Goal: Task Accomplishment & Management: Use online tool/utility

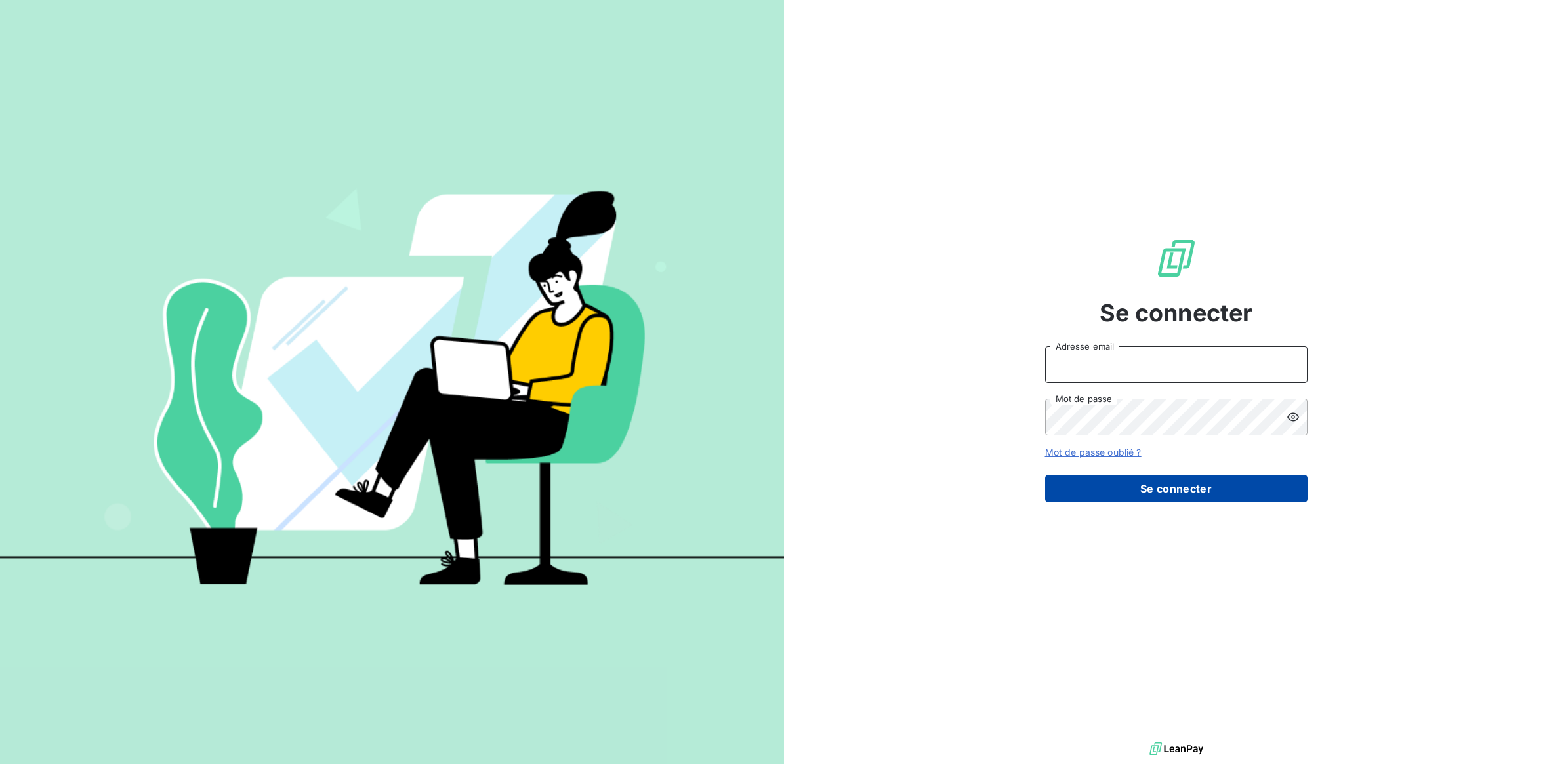
type input "[EMAIL_ADDRESS][DOMAIN_NAME]"
click at [1179, 490] on button "Se connecter" at bounding box center [1176, 488] width 263 height 28
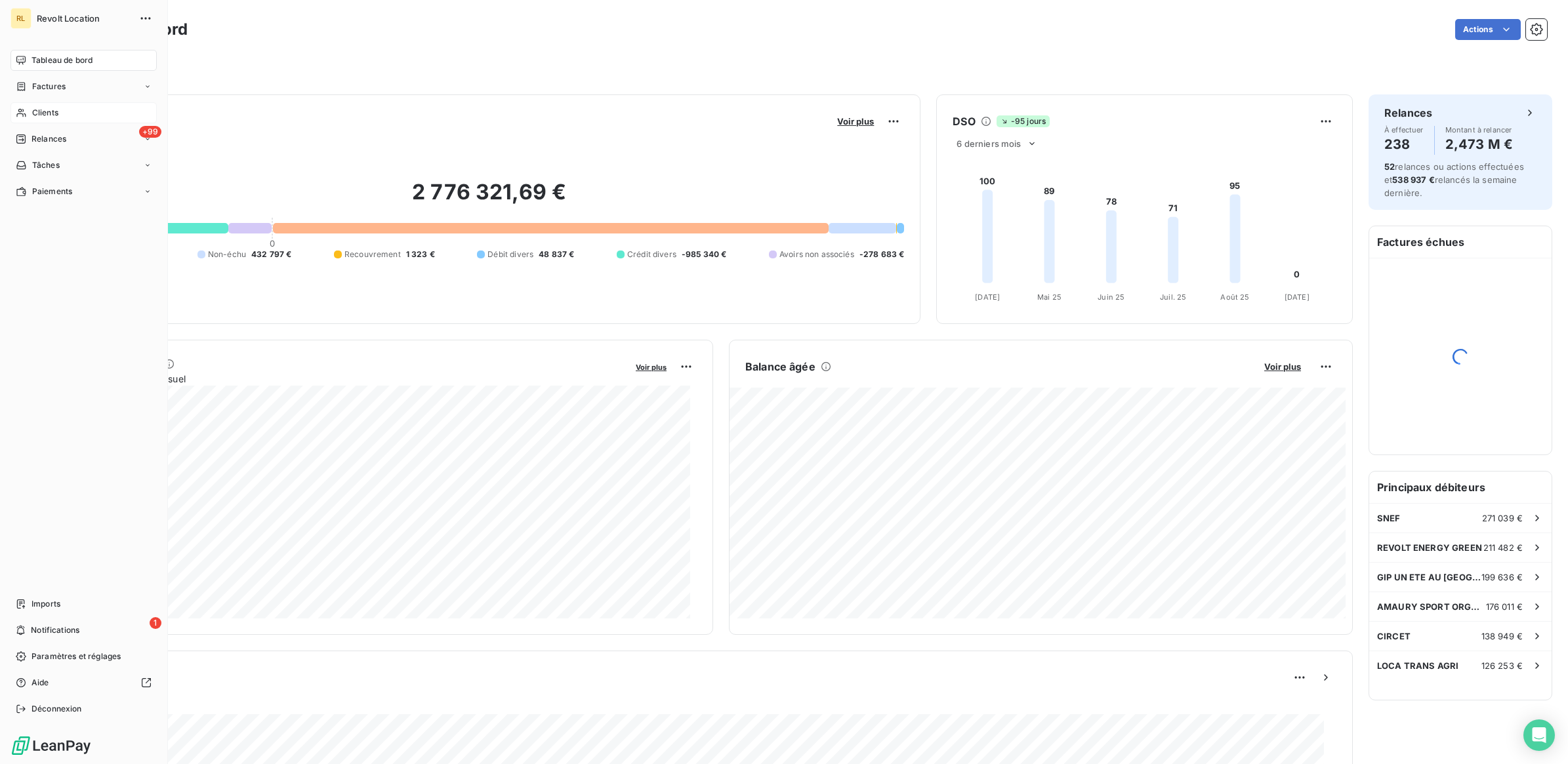
click at [51, 111] on span "Clients" at bounding box center [45, 112] width 26 height 12
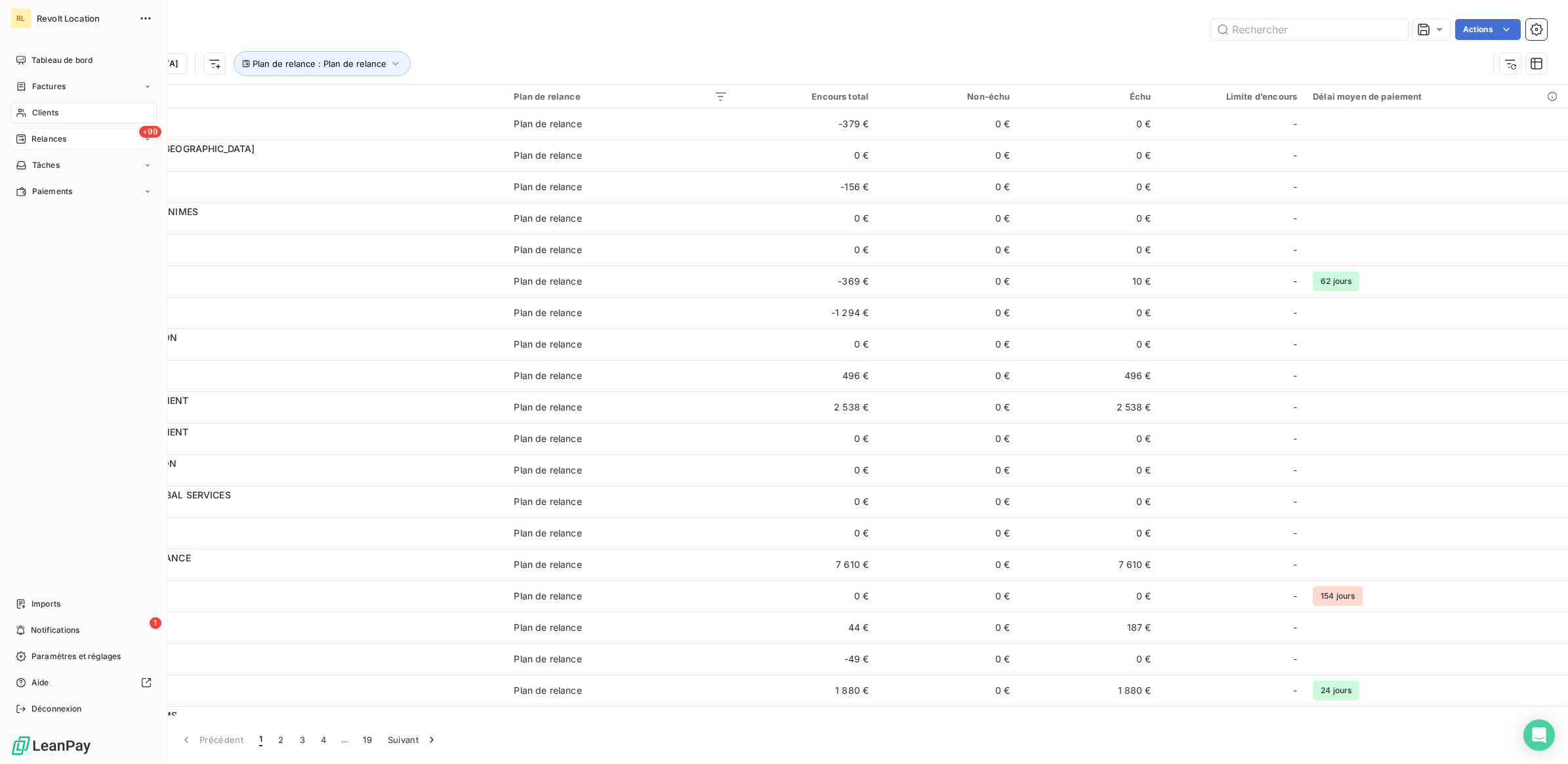
click at [50, 136] on span "Relances" at bounding box center [48, 139] width 35 height 12
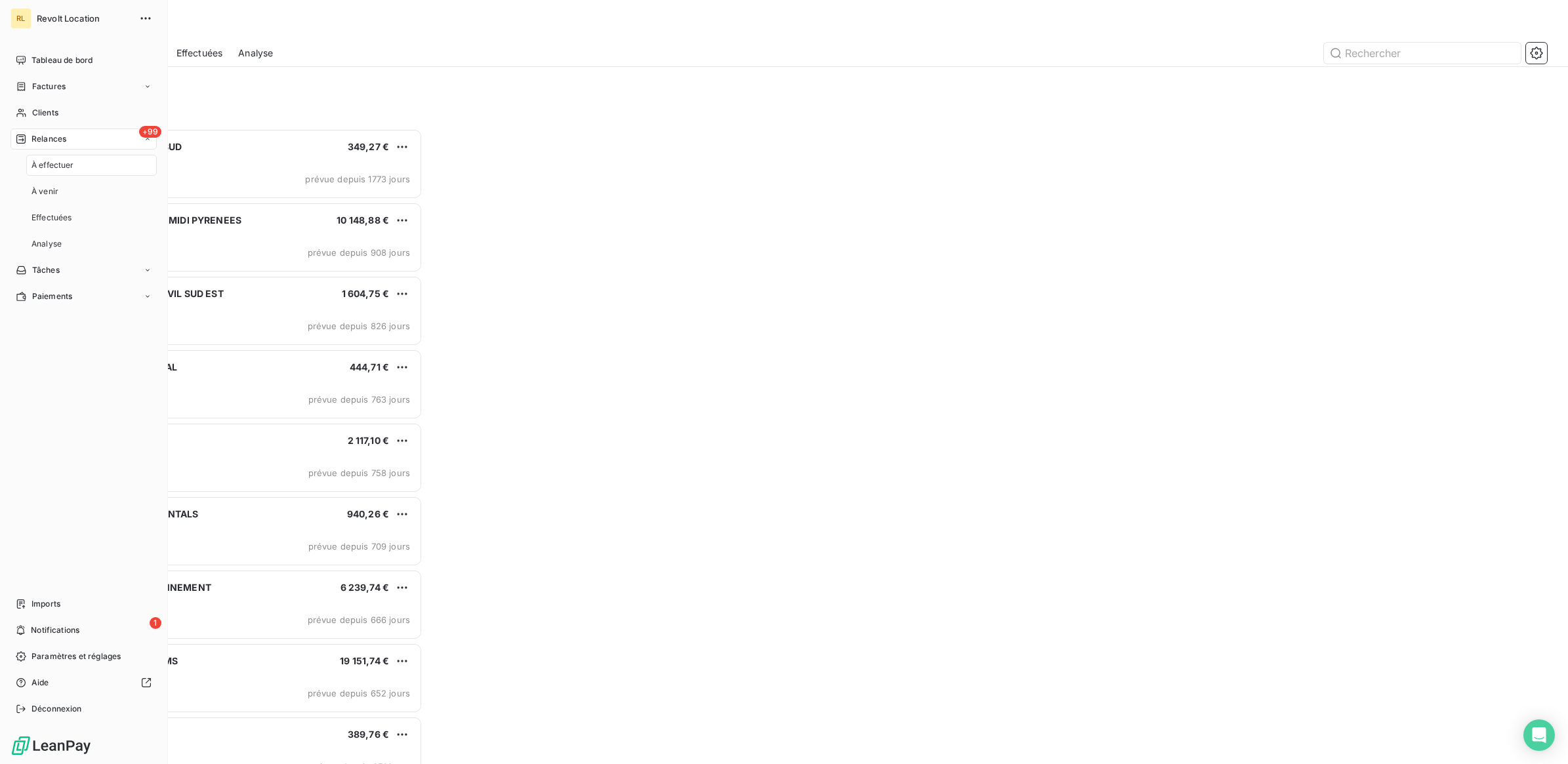
scroll to position [623, 347]
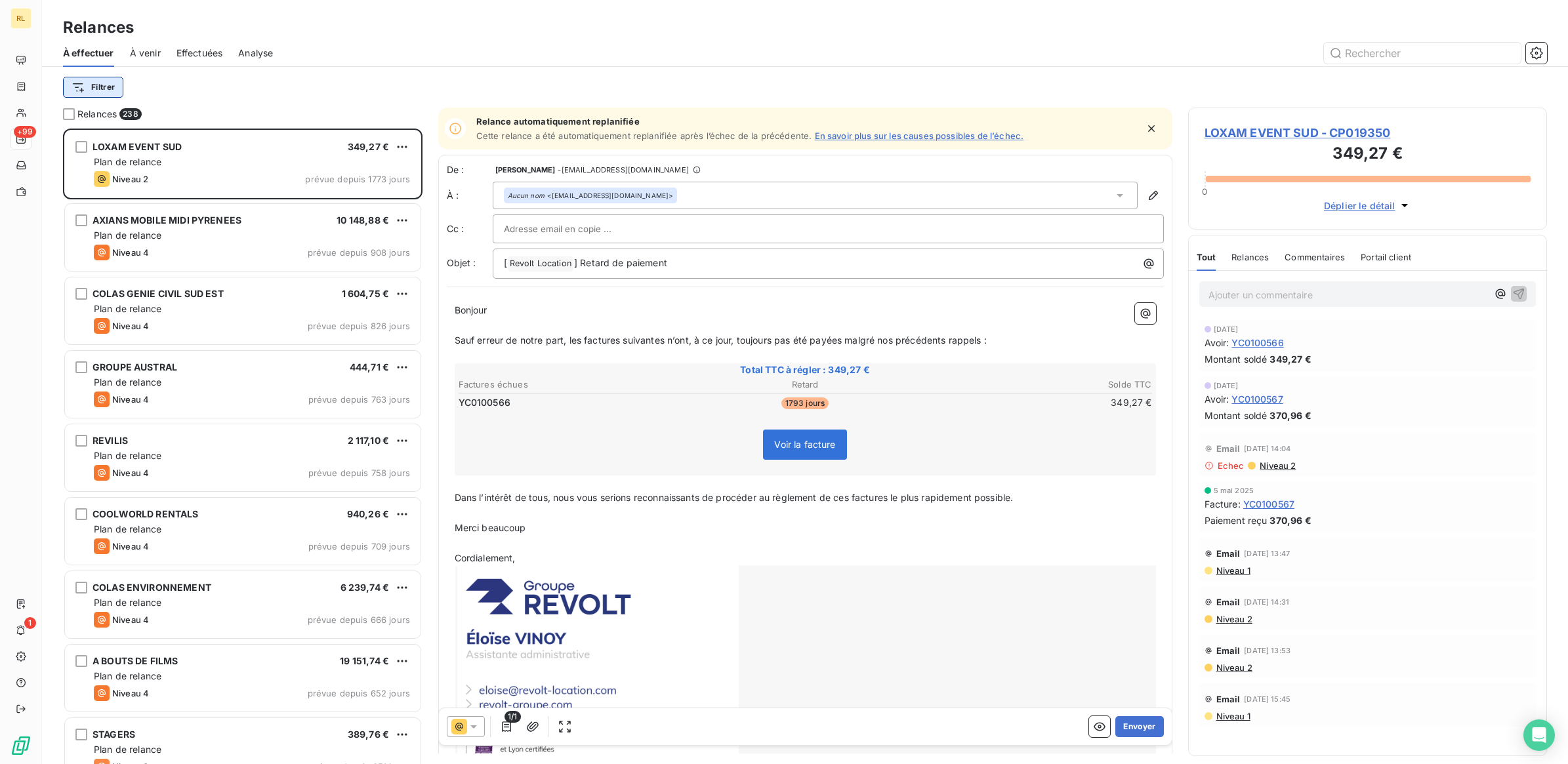
click at [102, 83] on html "RL +99 1 Relances À effectuer À venir Effectuées Analyse Filtrer Relances 238 L…" at bounding box center [784, 382] width 1568 height 764
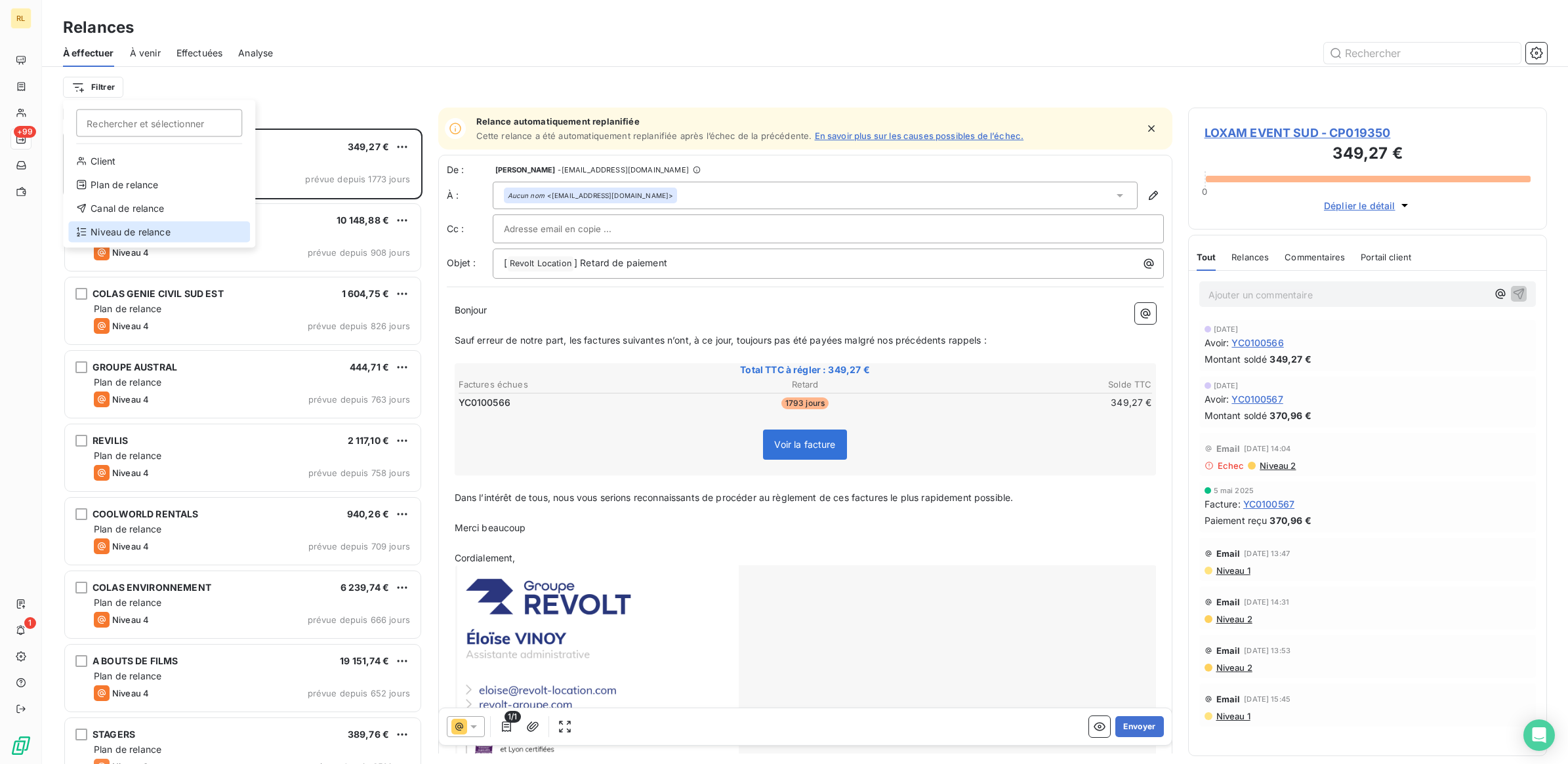
click at [151, 233] on div "Niveau de relance" at bounding box center [159, 231] width 182 height 21
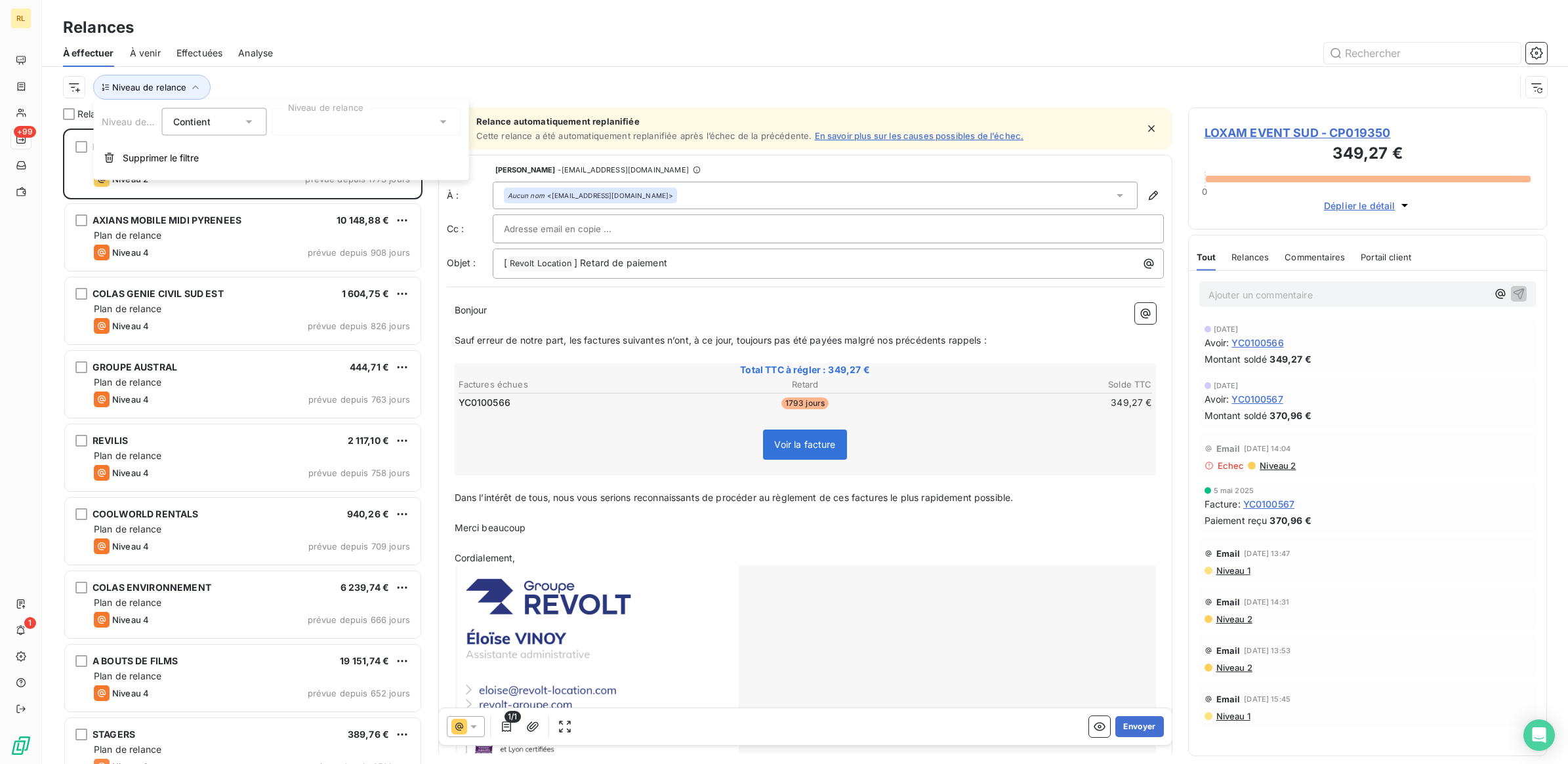
scroll to position [622, 347]
click at [448, 124] on icon at bounding box center [444, 122] width 13 height 13
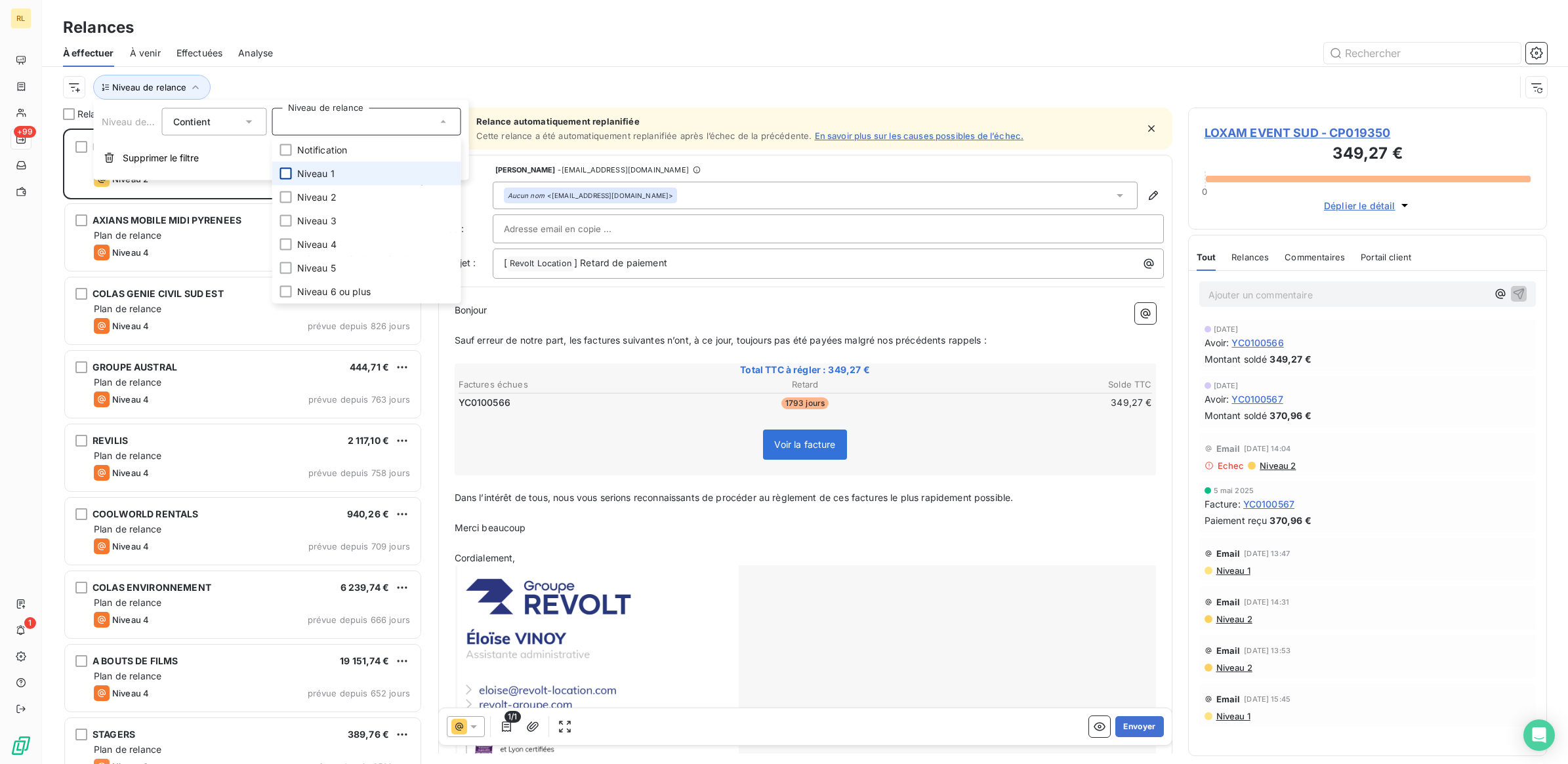
click at [289, 172] on div at bounding box center [286, 173] width 12 height 12
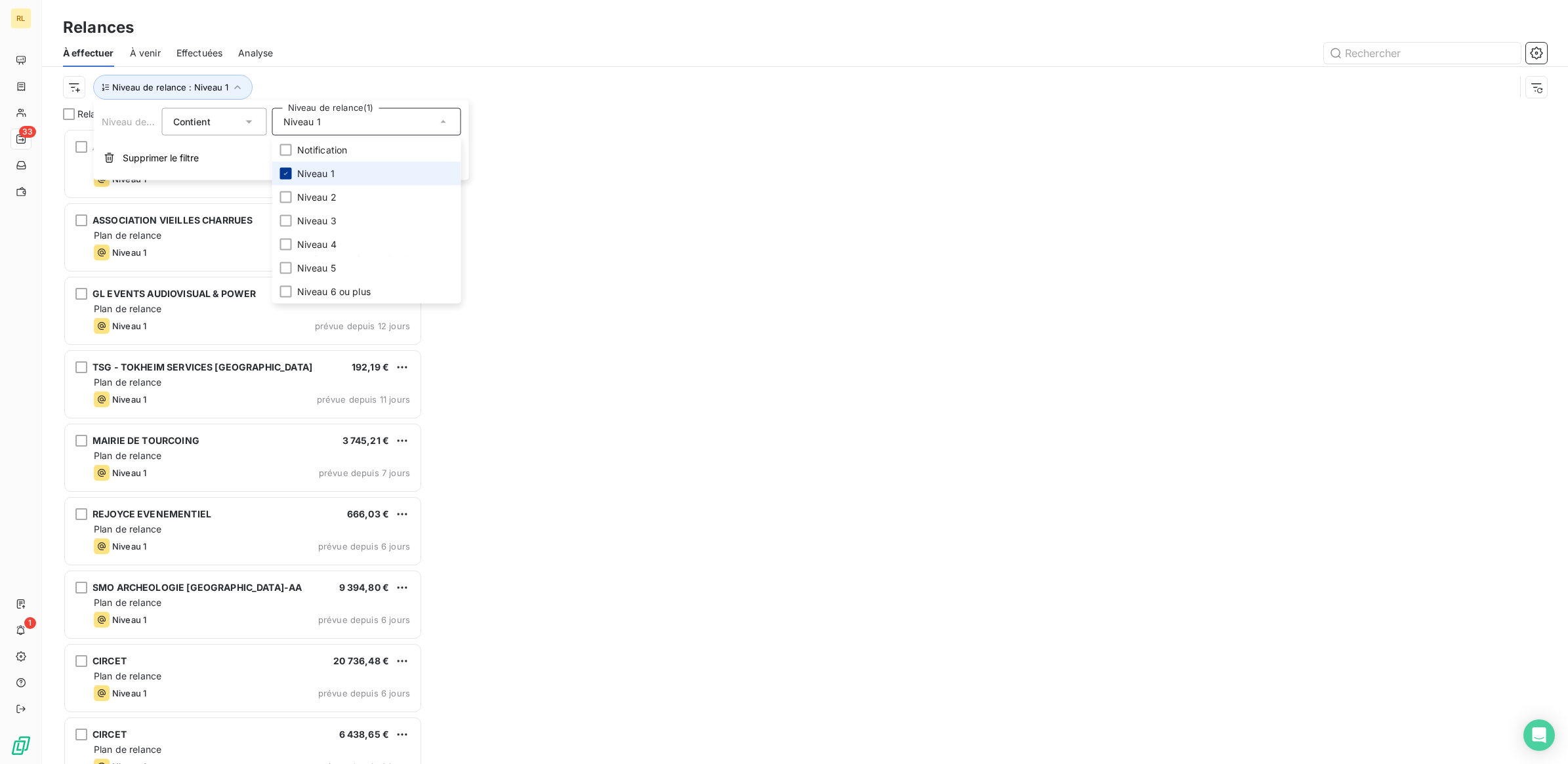
scroll to position [622, 347]
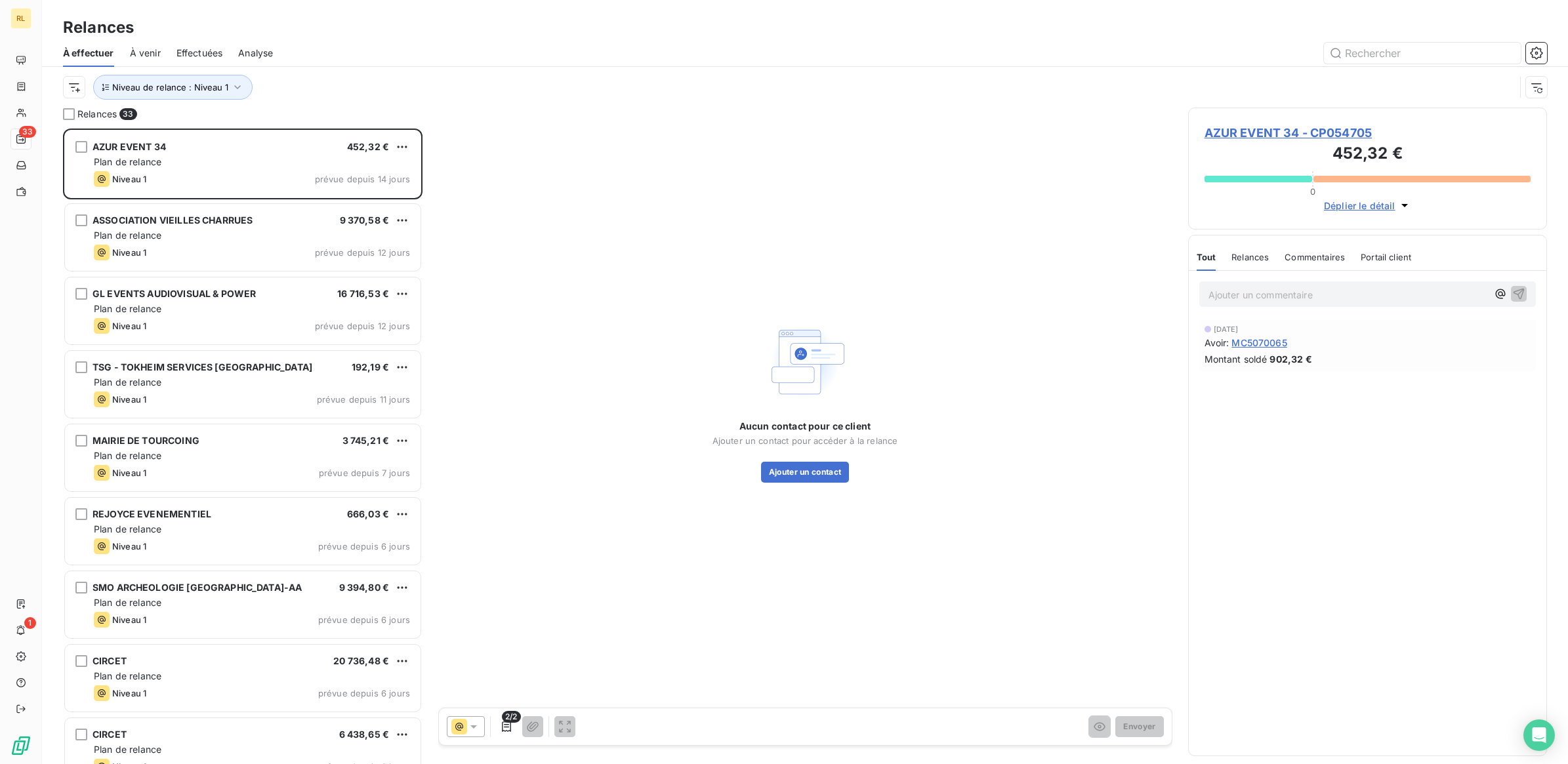
click at [579, 148] on div "Aucun contact pour ce client Ajouter un contact pour accéder à la relance Ajout…" at bounding box center [805, 400] width 734 height 587
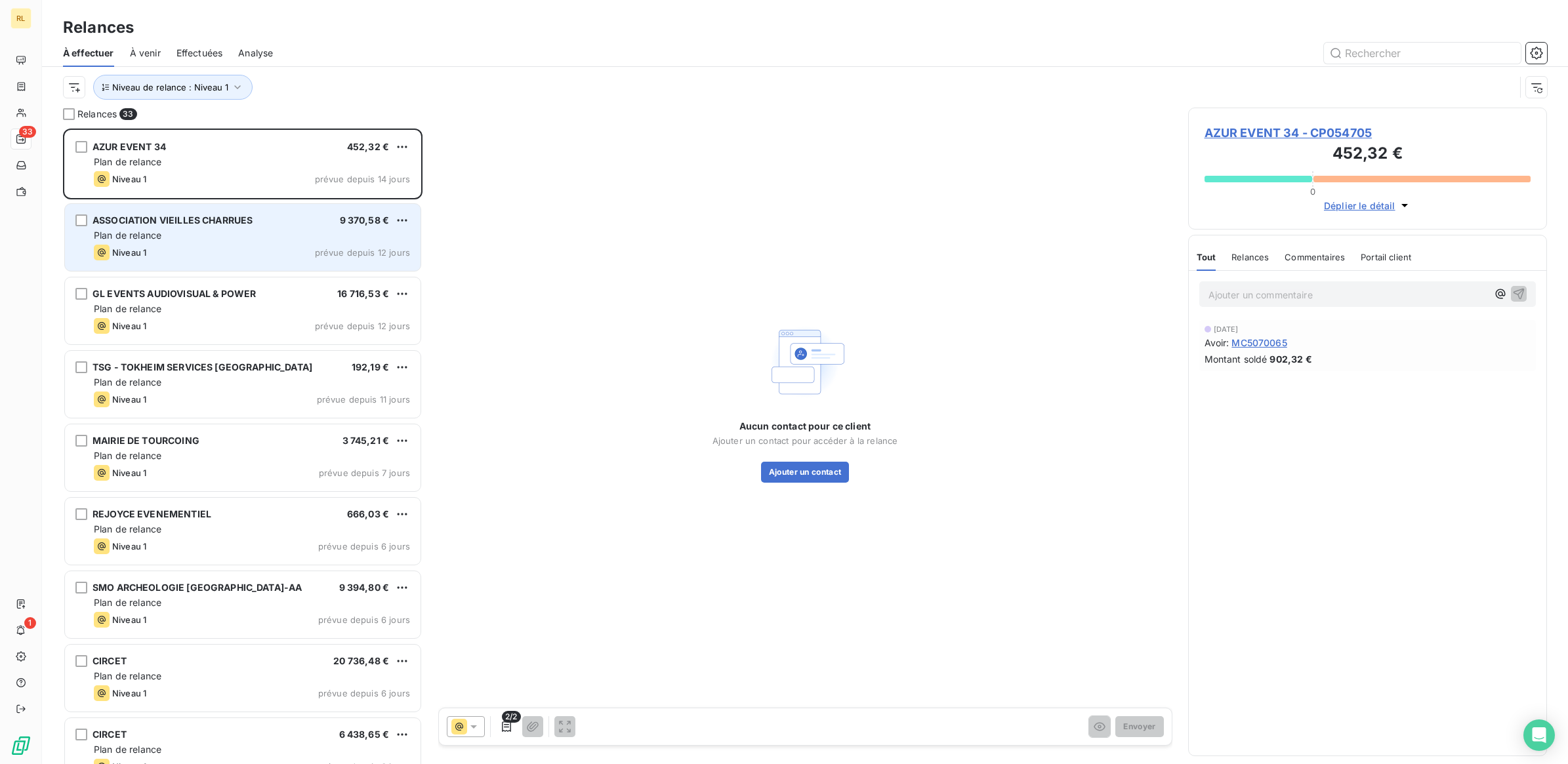
click at [246, 230] on div "Plan de relance" at bounding box center [252, 235] width 316 height 13
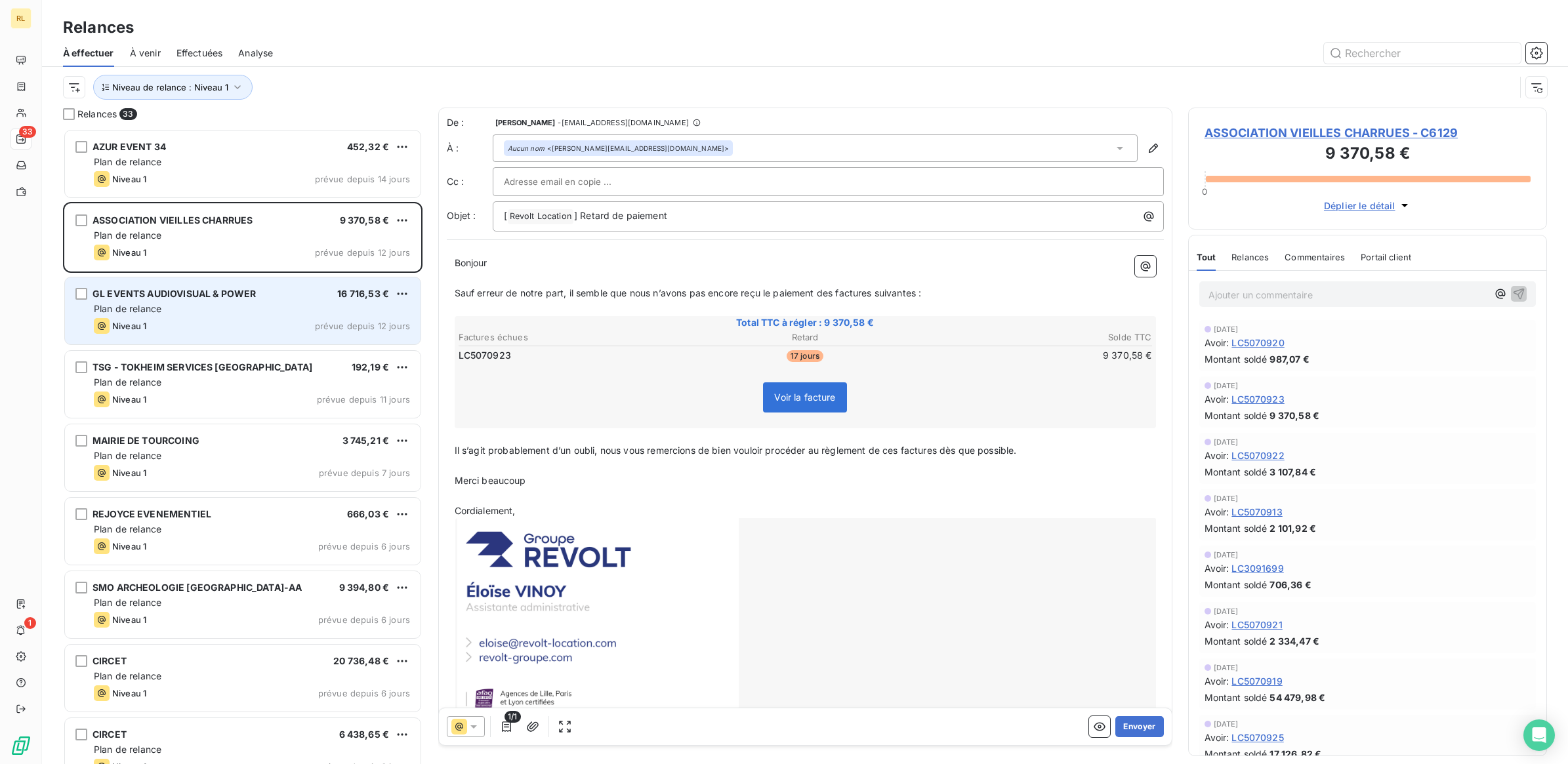
click at [234, 308] on div "Plan de relance" at bounding box center [252, 308] width 316 height 13
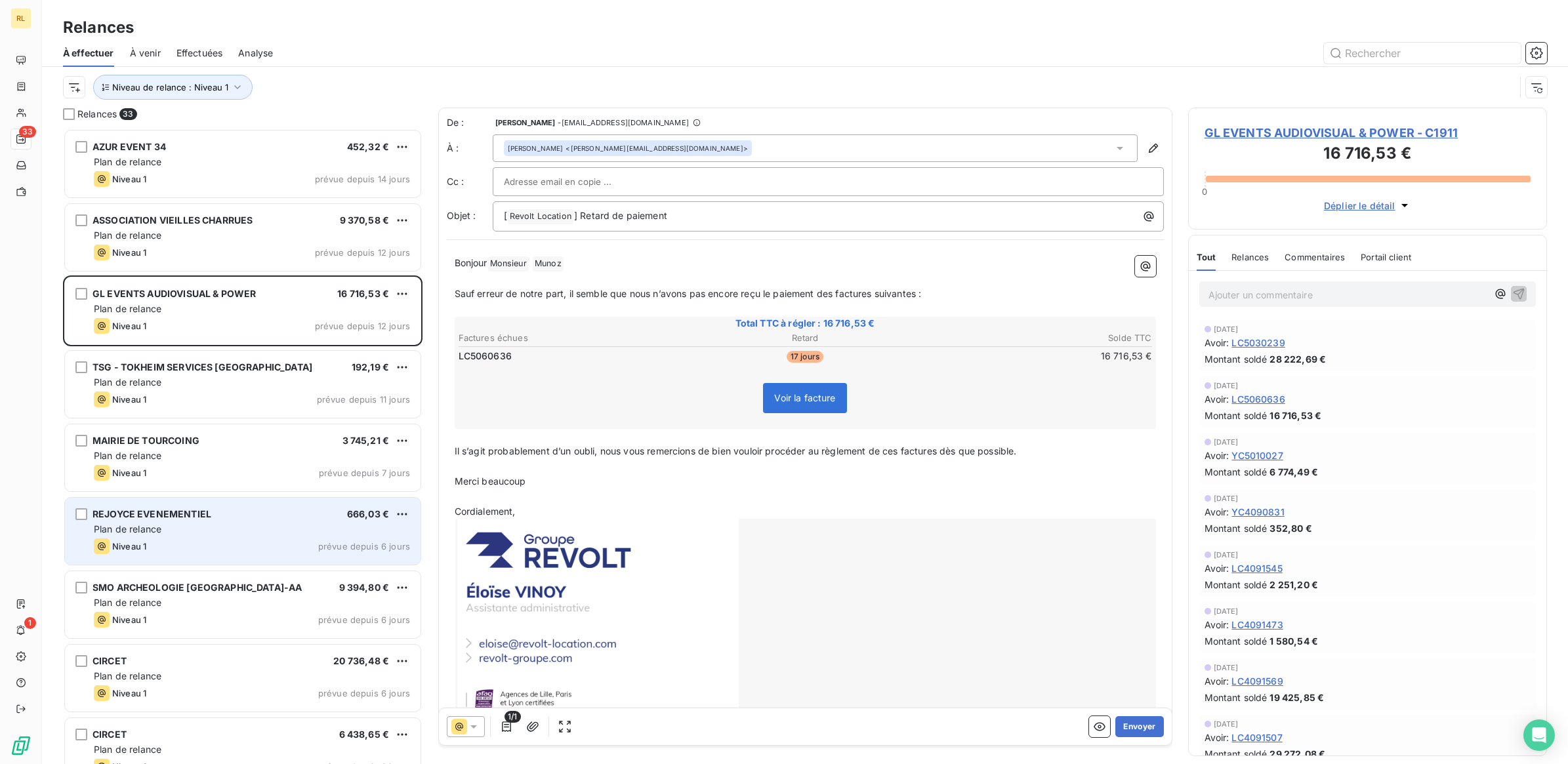
click at [261, 530] on div "Plan de relance" at bounding box center [252, 528] width 316 height 13
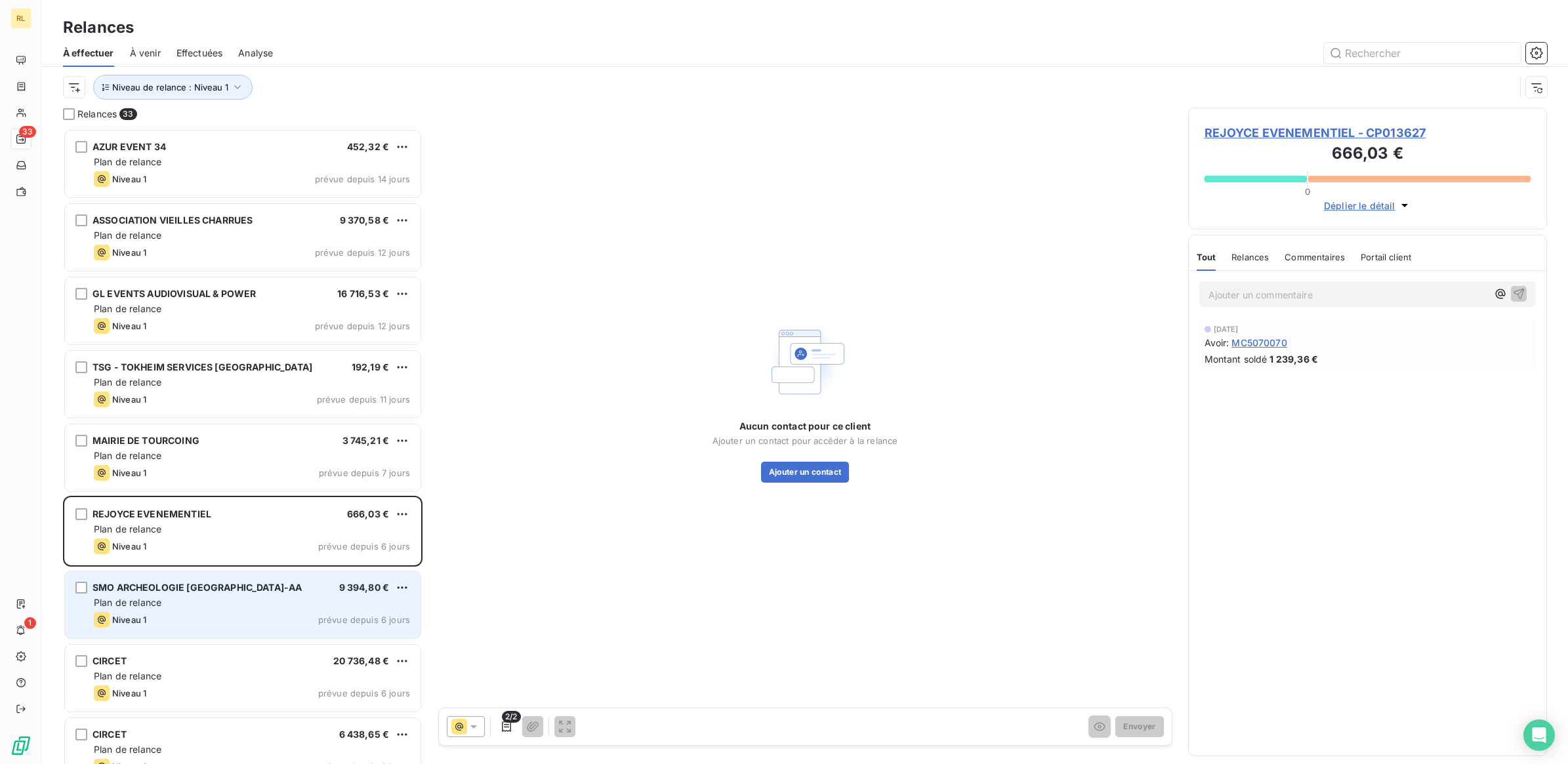
click at [289, 605] on div "Plan de relance" at bounding box center [252, 602] width 316 height 13
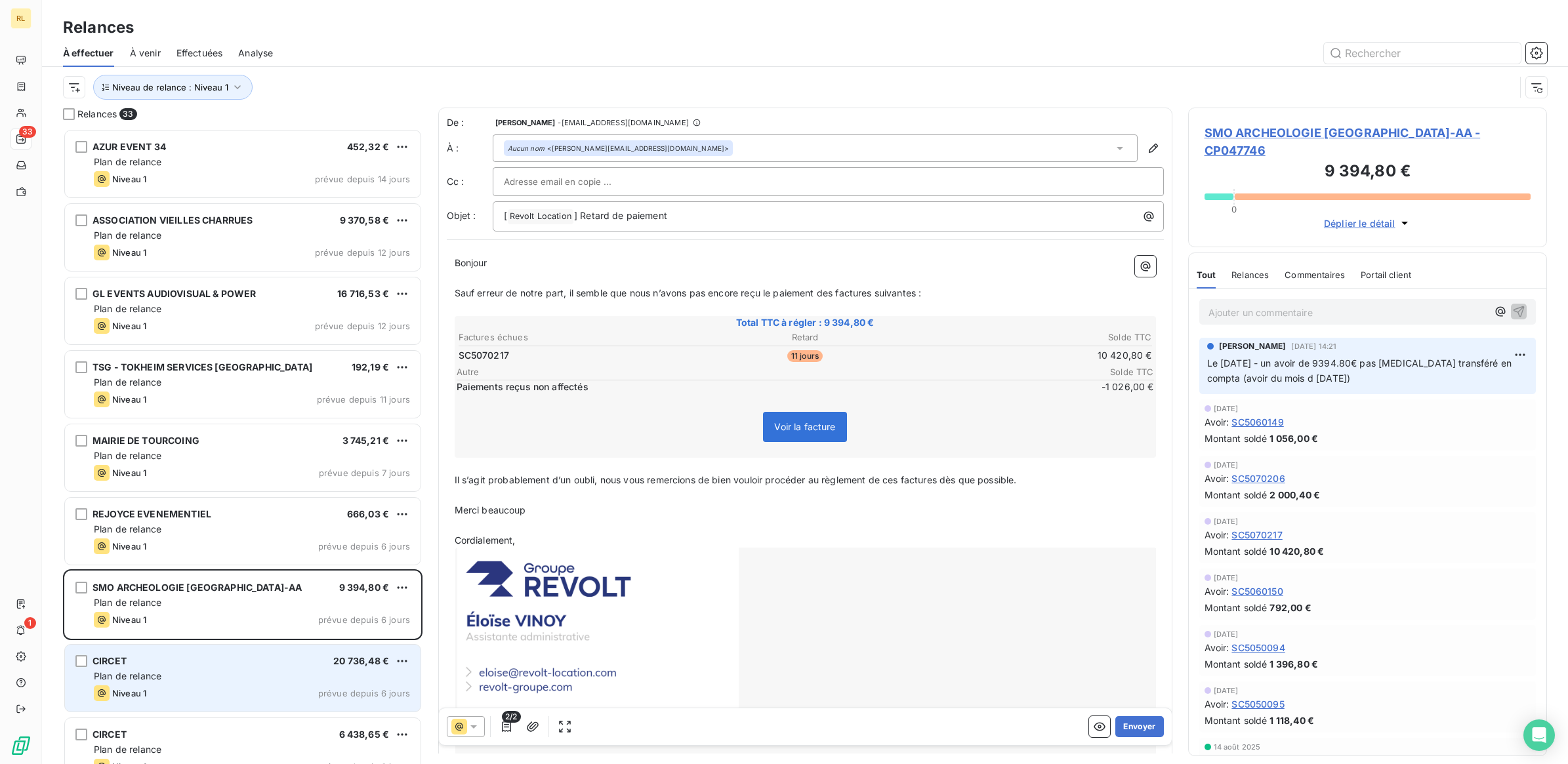
click at [245, 659] on div "CIRCET 20 736,48 €" at bounding box center [252, 660] width 316 height 12
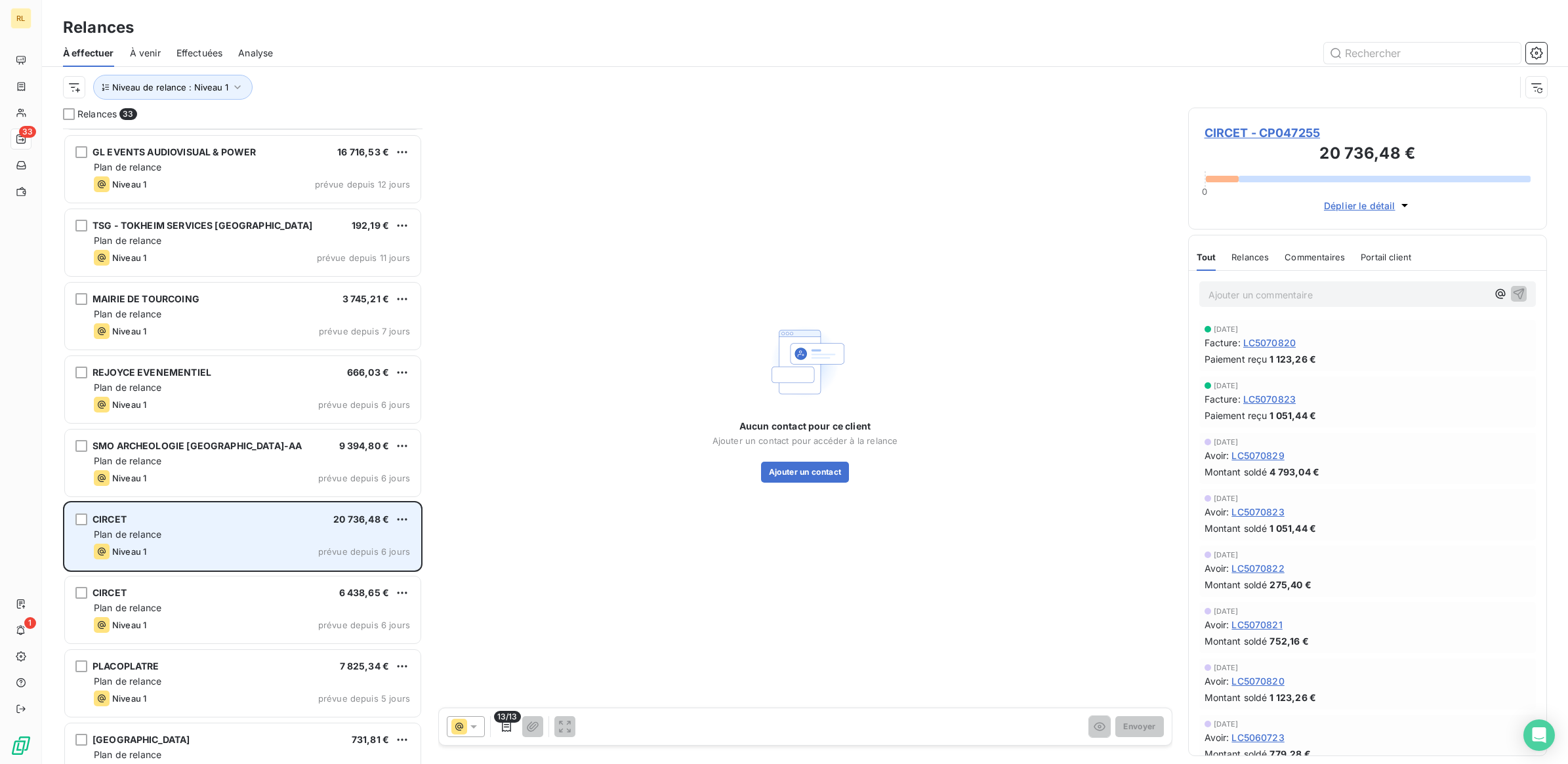
scroll to position [165, 0]
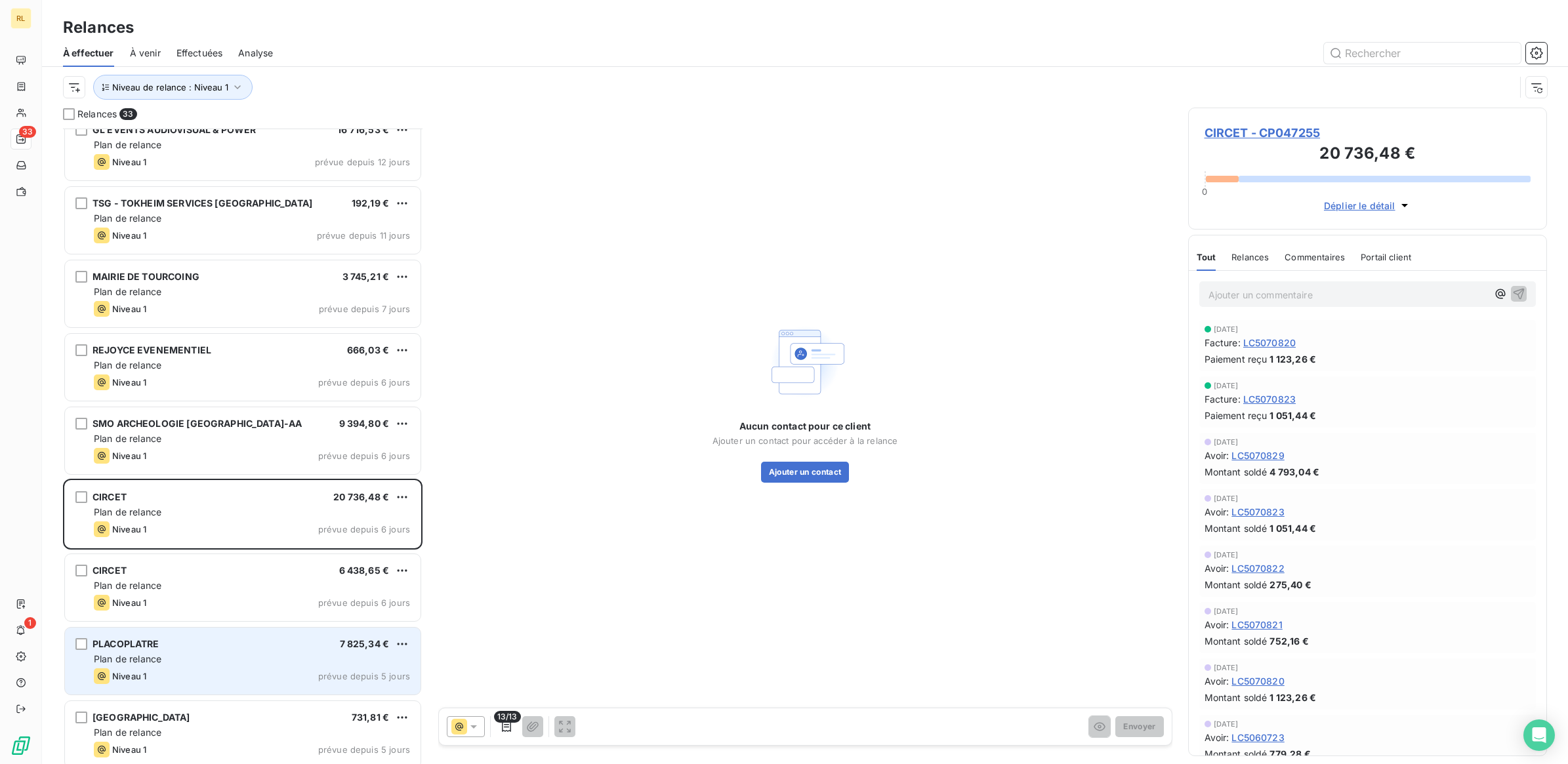
click at [215, 640] on div "PLACOPLATRE 7 825,34 €" at bounding box center [252, 643] width 316 height 12
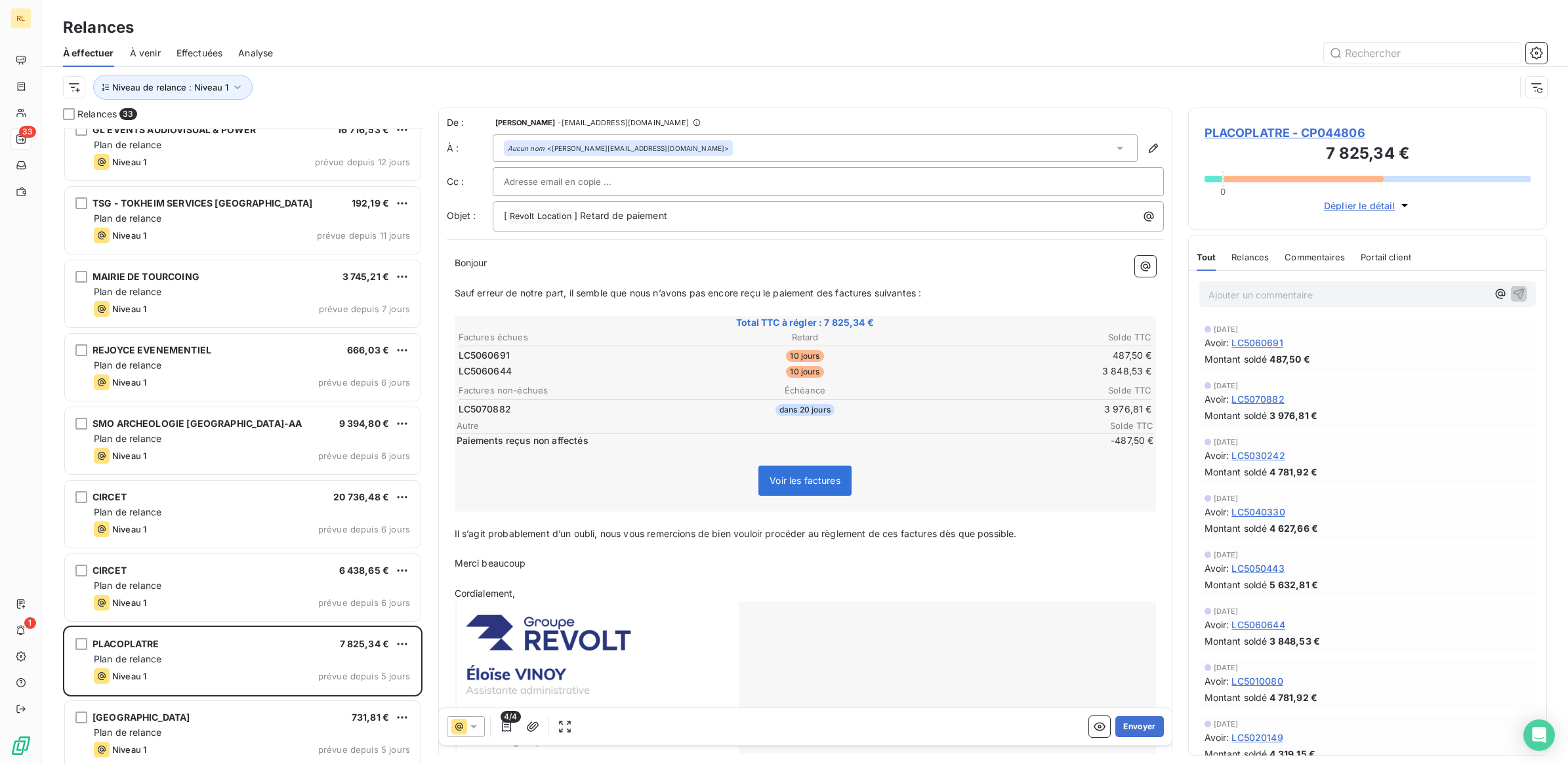
click at [476, 726] on icon at bounding box center [473, 726] width 13 height 13
click at [492, 620] on span "Niveau 1" at bounding box center [492, 622] width 38 height 13
click at [1117, 725] on button "Envoyer" at bounding box center [1139, 725] width 47 height 21
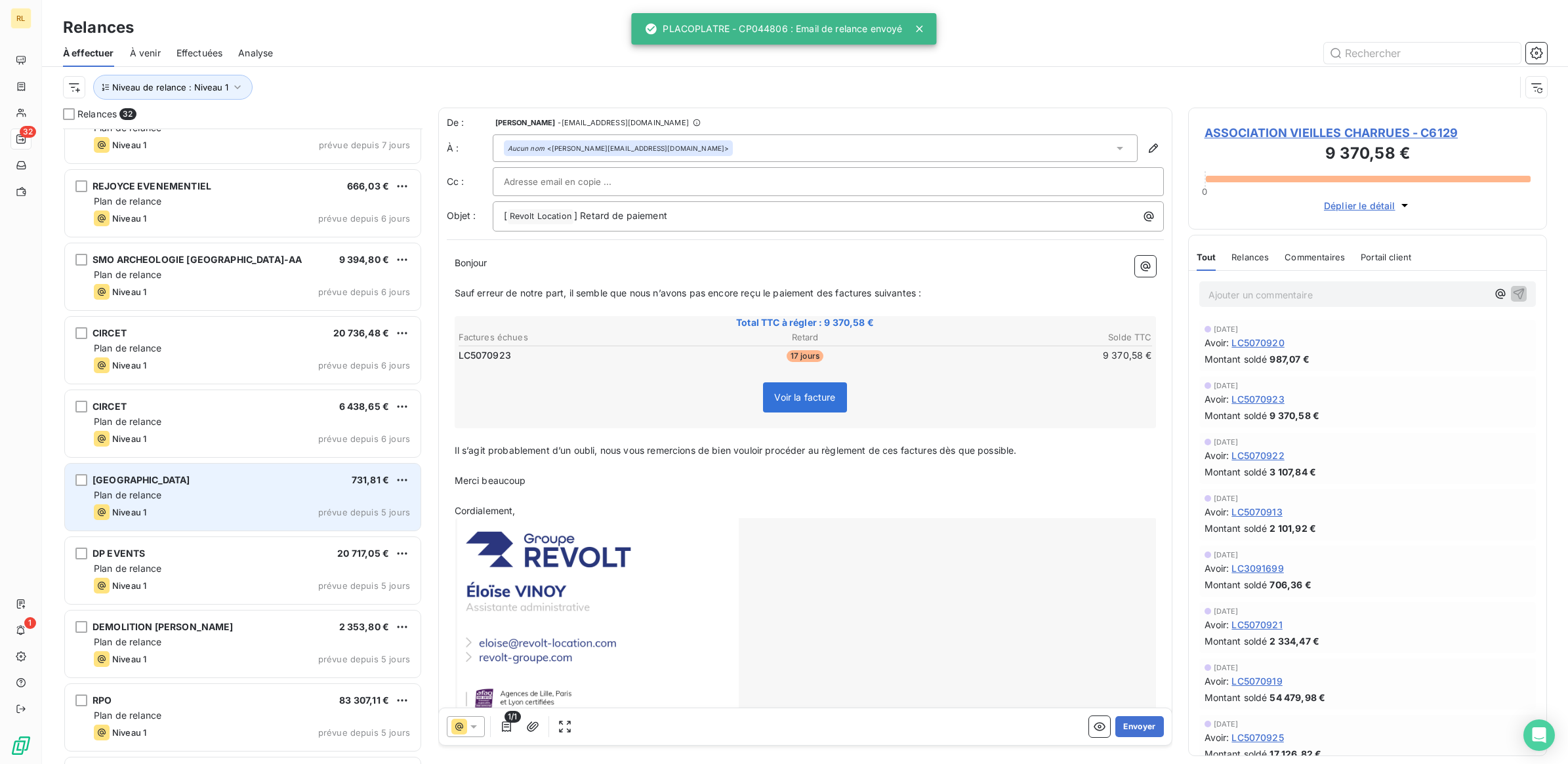
scroll to position [410, 0]
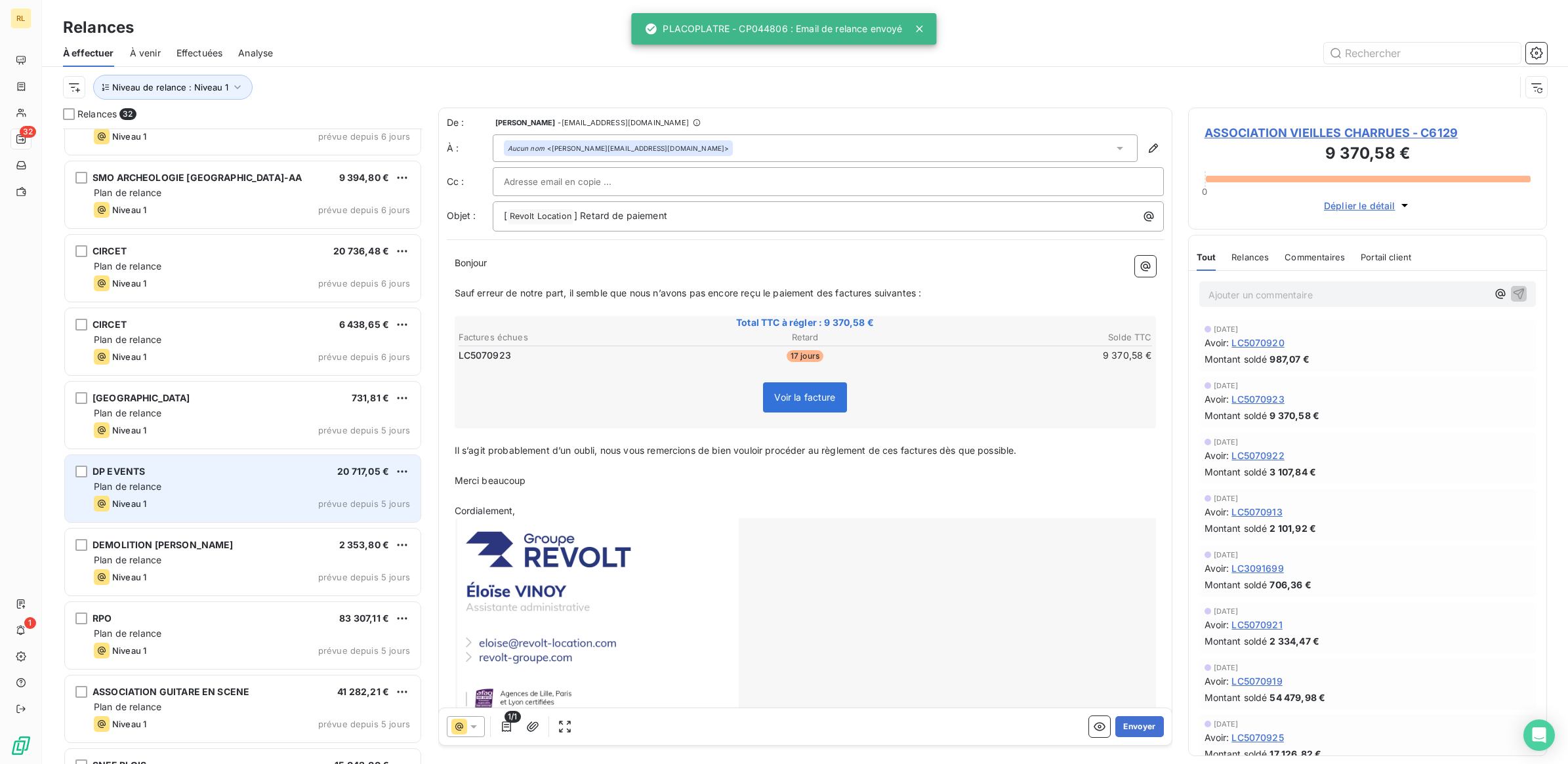
click at [274, 477] on div "DP EVENTS 20 717,05 € Plan de relance Niveau 1 prévue depuis 5 jours" at bounding box center [242, 488] width 356 height 67
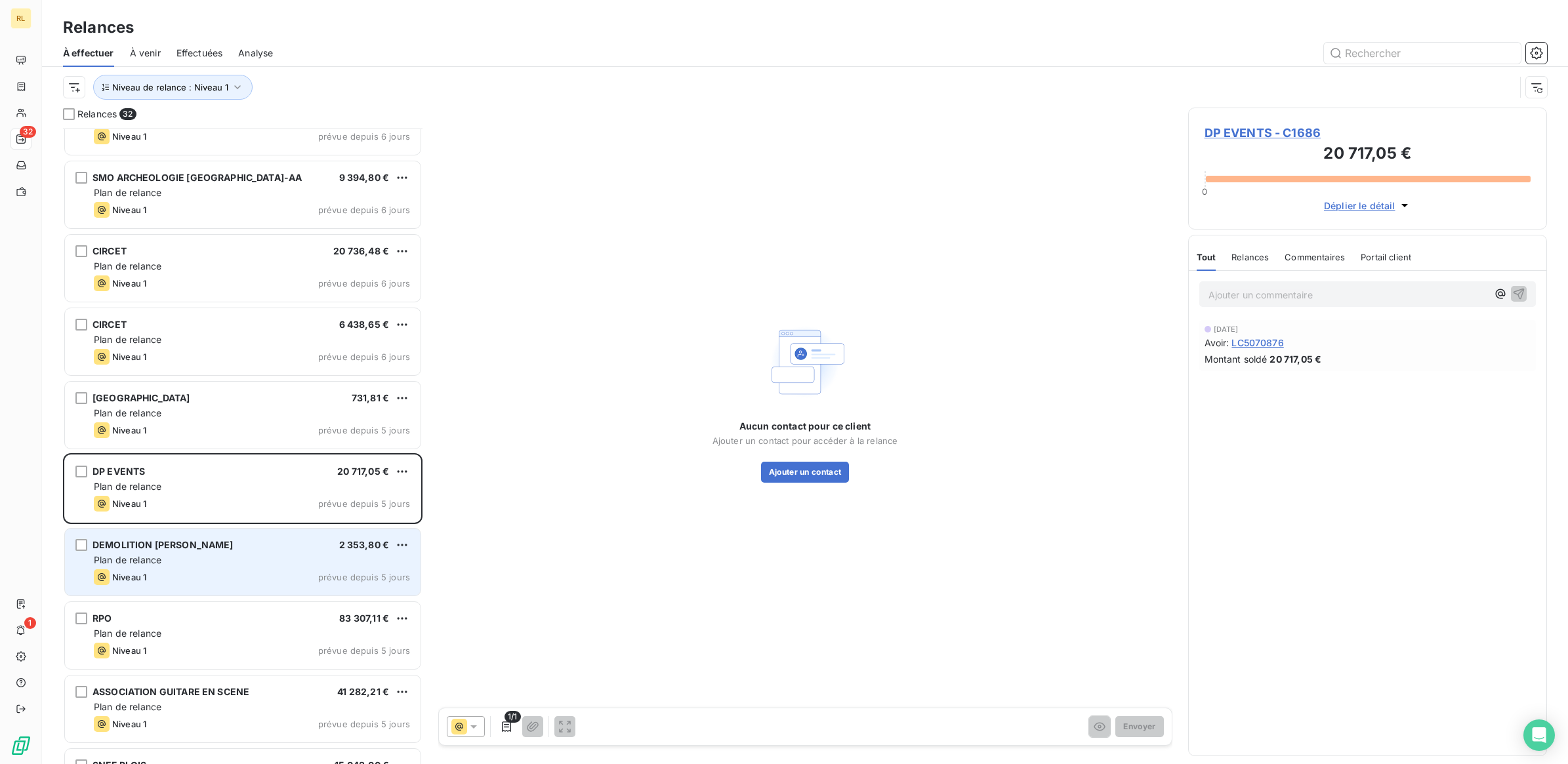
click at [287, 562] on div "Plan de relance" at bounding box center [252, 560] width 316 height 13
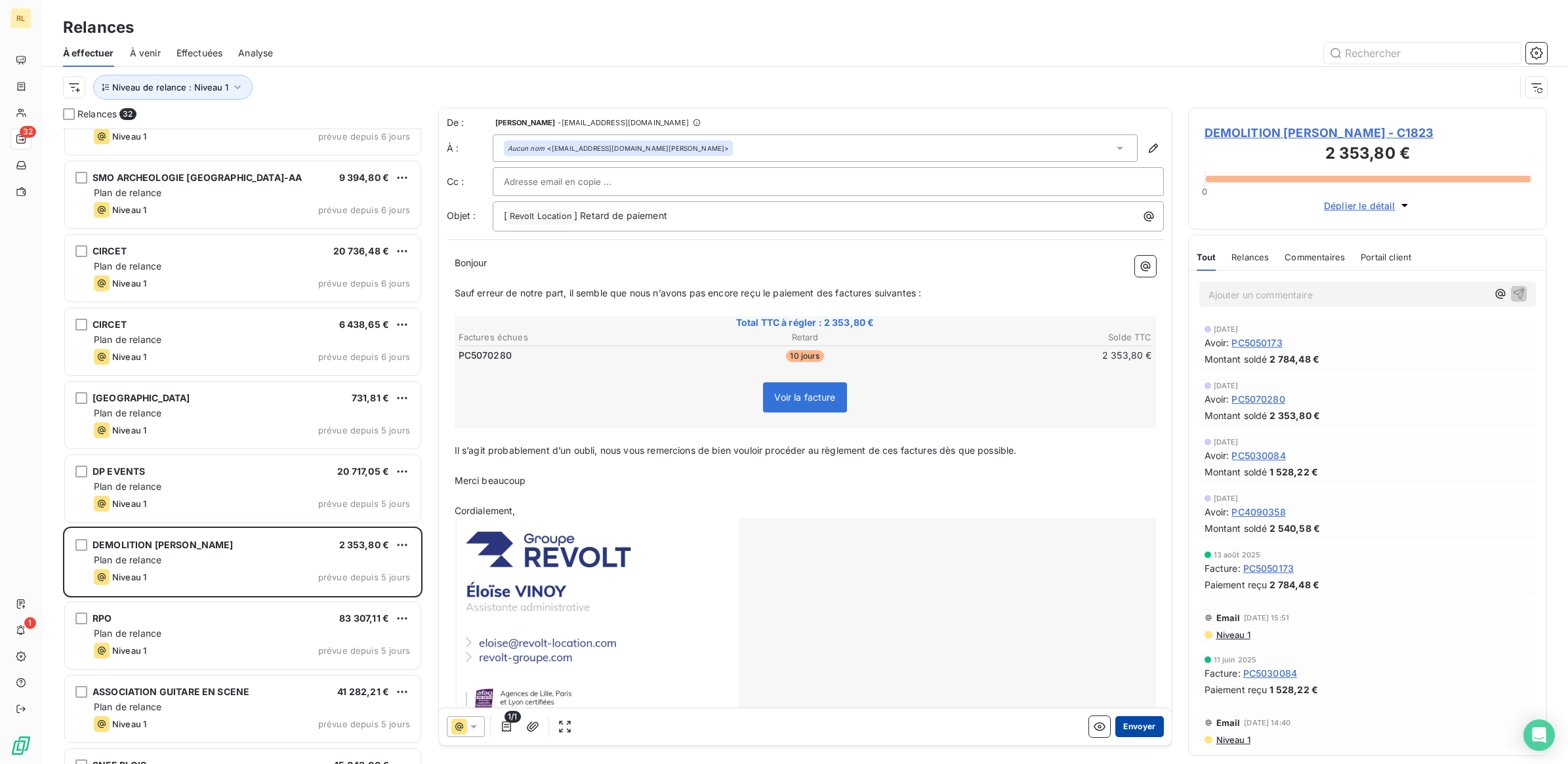
click at [1125, 728] on button "Envoyer" at bounding box center [1139, 725] width 47 height 21
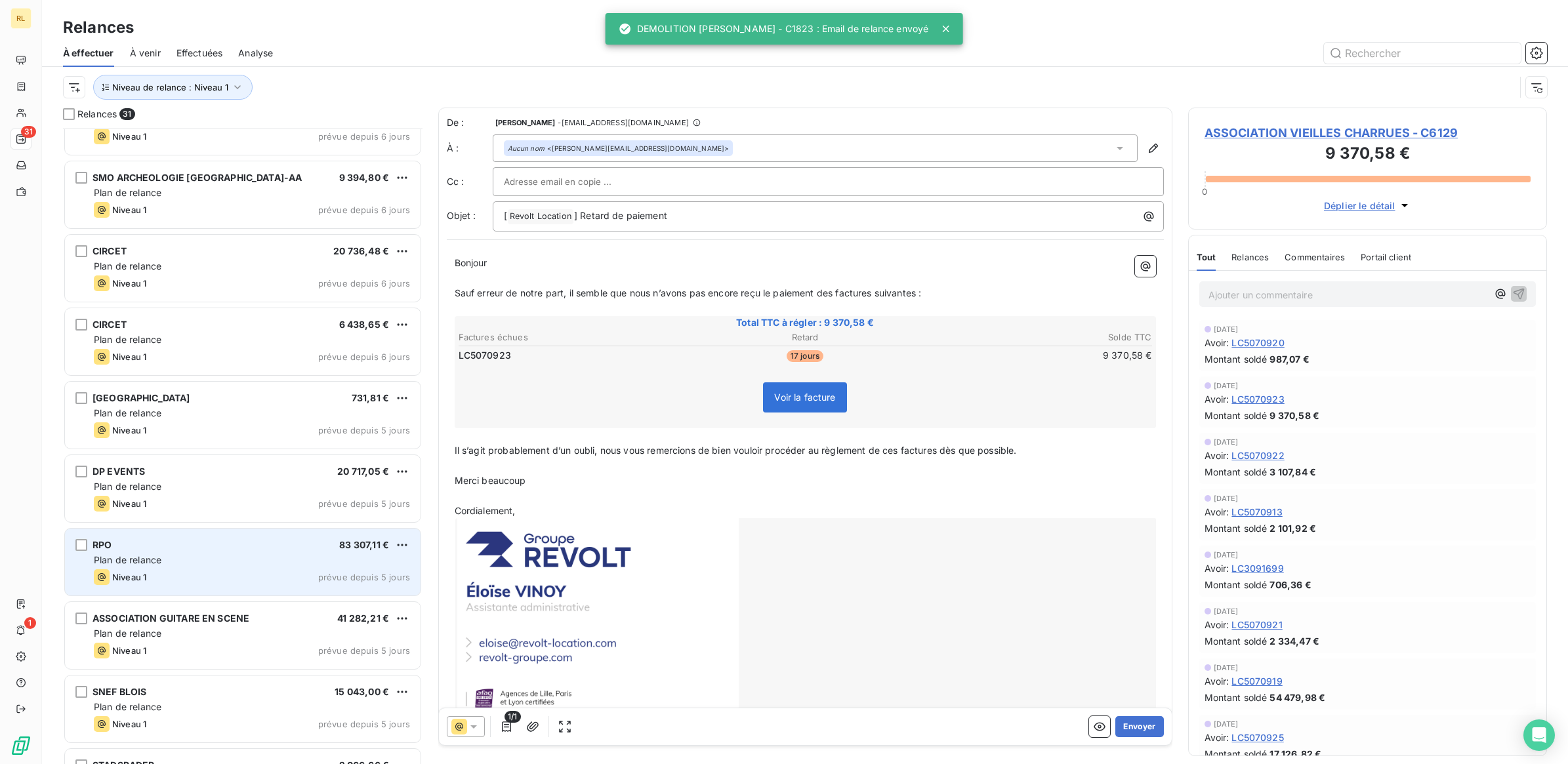
click at [229, 562] on div "Plan de relance" at bounding box center [252, 560] width 316 height 13
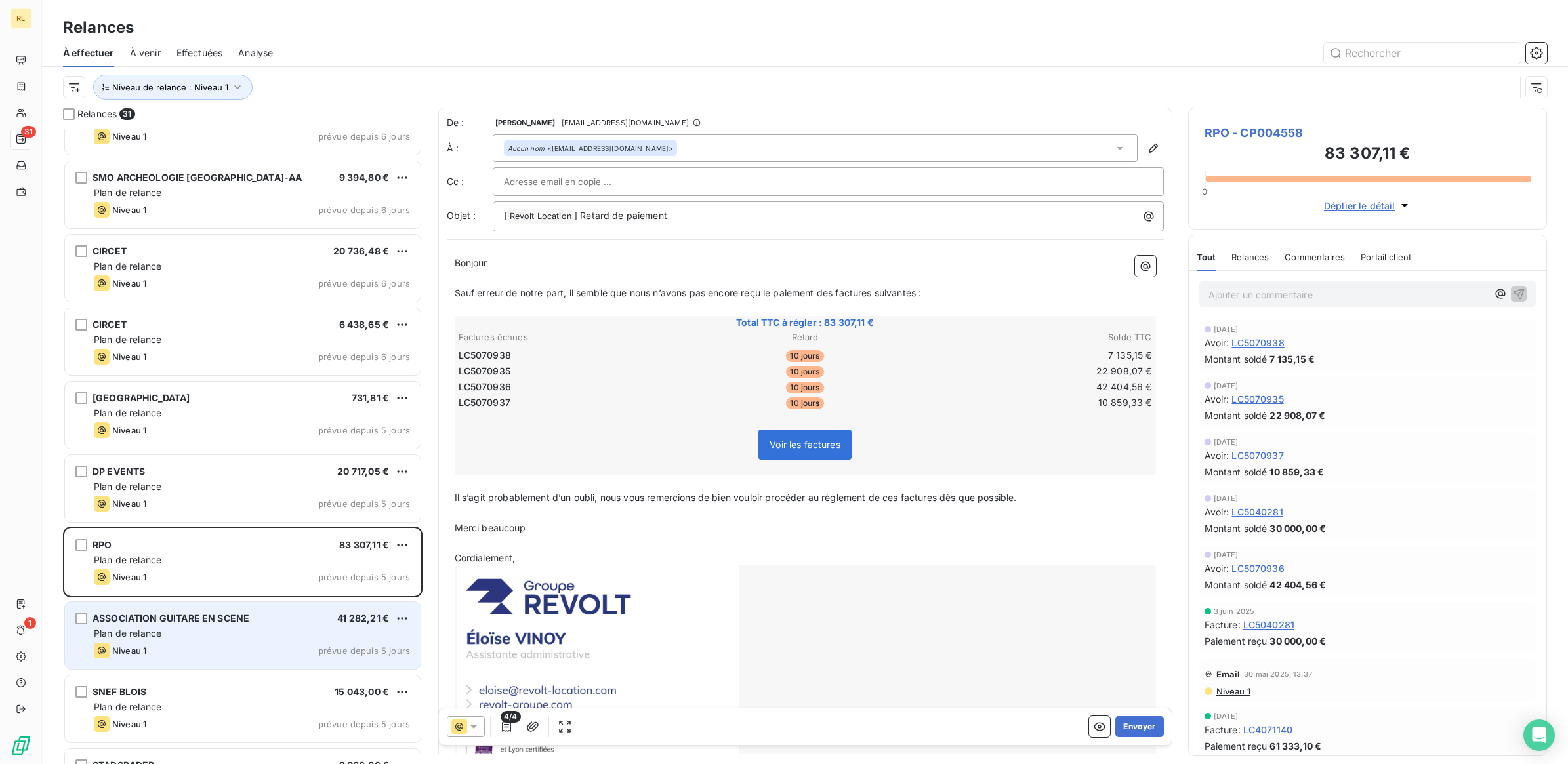
click at [290, 631] on div "Plan de relance" at bounding box center [252, 633] width 316 height 13
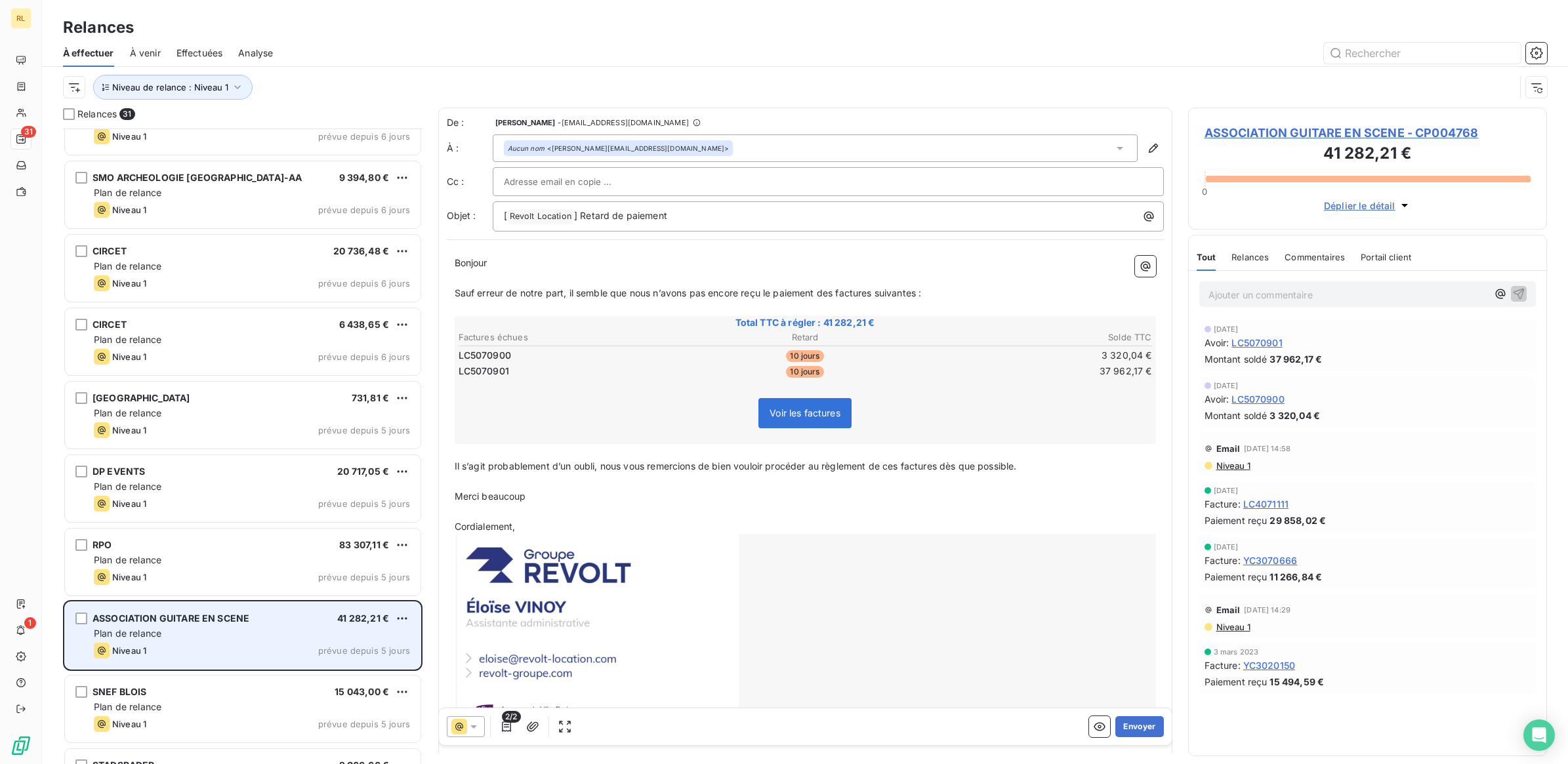
click at [292, 646] on div "Niveau 1 prévue depuis 5 jours" at bounding box center [252, 650] width 316 height 16
click at [278, 628] on div "Plan de relance" at bounding box center [252, 633] width 316 height 13
click at [272, 617] on div "ASSOCIATION GUITARE EN SCENE 41 282,21 €" at bounding box center [252, 618] width 316 height 12
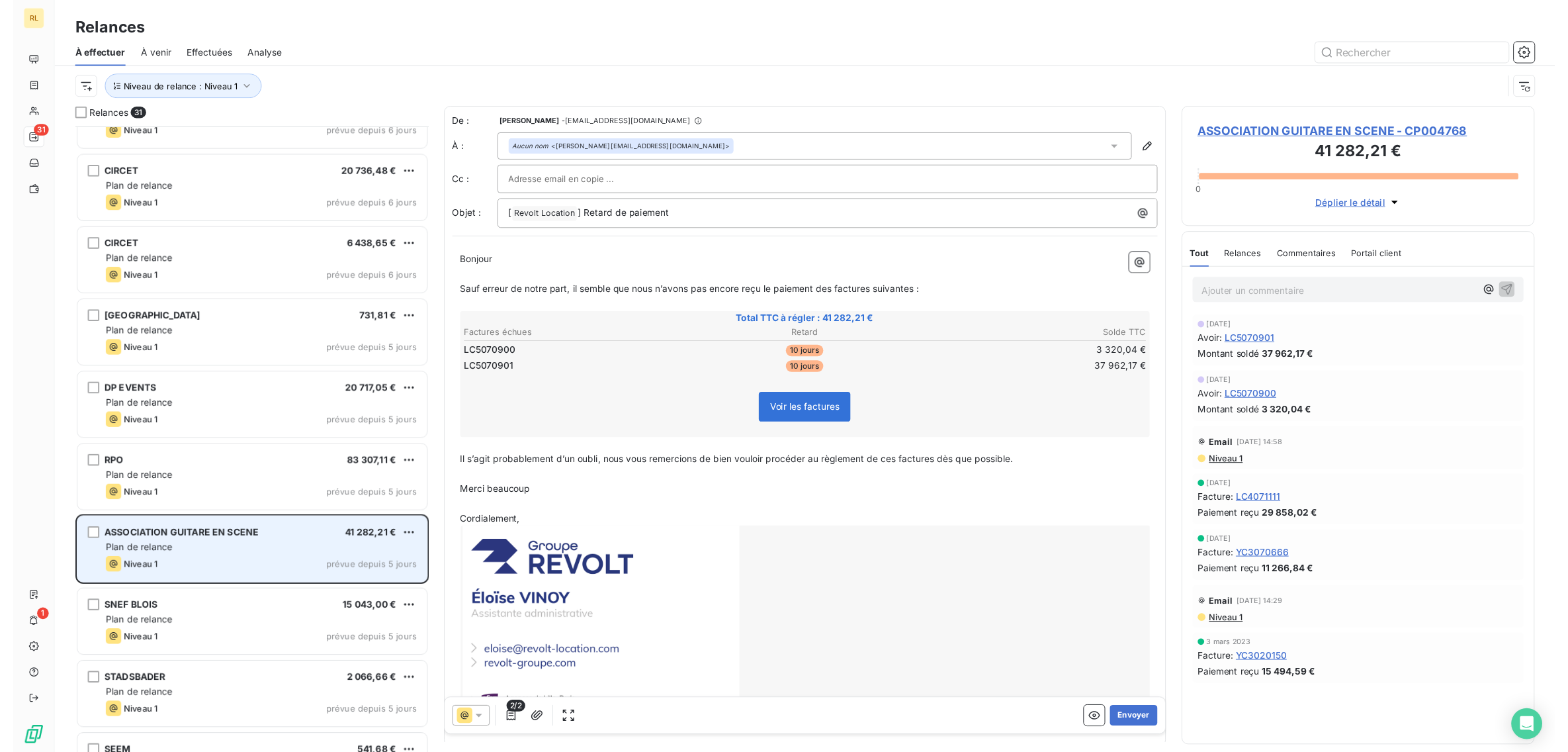
scroll to position [579, 0]
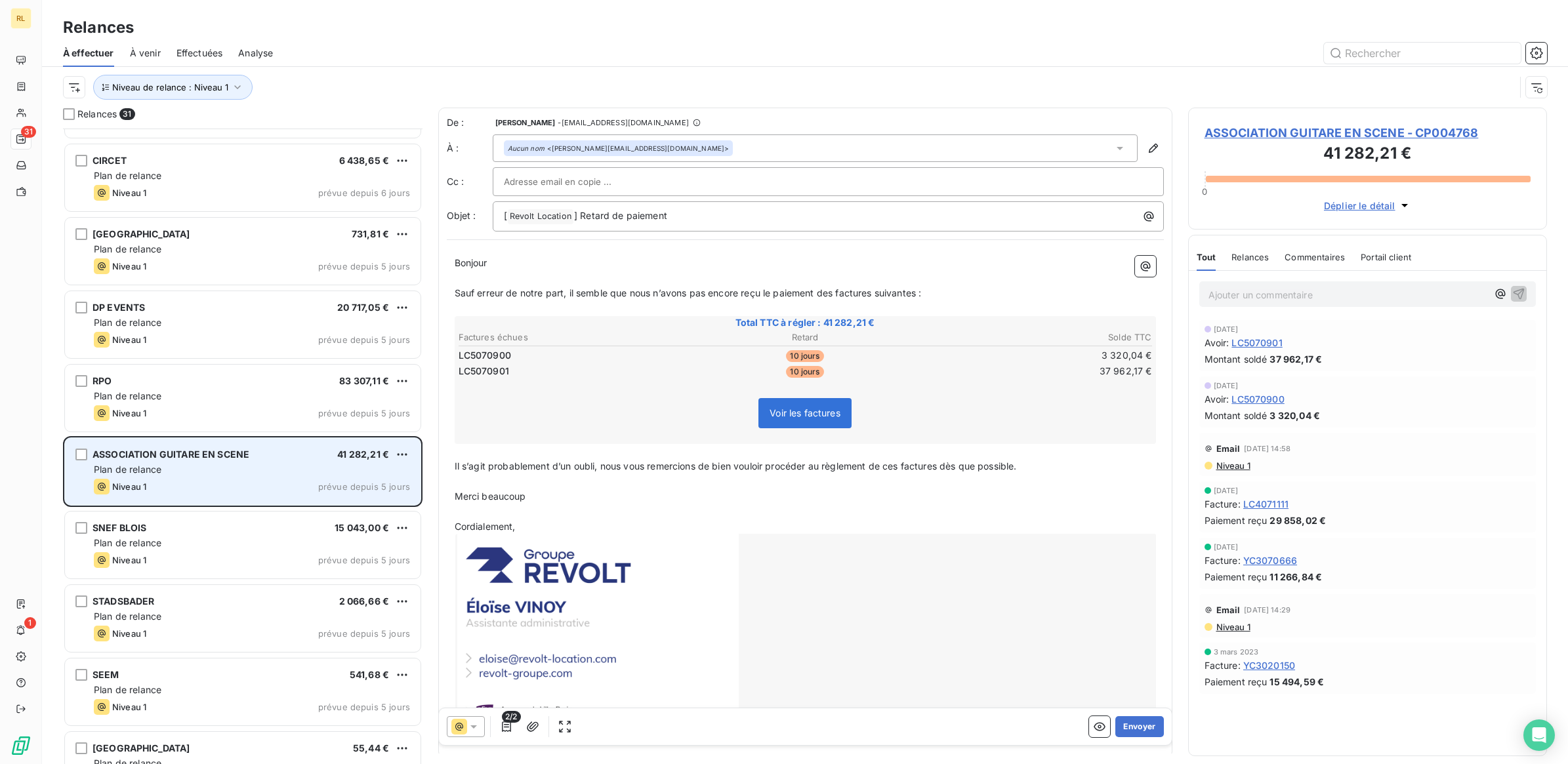
click at [280, 467] on div "Plan de relance" at bounding box center [252, 469] width 316 height 13
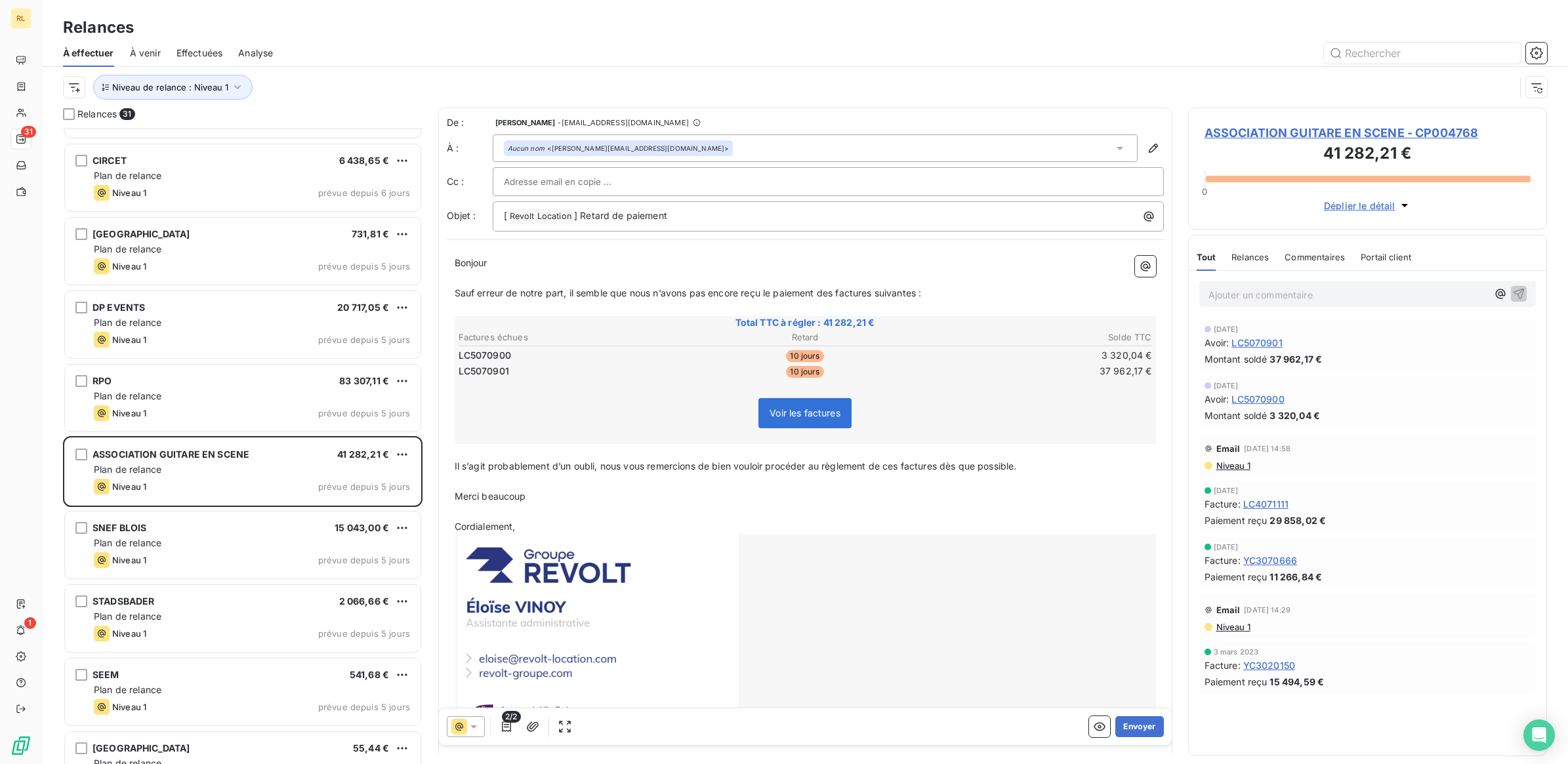
click at [1217, 293] on p "Ajouter un commentaire ﻿" at bounding box center [1348, 295] width 280 height 16
click at [1515, 290] on icon "button" at bounding box center [1518, 293] width 13 height 13
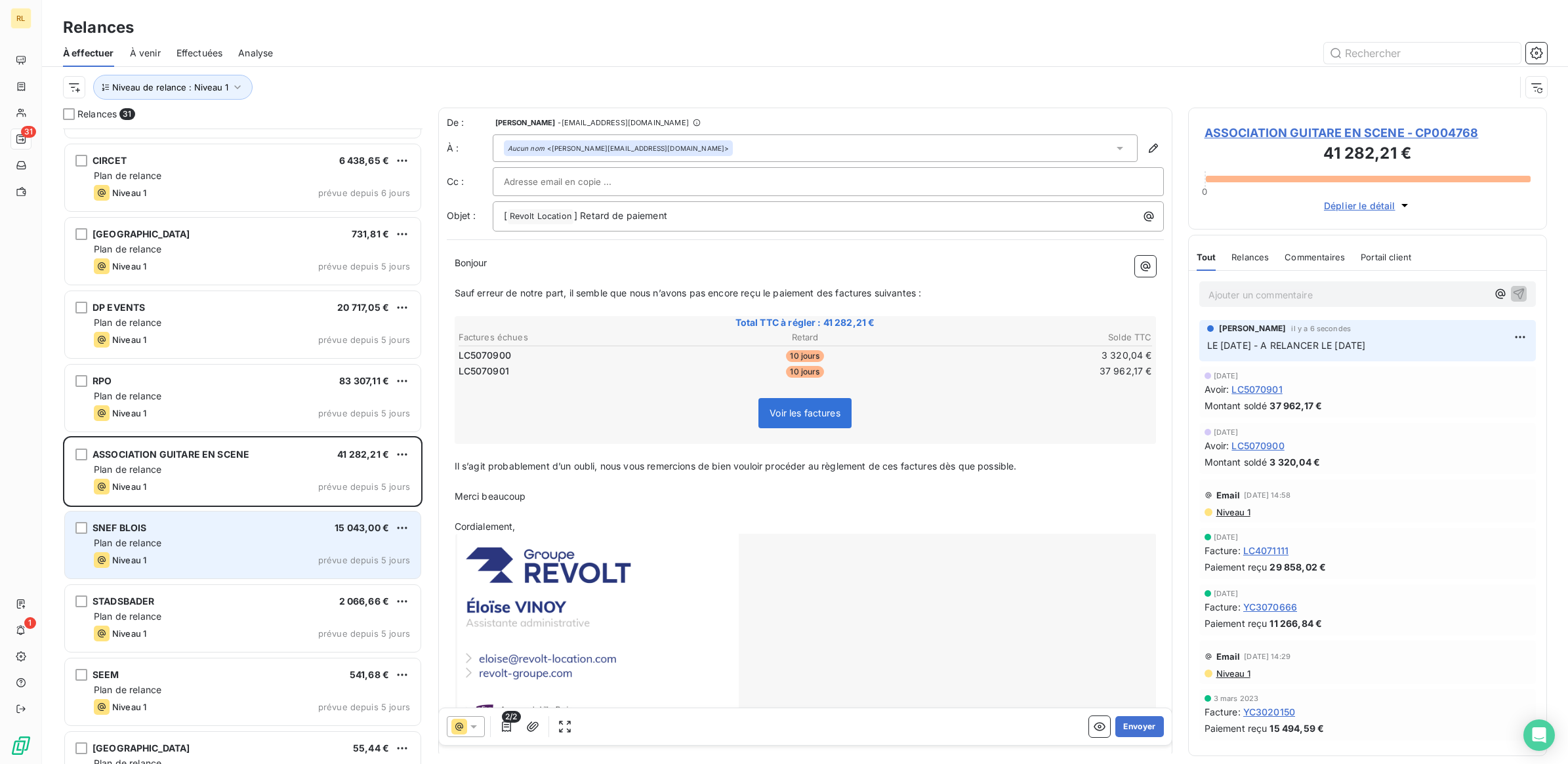
click at [278, 522] on div "SNEF BLOIS 15 043,00 €" at bounding box center [252, 528] width 316 height 12
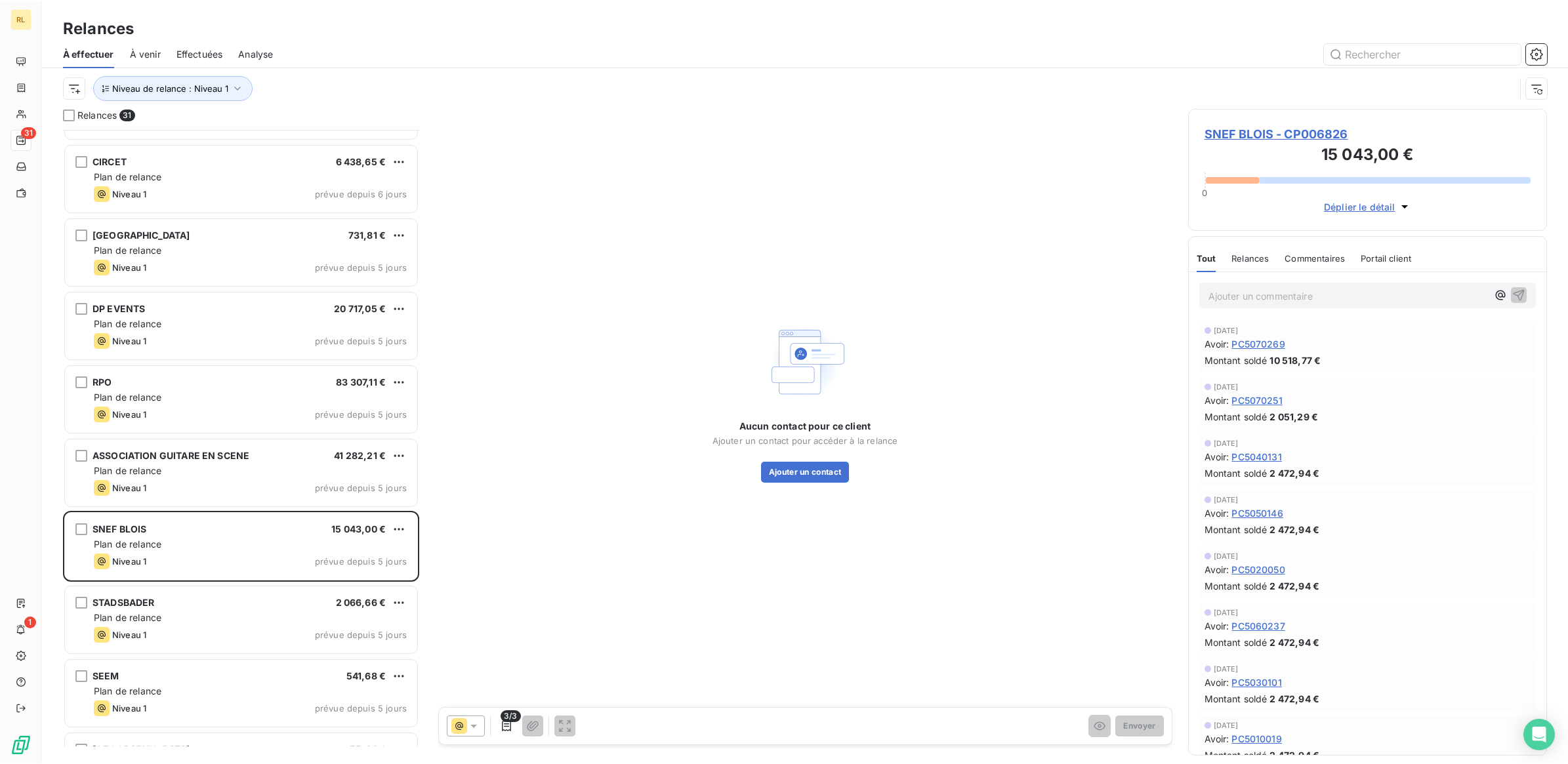
scroll to position [622, 347]
click at [817, 469] on button "Ajouter un contact" at bounding box center [805, 471] width 89 height 21
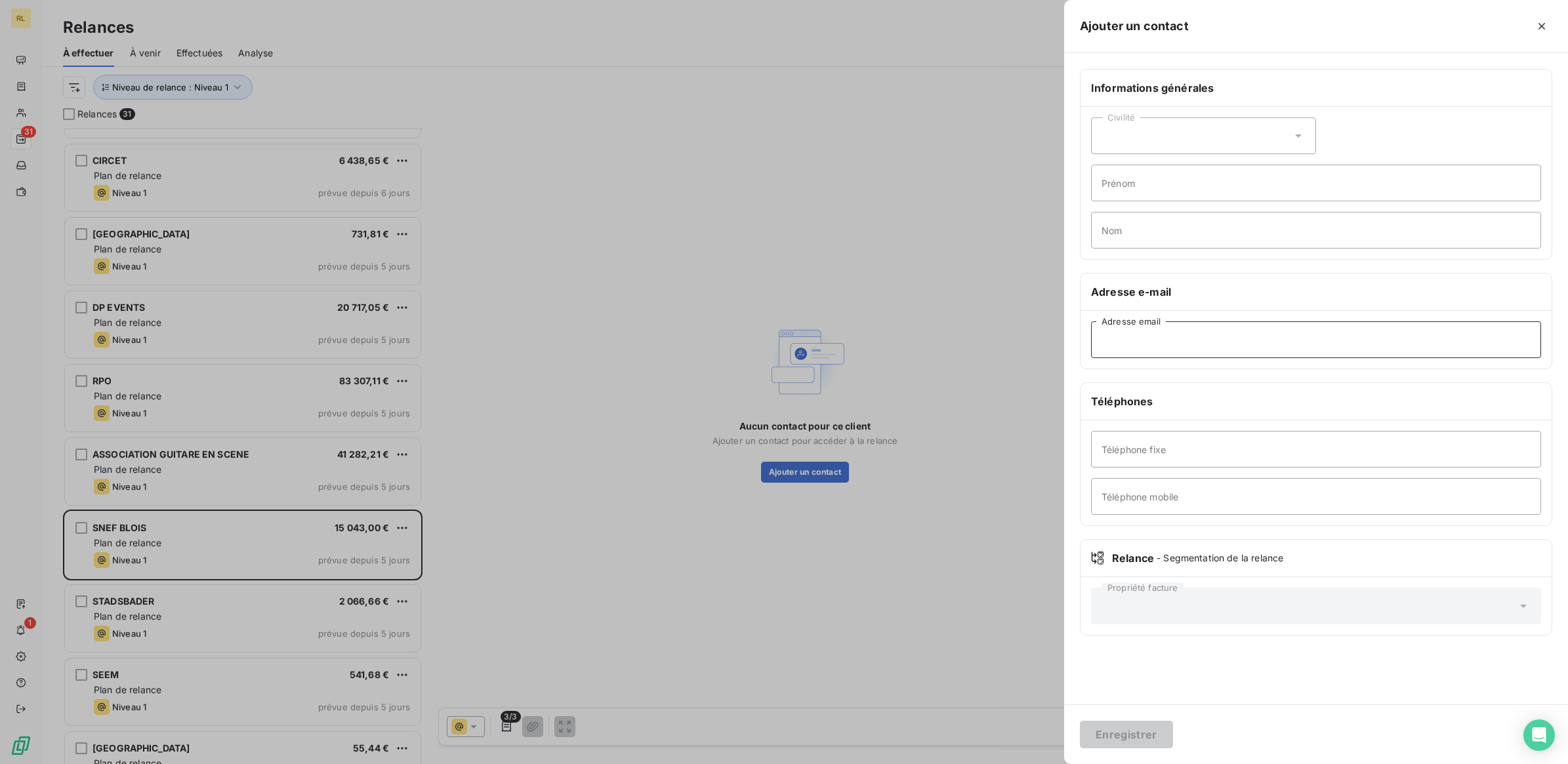
click at [1133, 337] on input "Adresse email" at bounding box center [1315, 339] width 450 height 37
paste input "franck.chevance@snef.fr"
type input "franck.chevance@snef.fr"
click at [1139, 733] on button "Enregistrer" at bounding box center [1126, 734] width 93 height 28
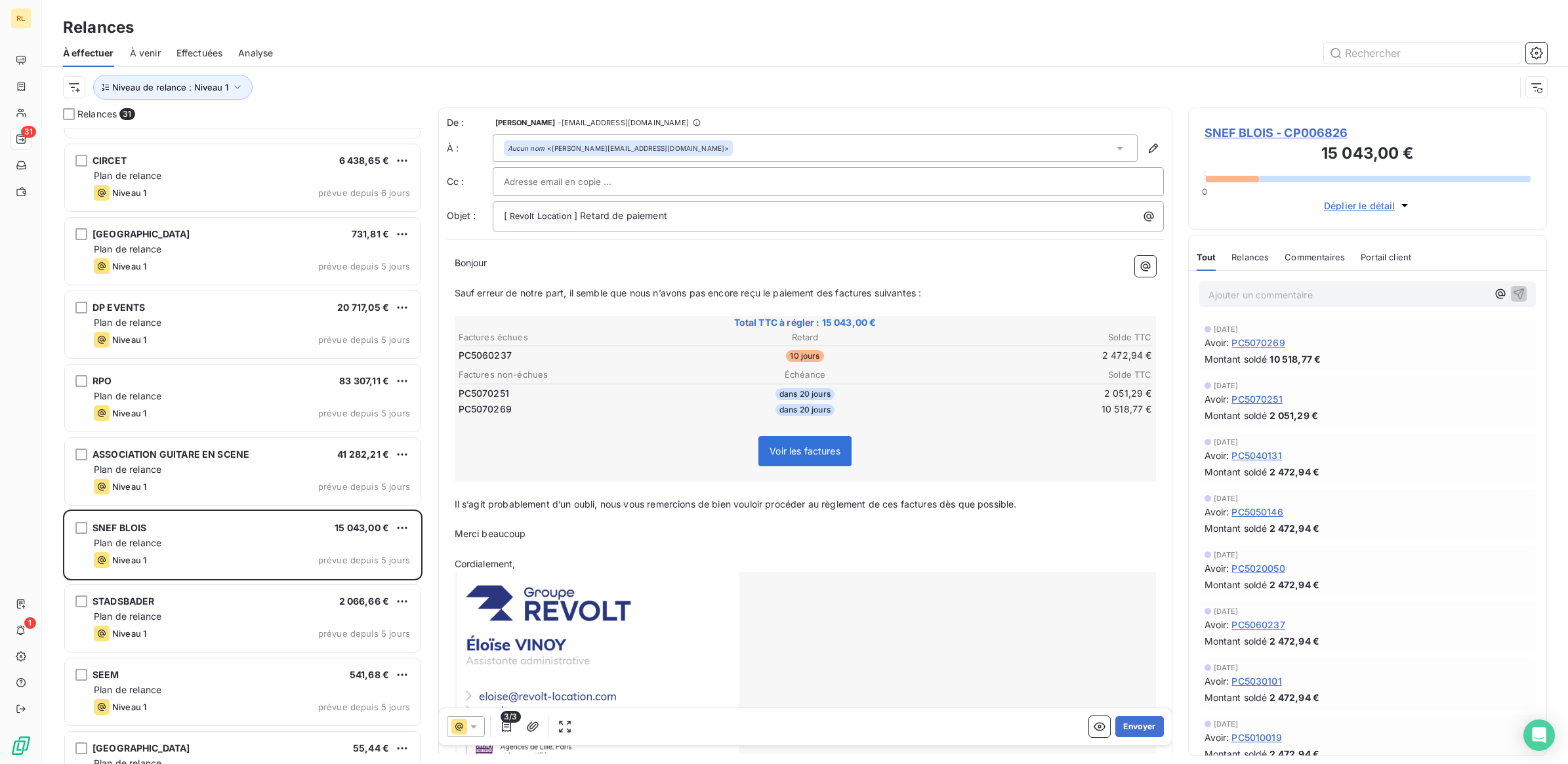
click at [621, 184] on input "text" at bounding box center [573, 182] width 141 height 20
paste input "noelle.lemaire@snef.fr"
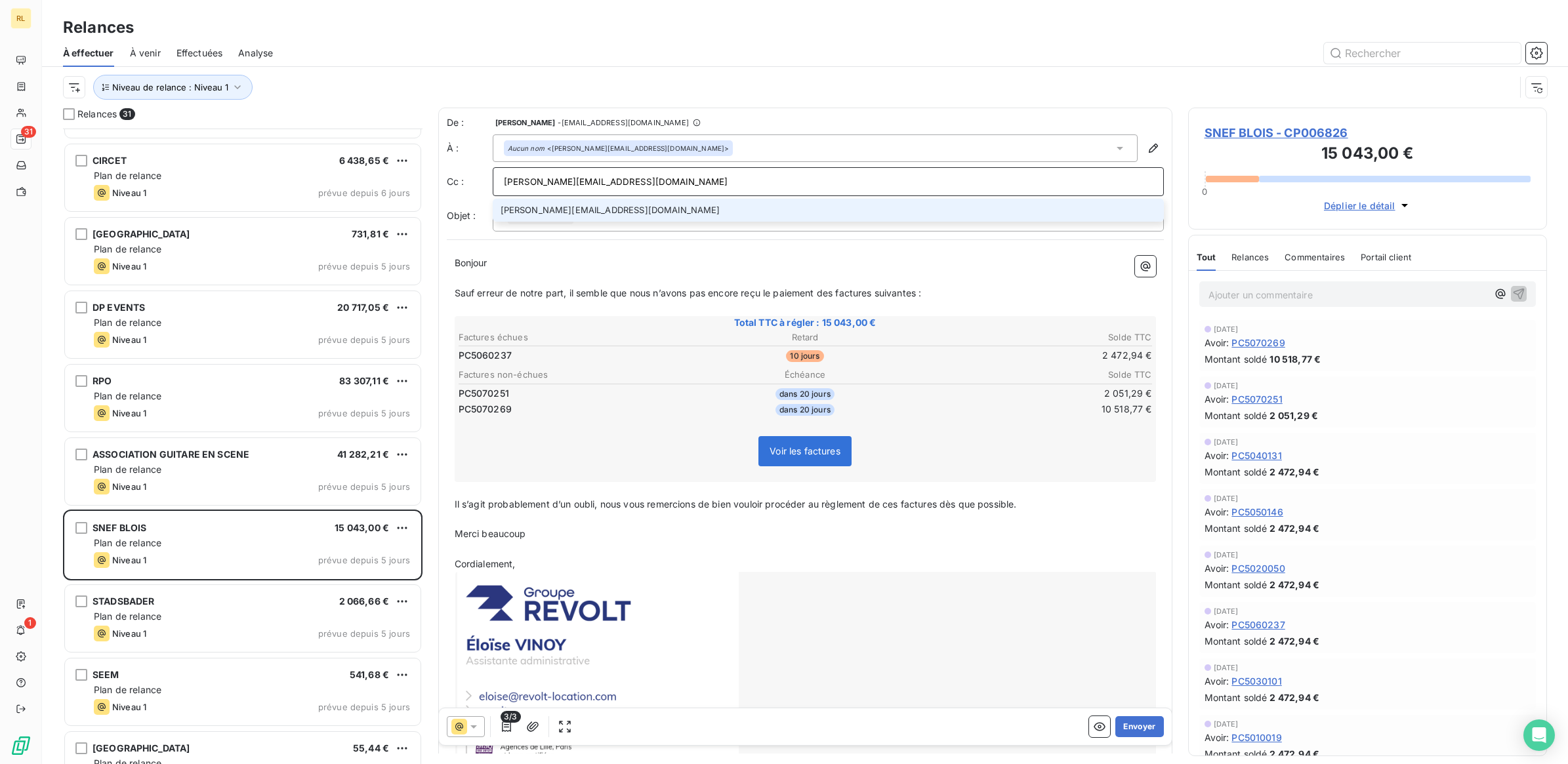
type input "noelle.lemaire@snef.fr"
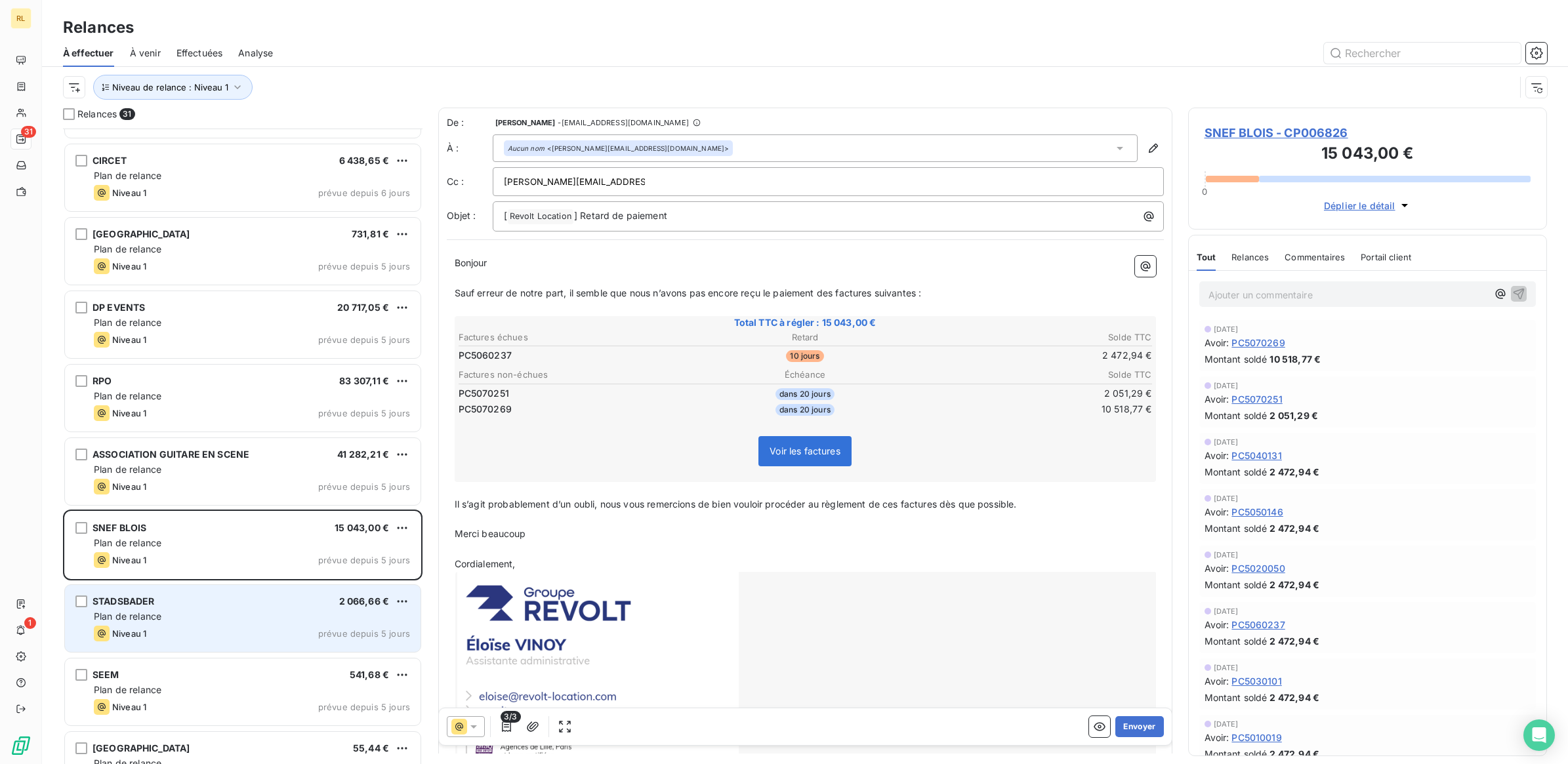
click at [195, 614] on div "Plan de relance" at bounding box center [252, 616] width 316 height 13
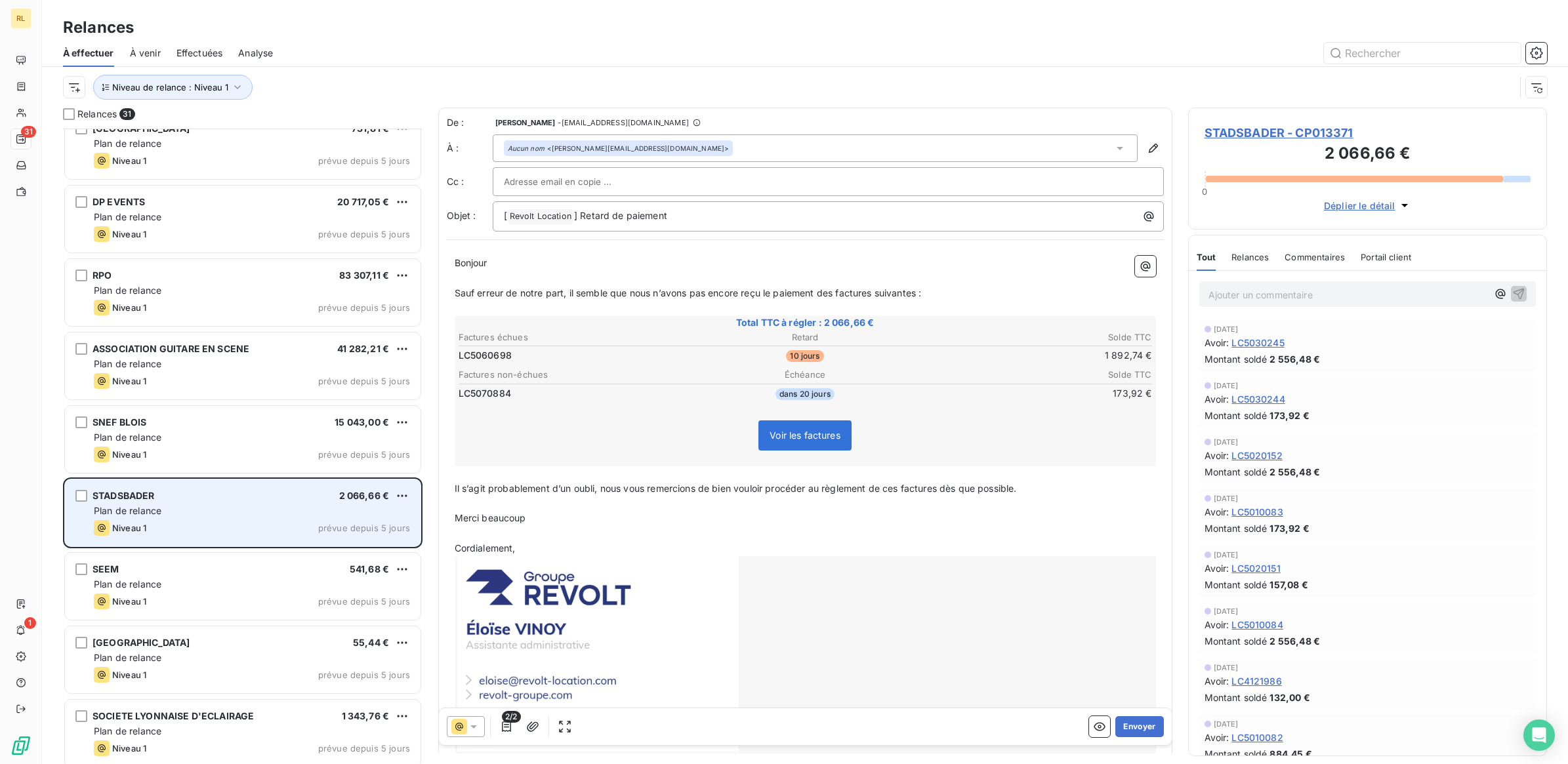
scroll to position [820, 0]
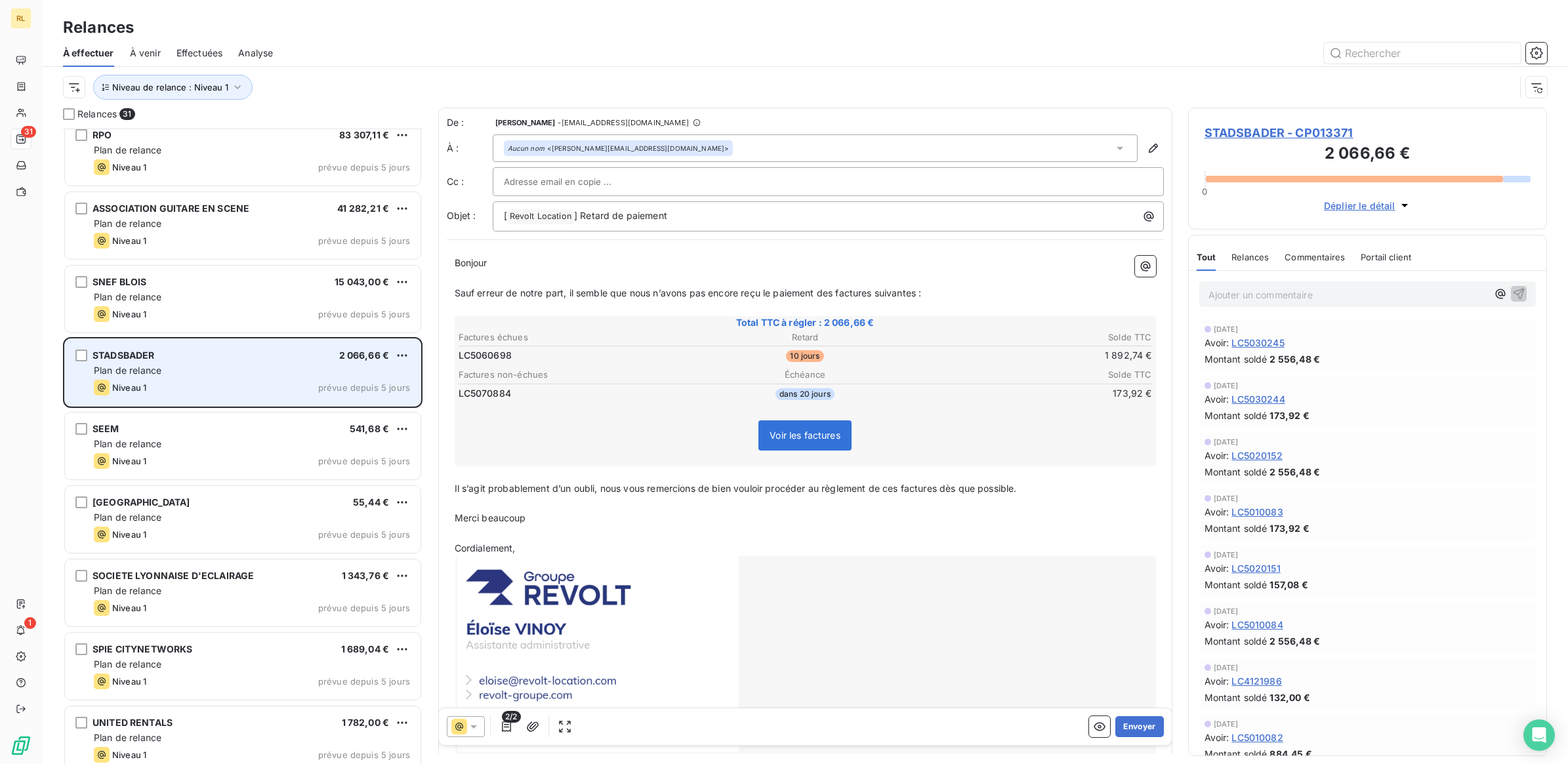
click at [228, 367] on div "Plan de relance" at bounding box center [252, 370] width 316 height 13
click at [295, 366] on div "Plan de relance" at bounding box center [252, 370] width 316 height 13
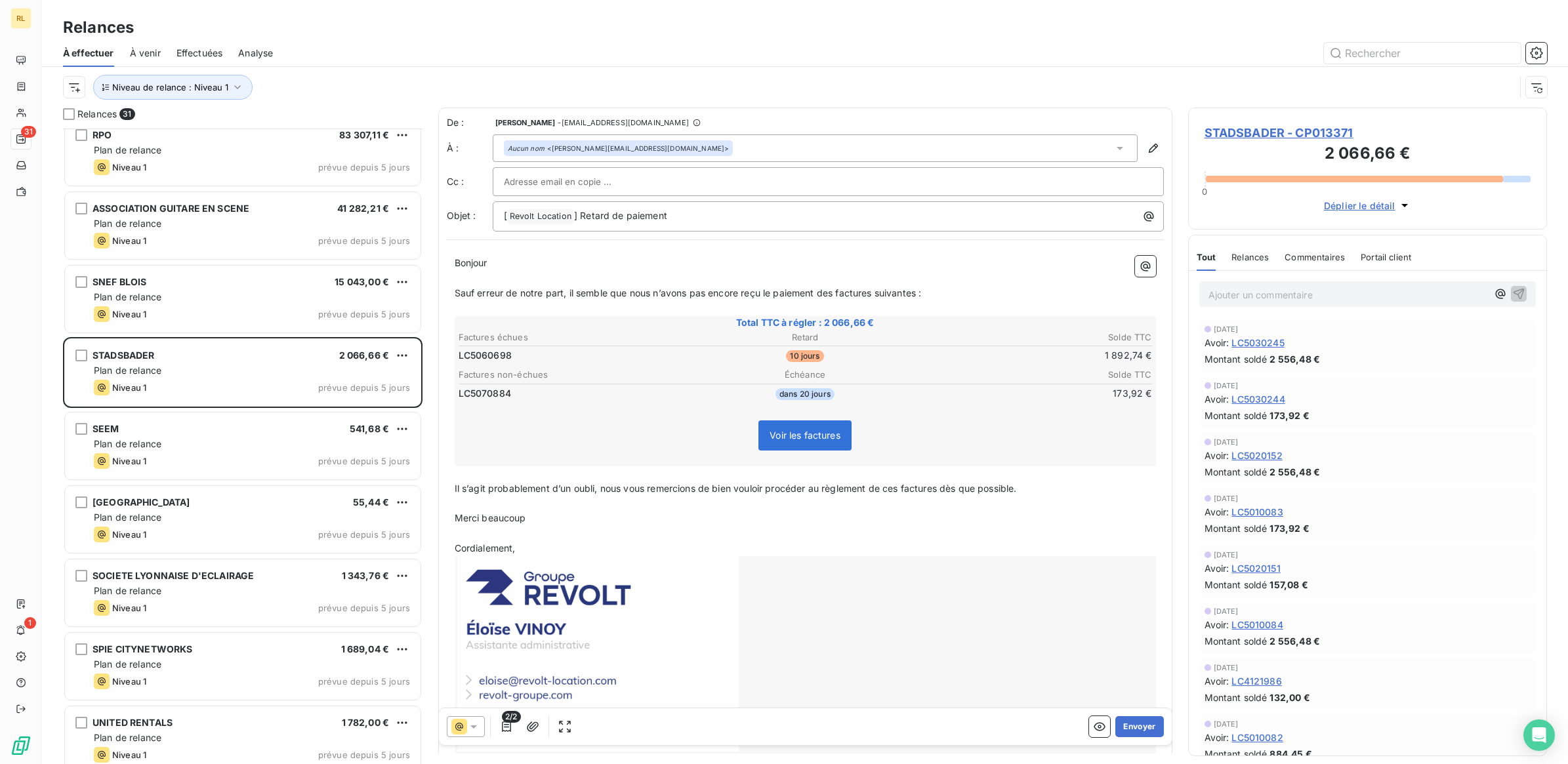
click at [473, 722] on icon at bounding box center [473, 726] width 13 height 13
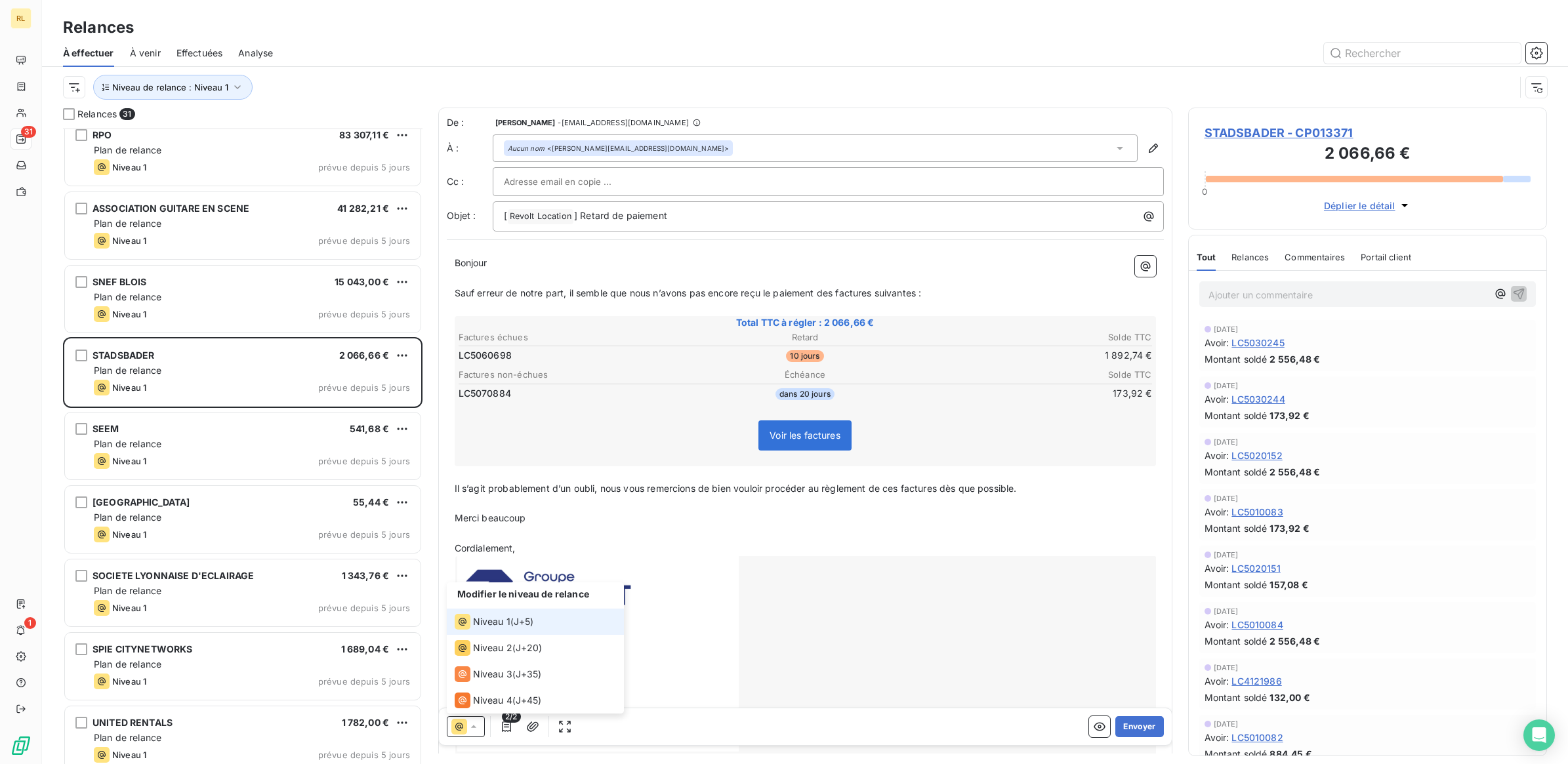
click at [490, 621] on span "Niveau 1" at bounding box center [492, 622] width 38 height 13
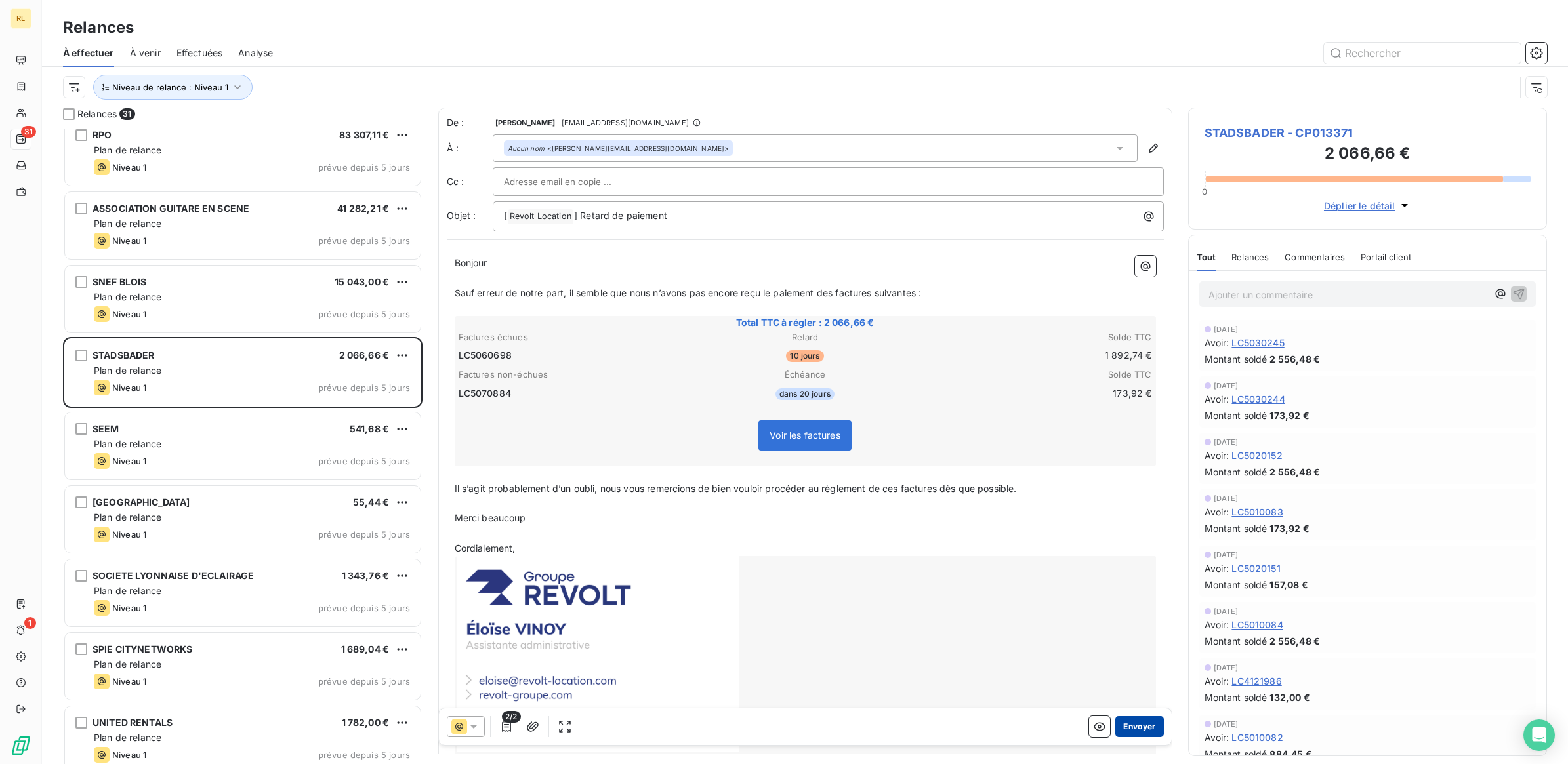
click at [1117, 725] on button "Envoyer" at bounding box center [1139, 725] width 47 height 21
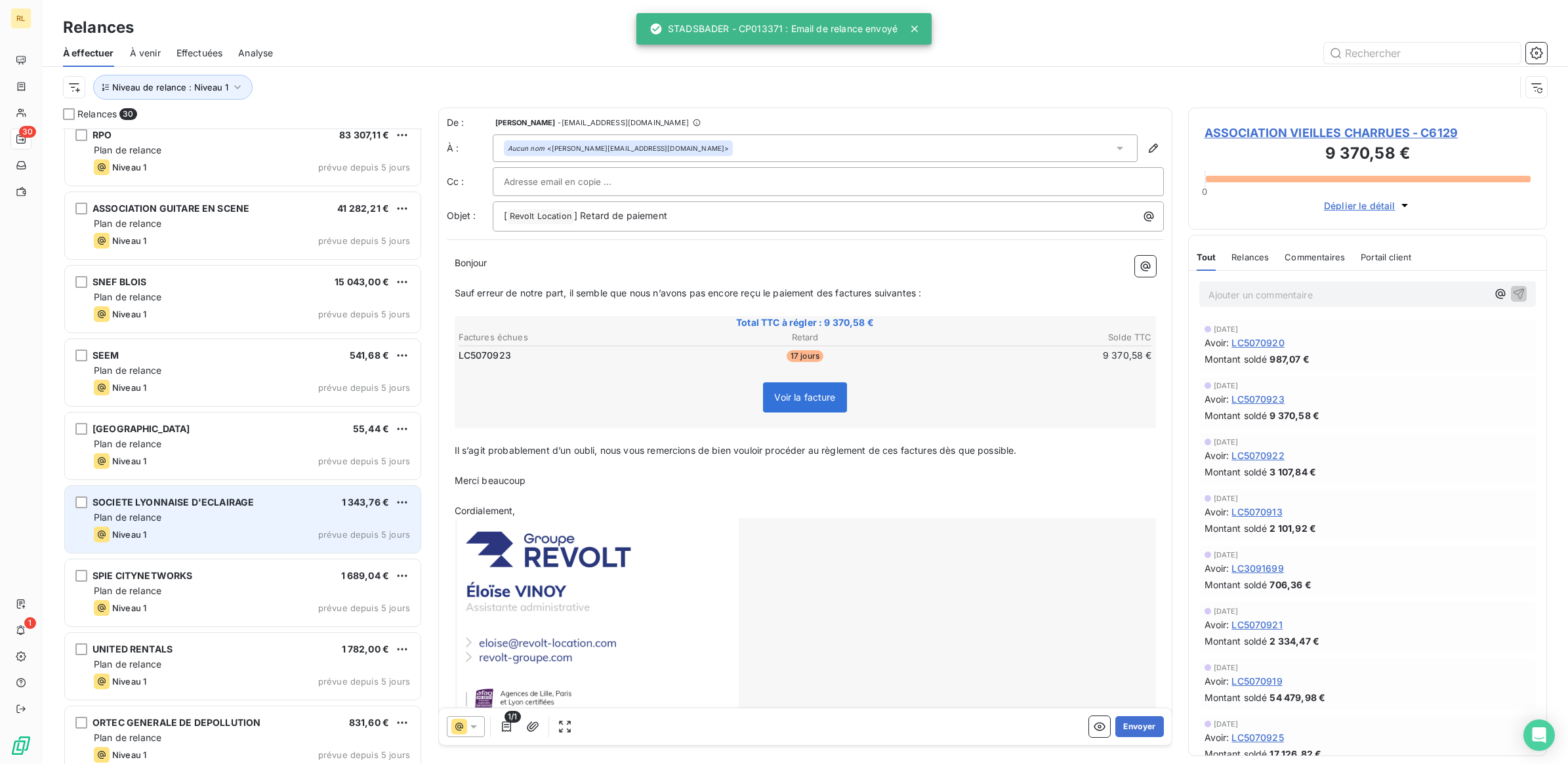
click at [239, 512] on div "Plan de relance" at bounding box center [252, 517] width 316 height 13
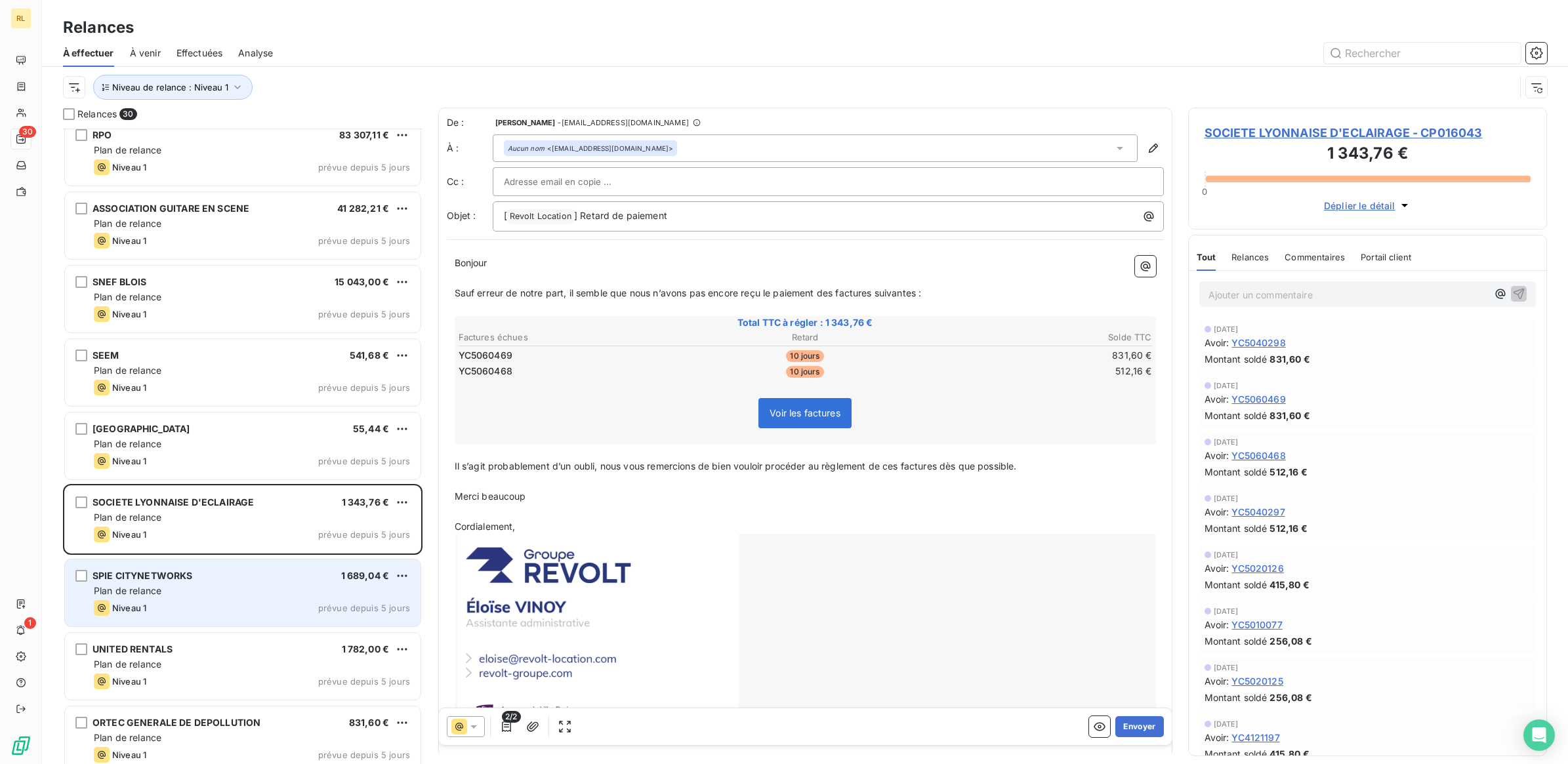
click at [239, 587] on div "Plan de relance" at bounding box center [252, 590] width 316 height 13
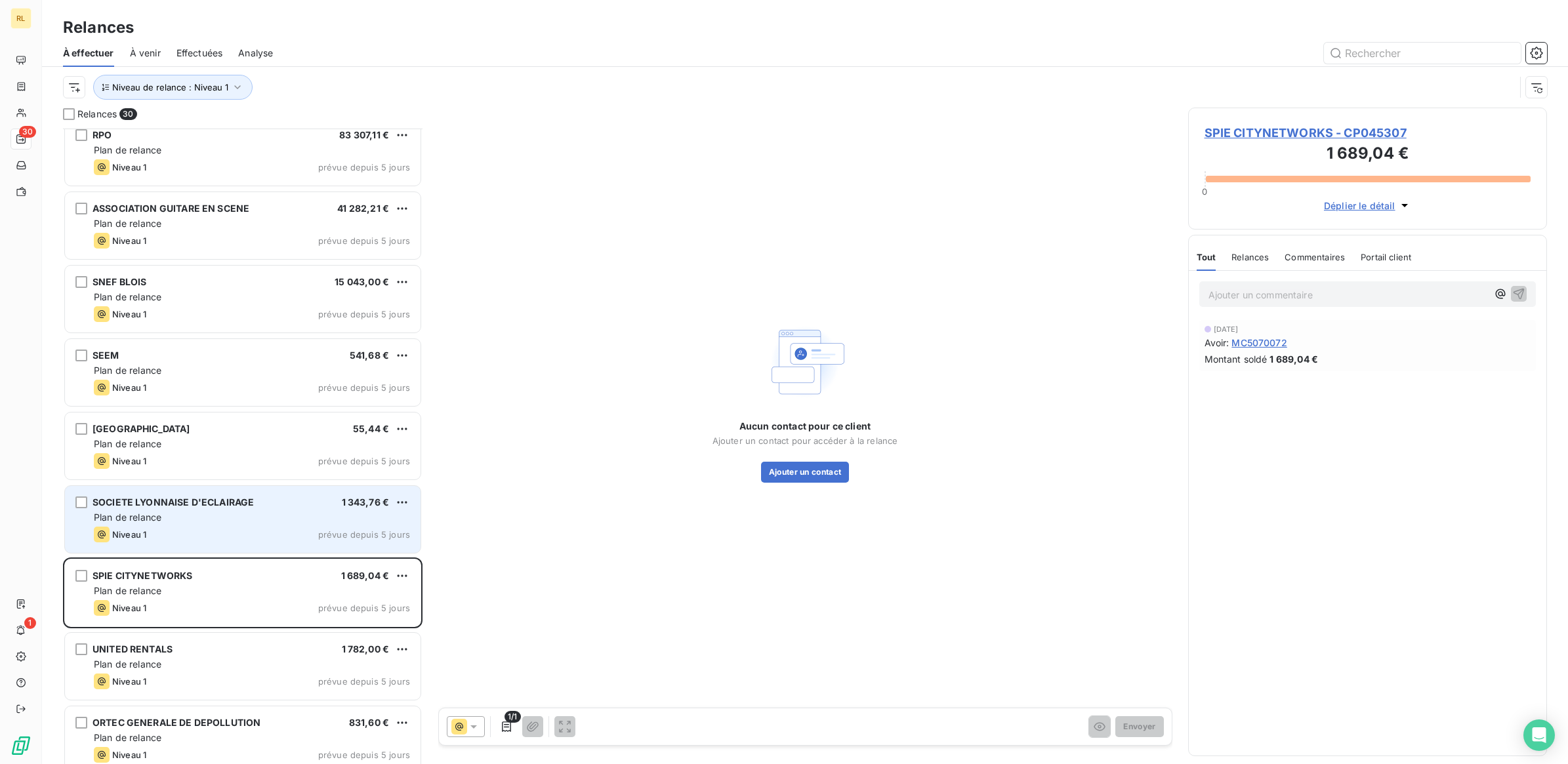
click at [277, 513] on div "Plan de relance" at bounding box center [252, 517] width 316 height 13
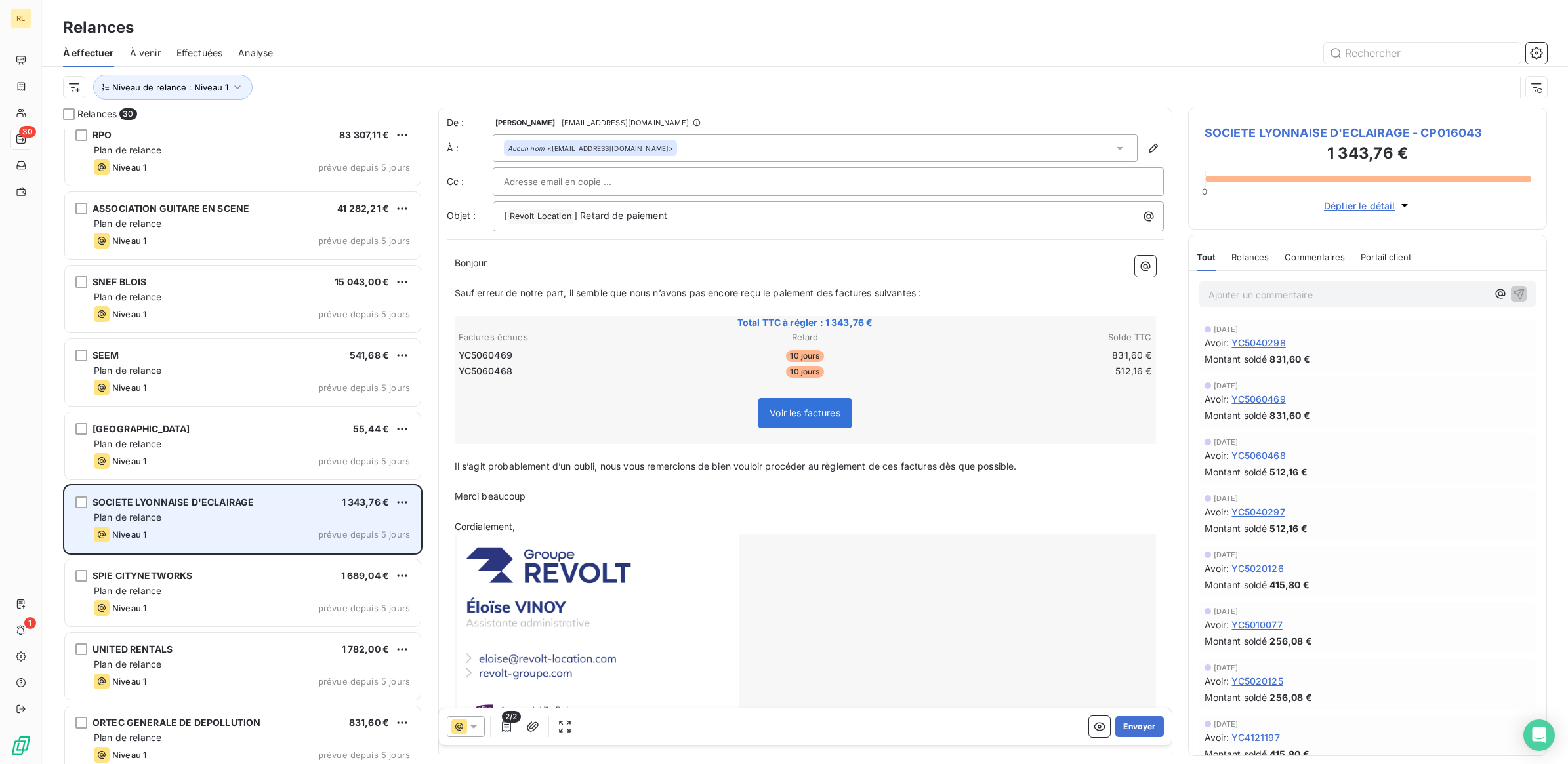
click at [280, 518] on div "Plan de relance" at bounding box center [252, 517] width 316 height 13
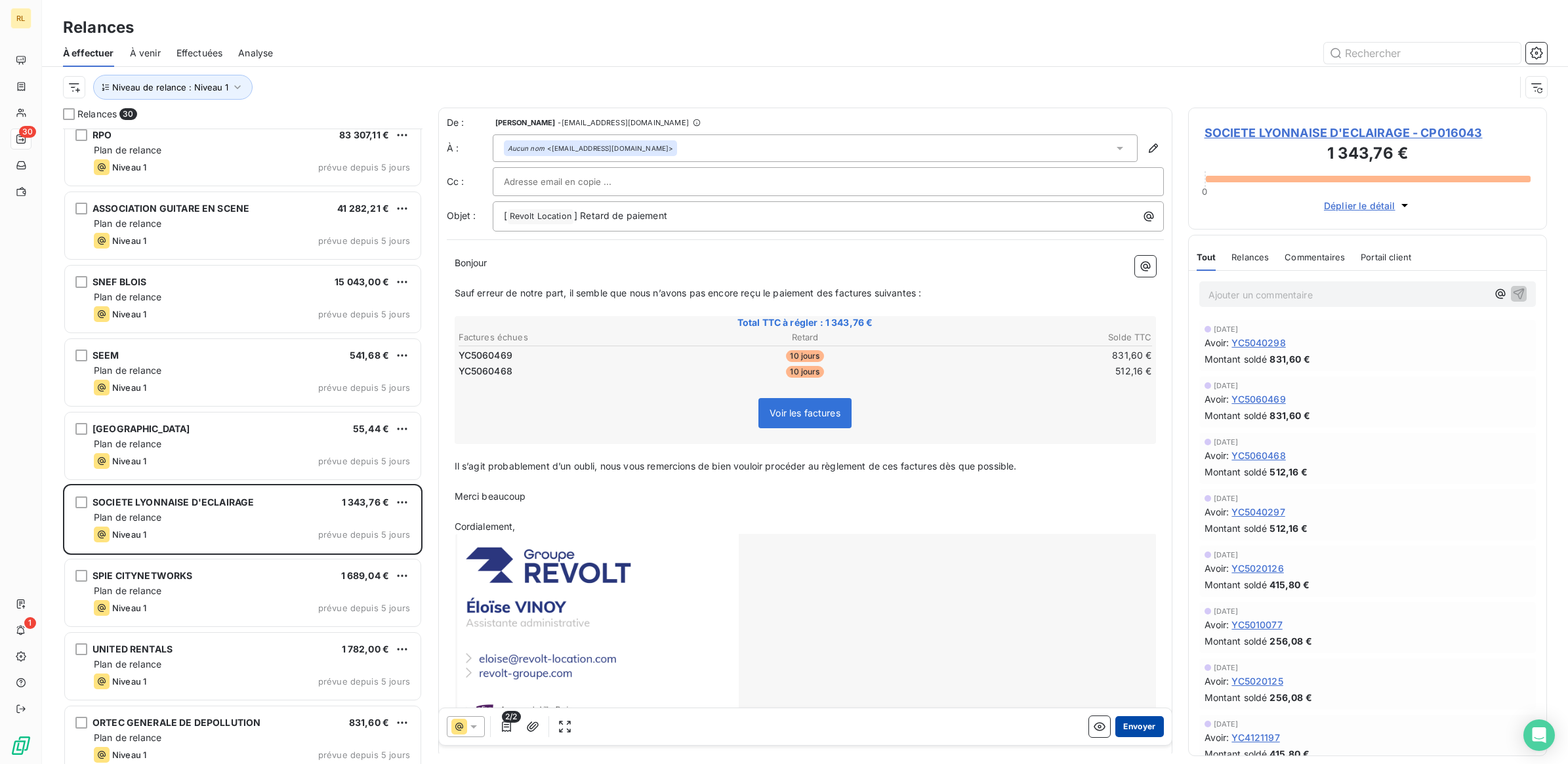
click at [1116, 726] on button "Envoyer" at bounding box center [1139, 725] width 47 height 21
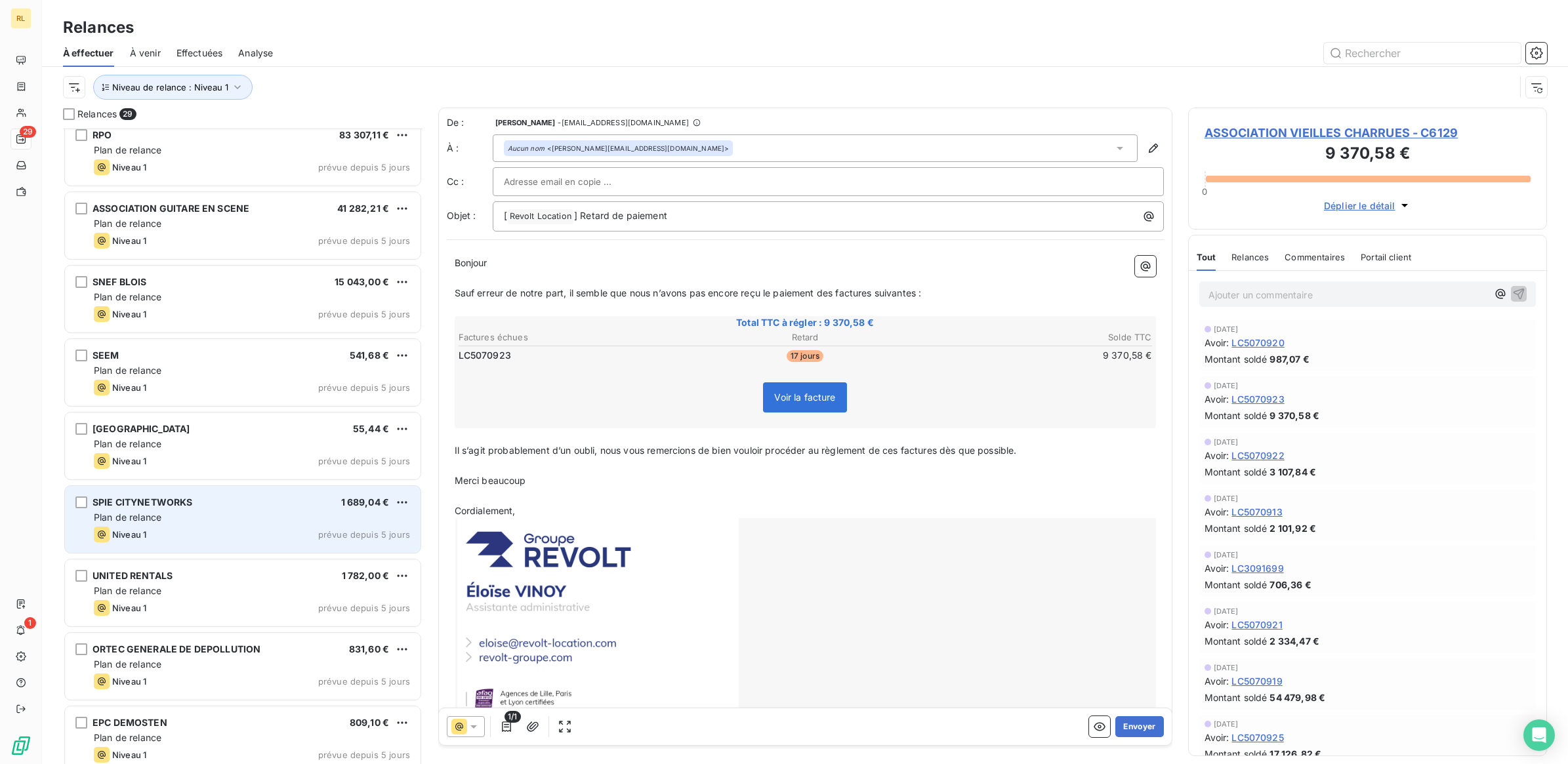
click at [244, 505] on div "SPIE CITYNETWORKS 1 689,04 €" at bounding box center [252, 502] width 316 height 12
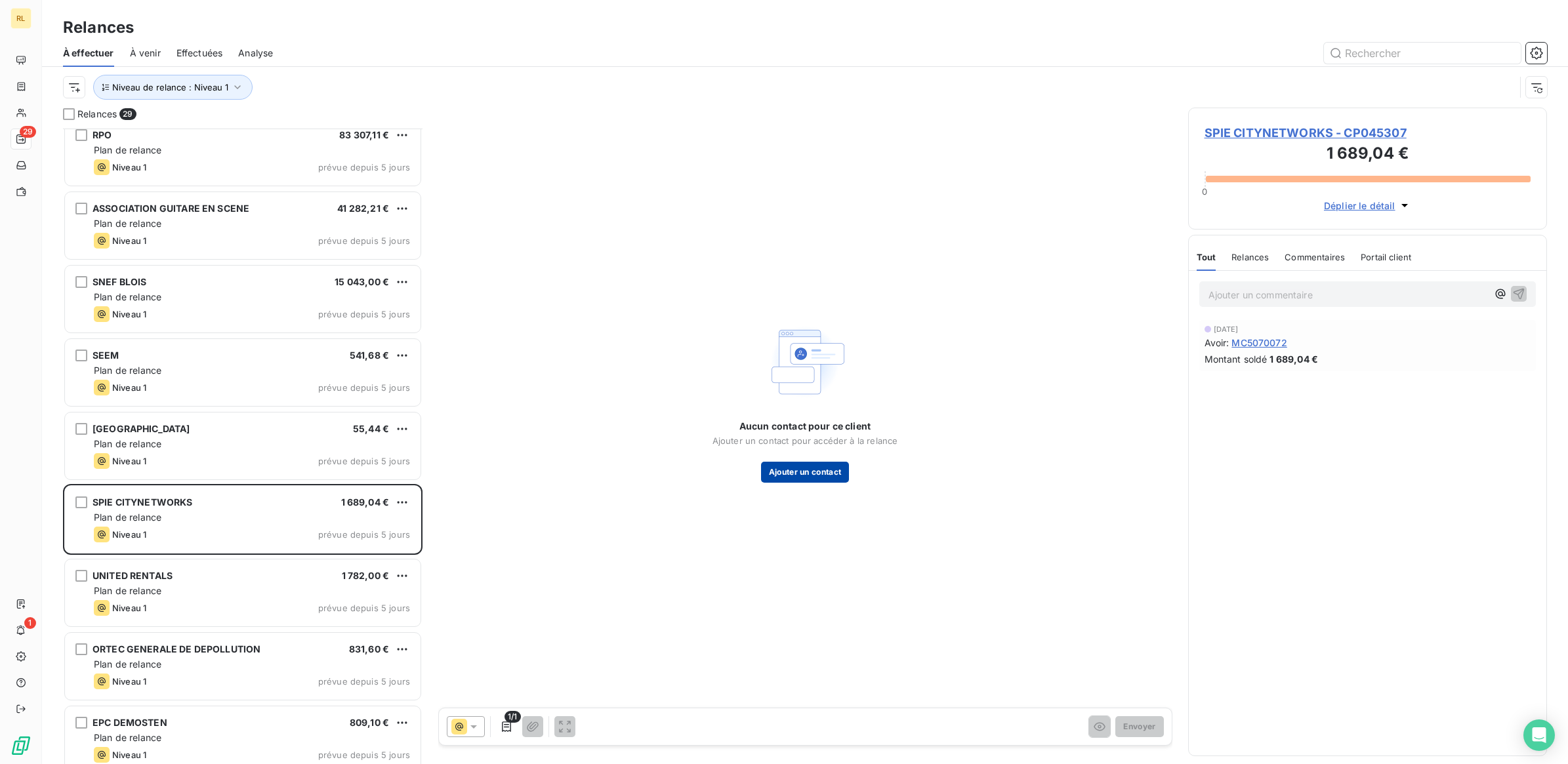
click at [784, 473] on button "Ajouter un contact" at bounding box center [805, 471] width 89 height 21
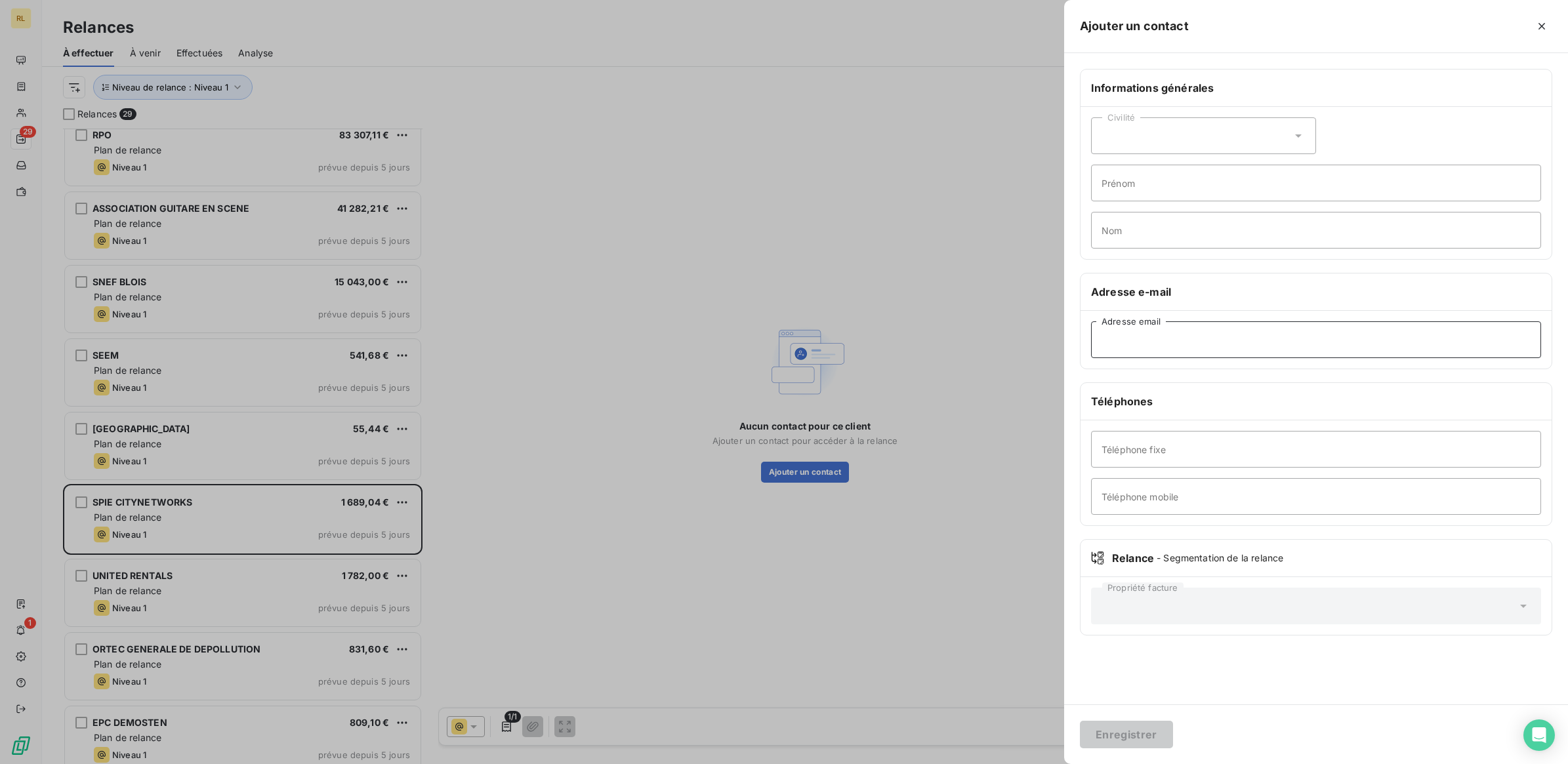
click at [1155, 331] on input "Adresse email" at bounding box center [1315, 339] width 450 height 37
paste input "pierre.pardi@spie.com"
type input "pierre.pardi@spie.com"
click at [1117, 733] on button "Enregistrer" at bounding box center [1126, 734] width 93 height 28
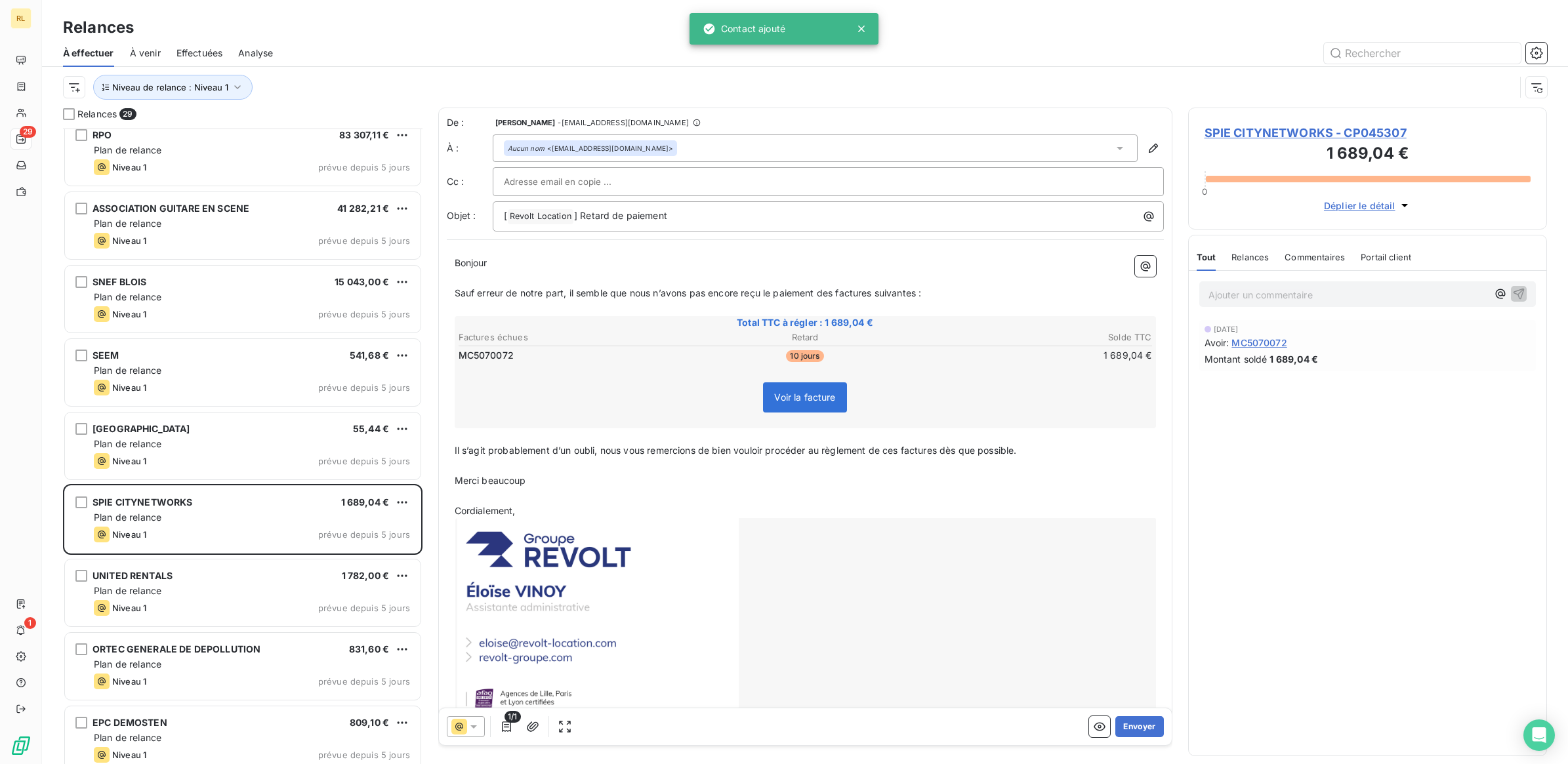
click at [476, 720] on icon at bounding box center [473, 726] width 13 height 13
click at [494, 617] on span "Niveau 1" at bounding box center [492, 622] width 38 height 13
click at [1128, 725] on button "Envoyer" at bounding box center [1139, 725] width 47 height 21
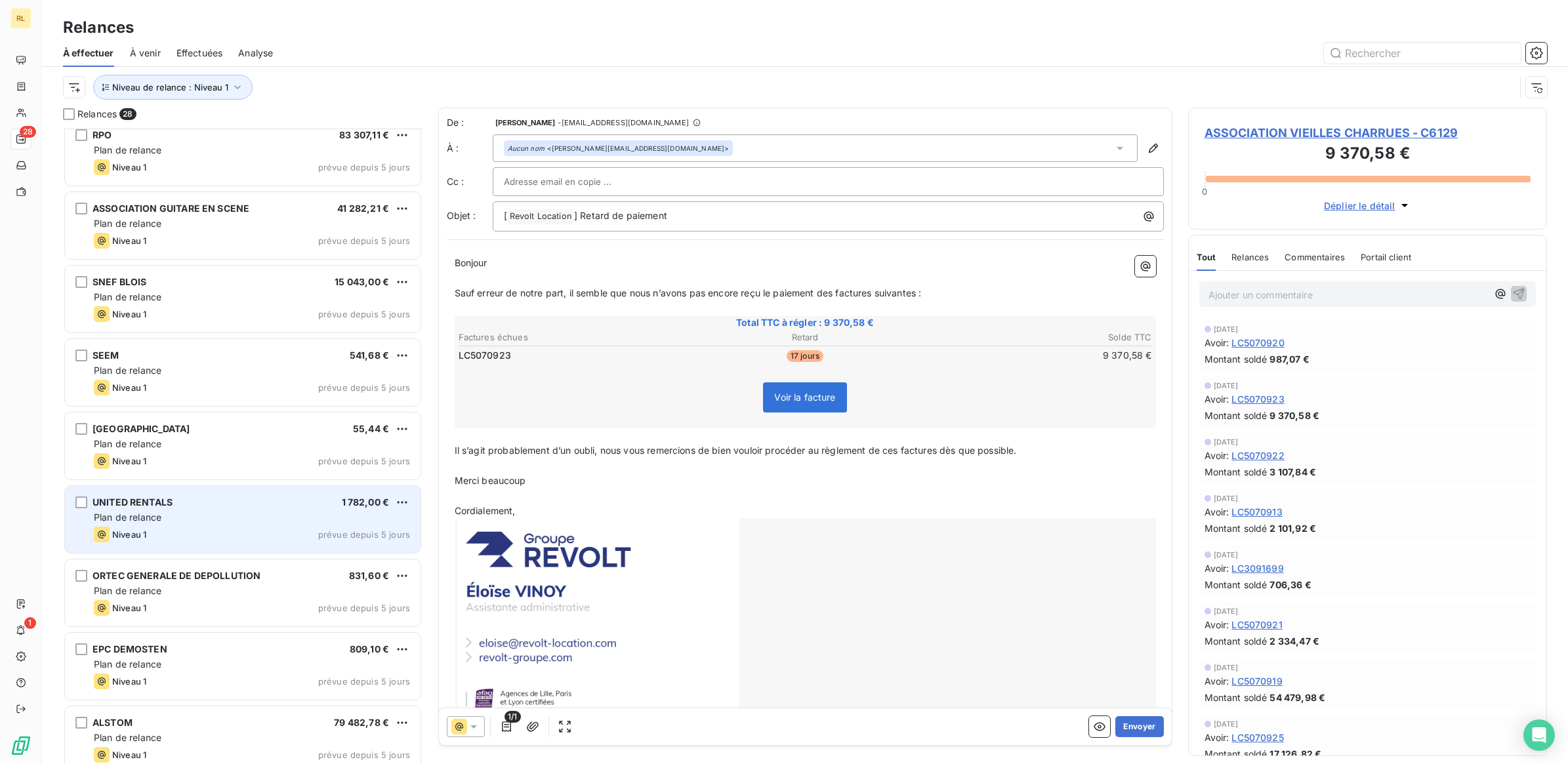
click at [237, 518] on div "Plan de relance" at bounding box center [252, 517] width 316 height 13
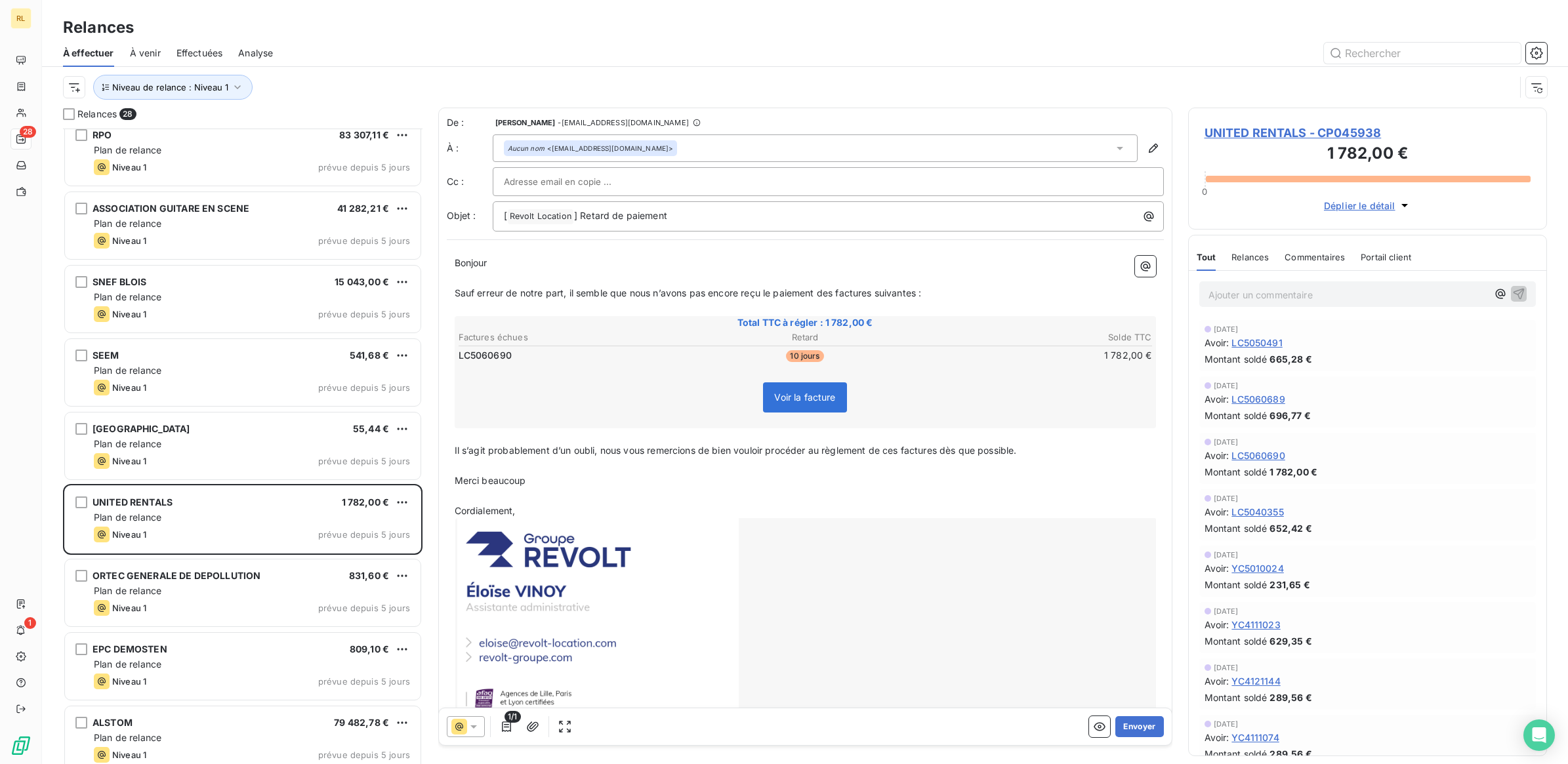
click at [467, 725] on icon at bounding box center [473, 726] width 13 height 13
click at [491, 618] on span "Niveau 1" at bounding box center [492, 622] width 38 height 13
click at [1125, 723] on button "Envoyer" at bounding box center [1139, 725] width 47 height 21
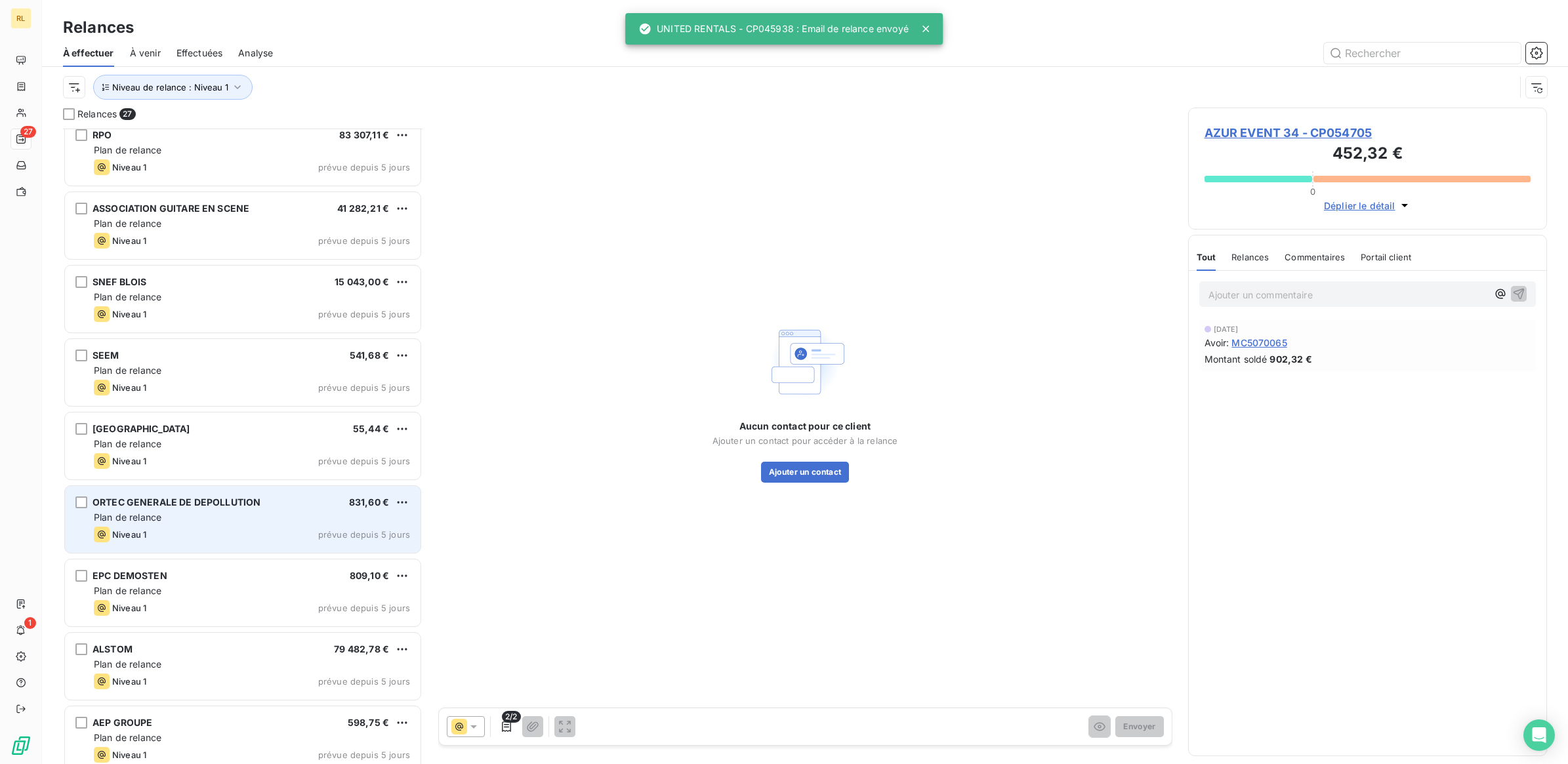
click at [217, 528] on div "Niveau 1 prévue depuis 5 jours" at bounding box center [252, 535] width 316 height 16
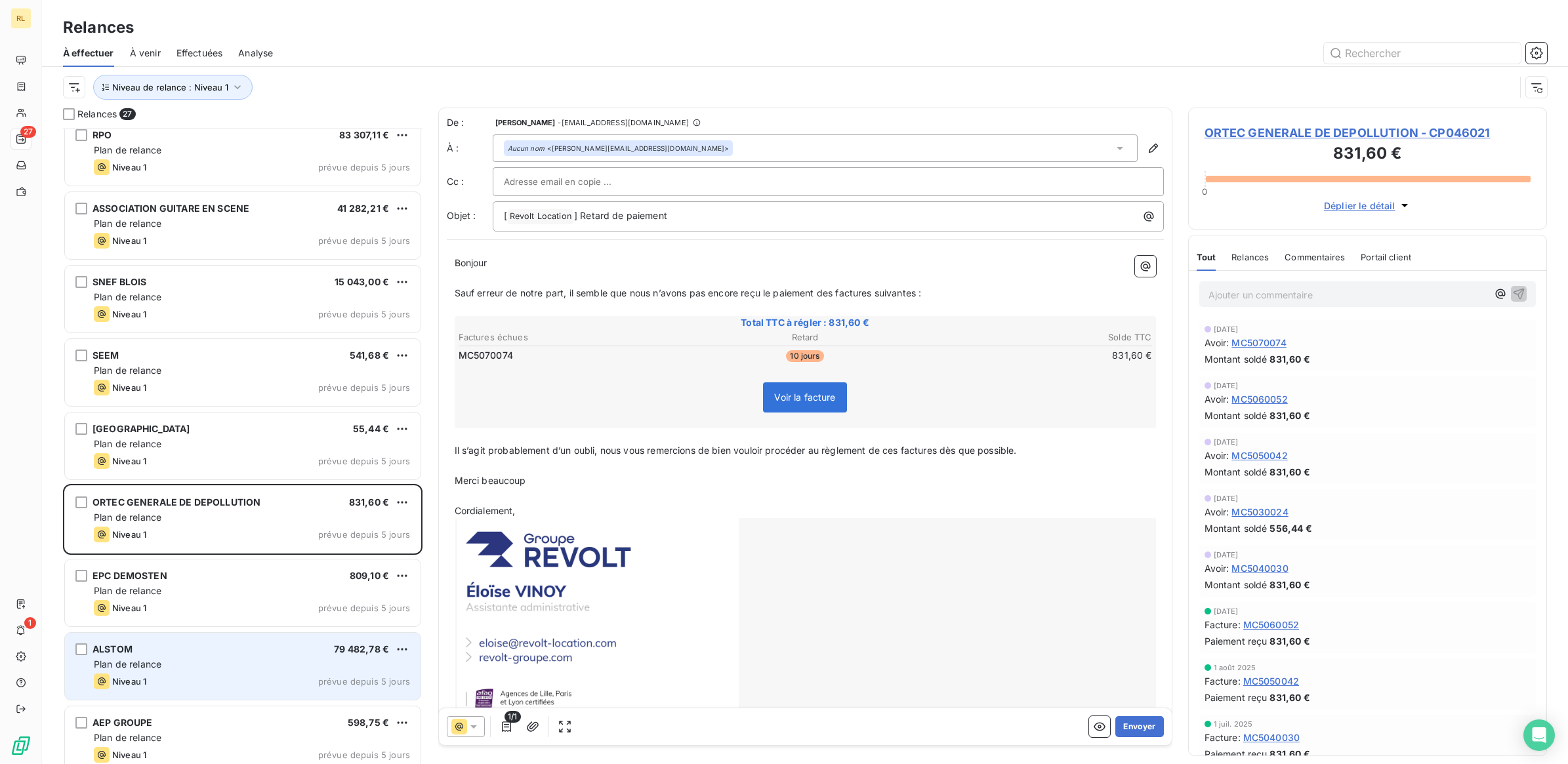
click at [197, 649] on div "ALSTOM 79 482,78 €" at bounding box center [252, 648] width 316 height 12
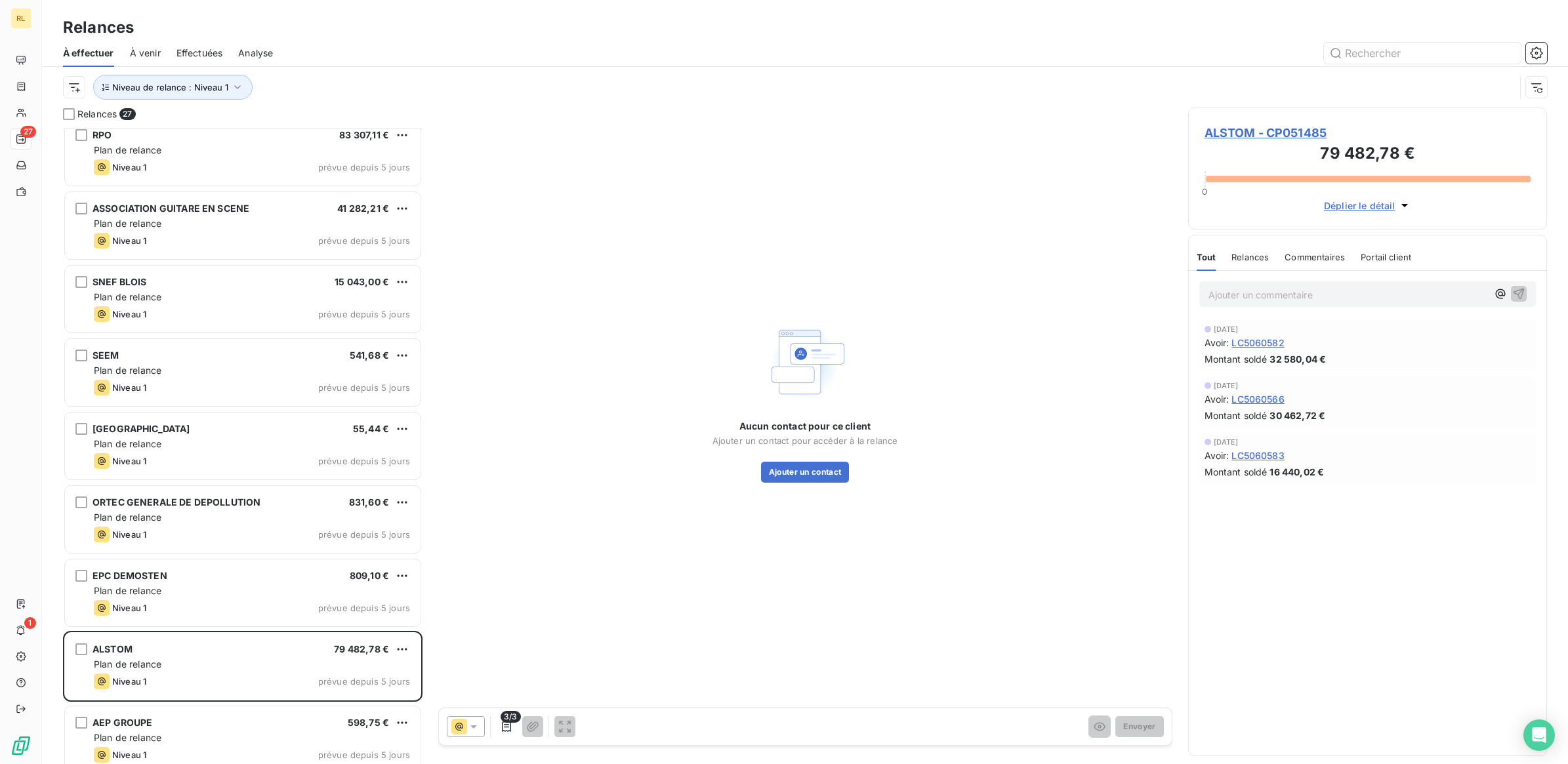
click at [1270, 294] on p "Ajouter un commentaire ﻿" at bounding box center [1348, 295] width 280 height 16
click at [1517, 295] on icon "button" at bounding box center [1519, 293] width 11 height 11
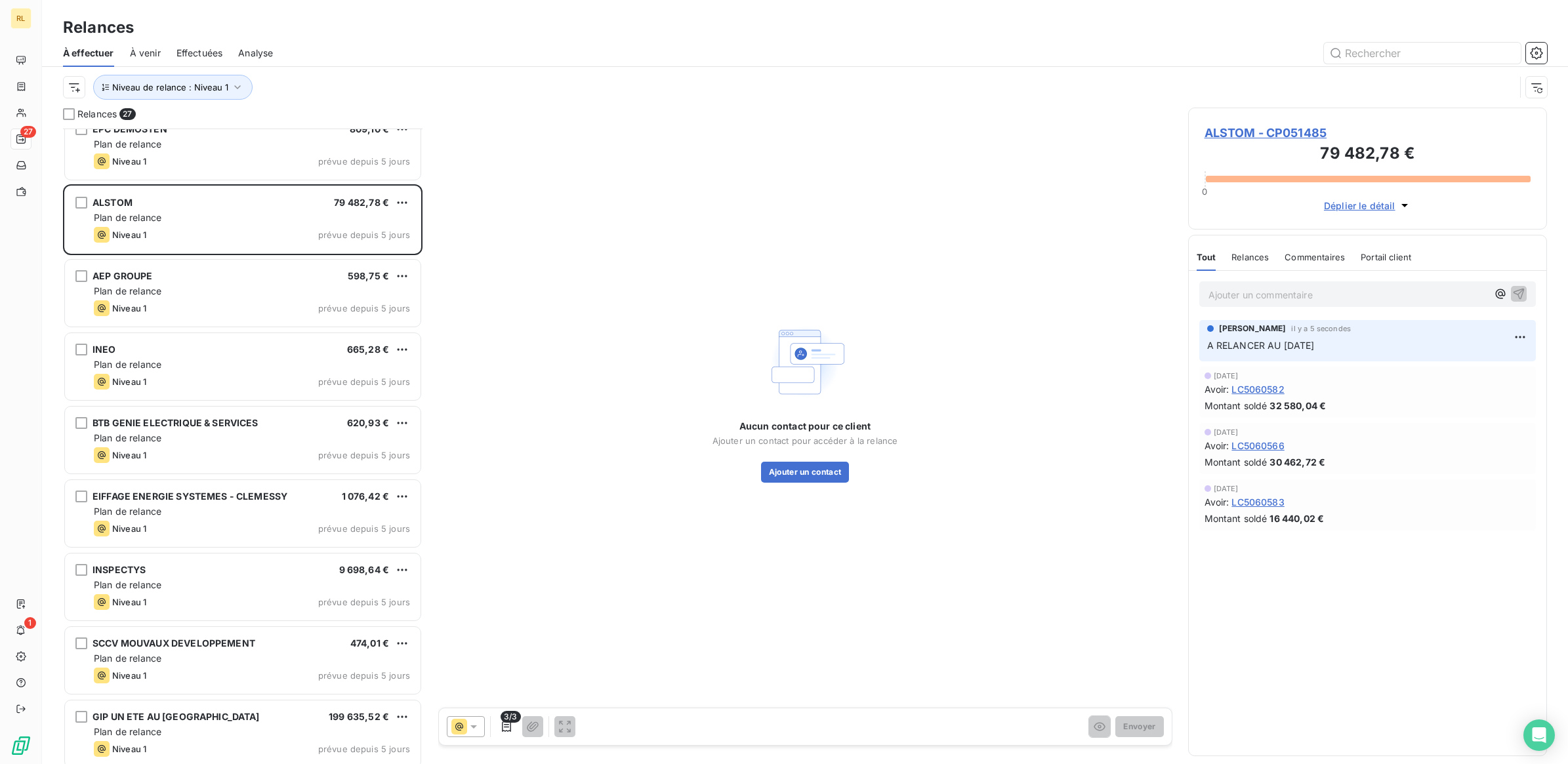
scroll to position [1312, 0]
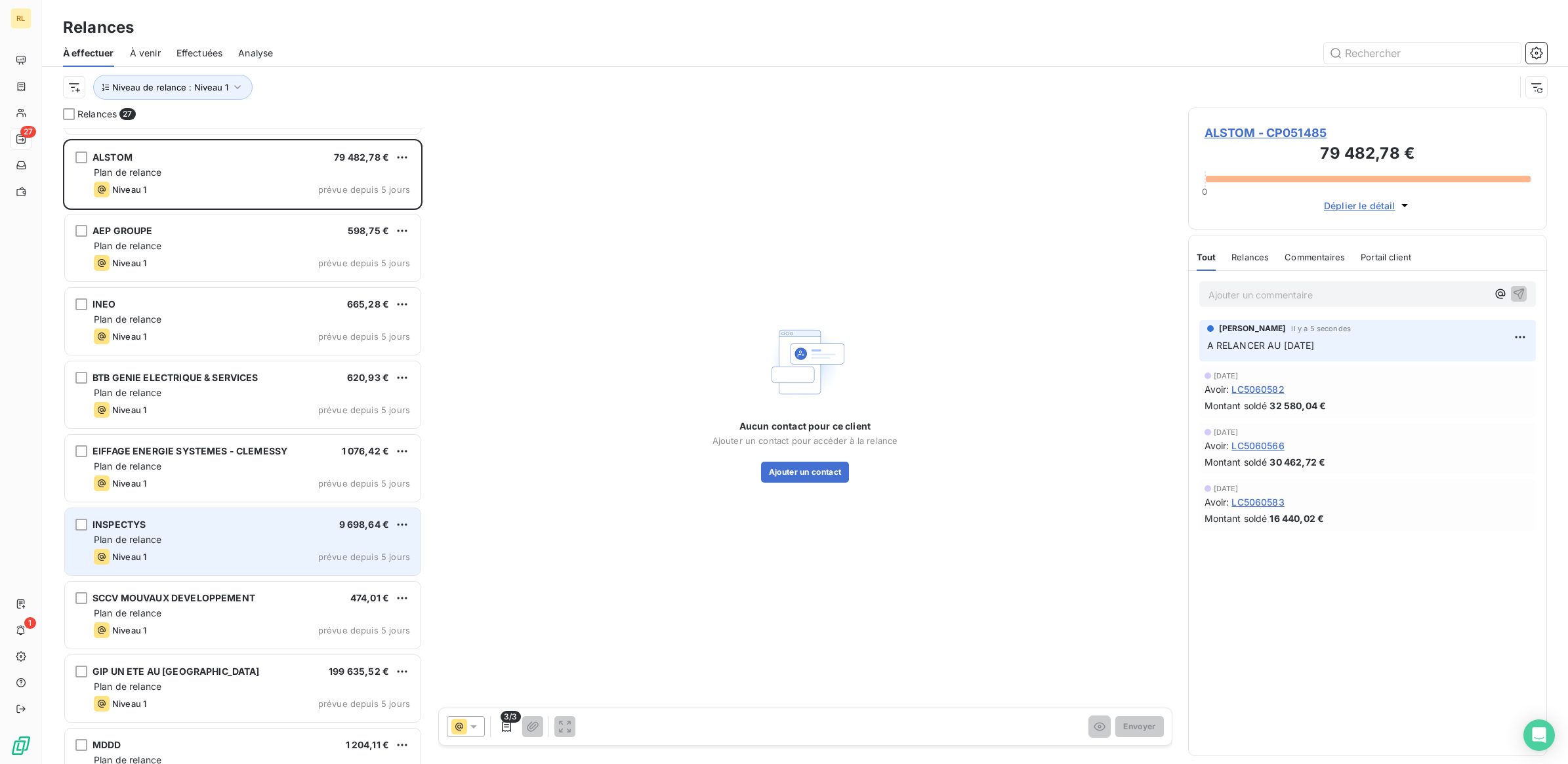
click at [237, 545] on div "Plan de relance" at bounding box center [252, 539] width 316 height 13
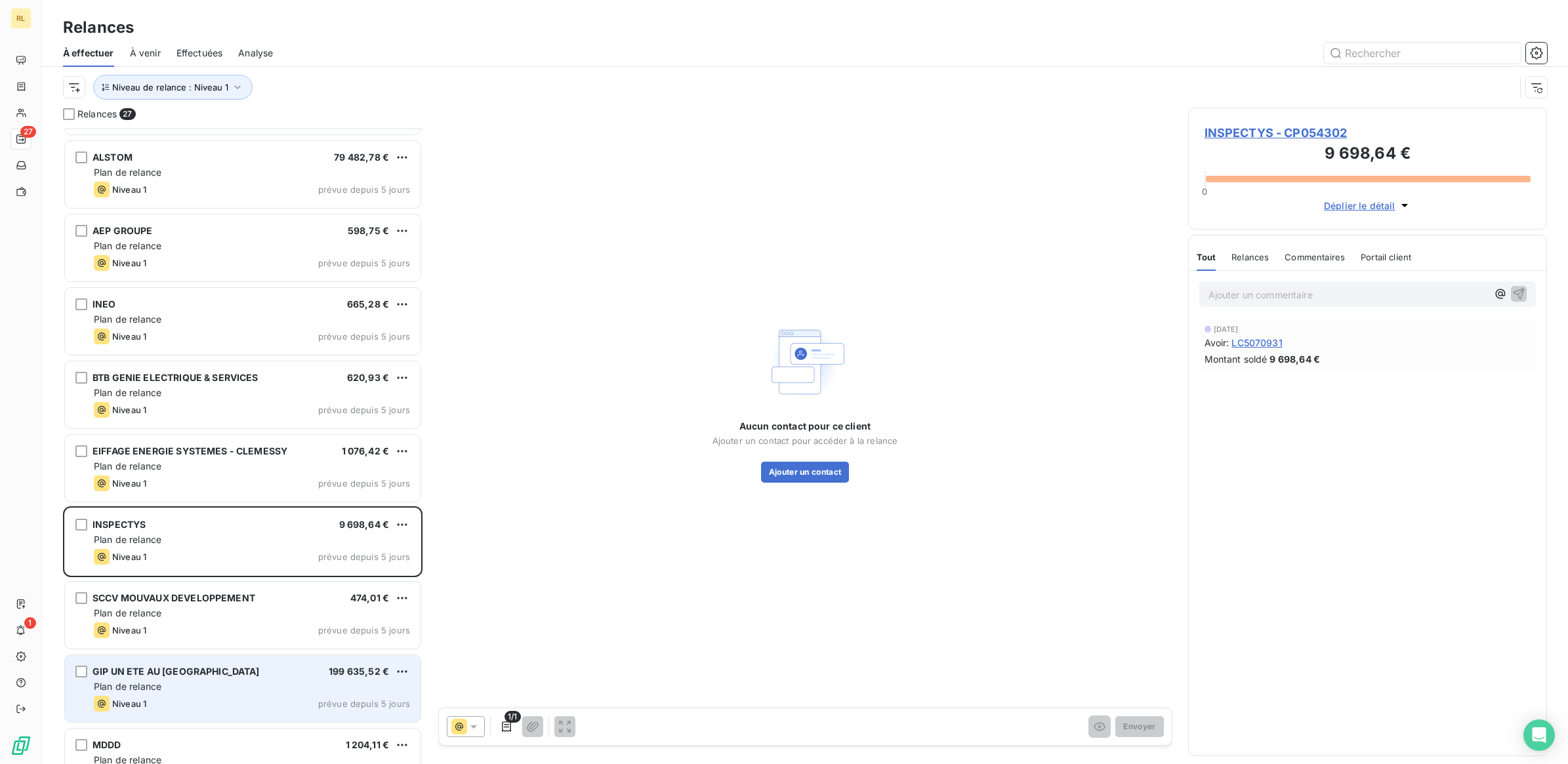
click at [233, 686] on div "Plan de relance" at bounding box center [252, 686] width 316 height 13
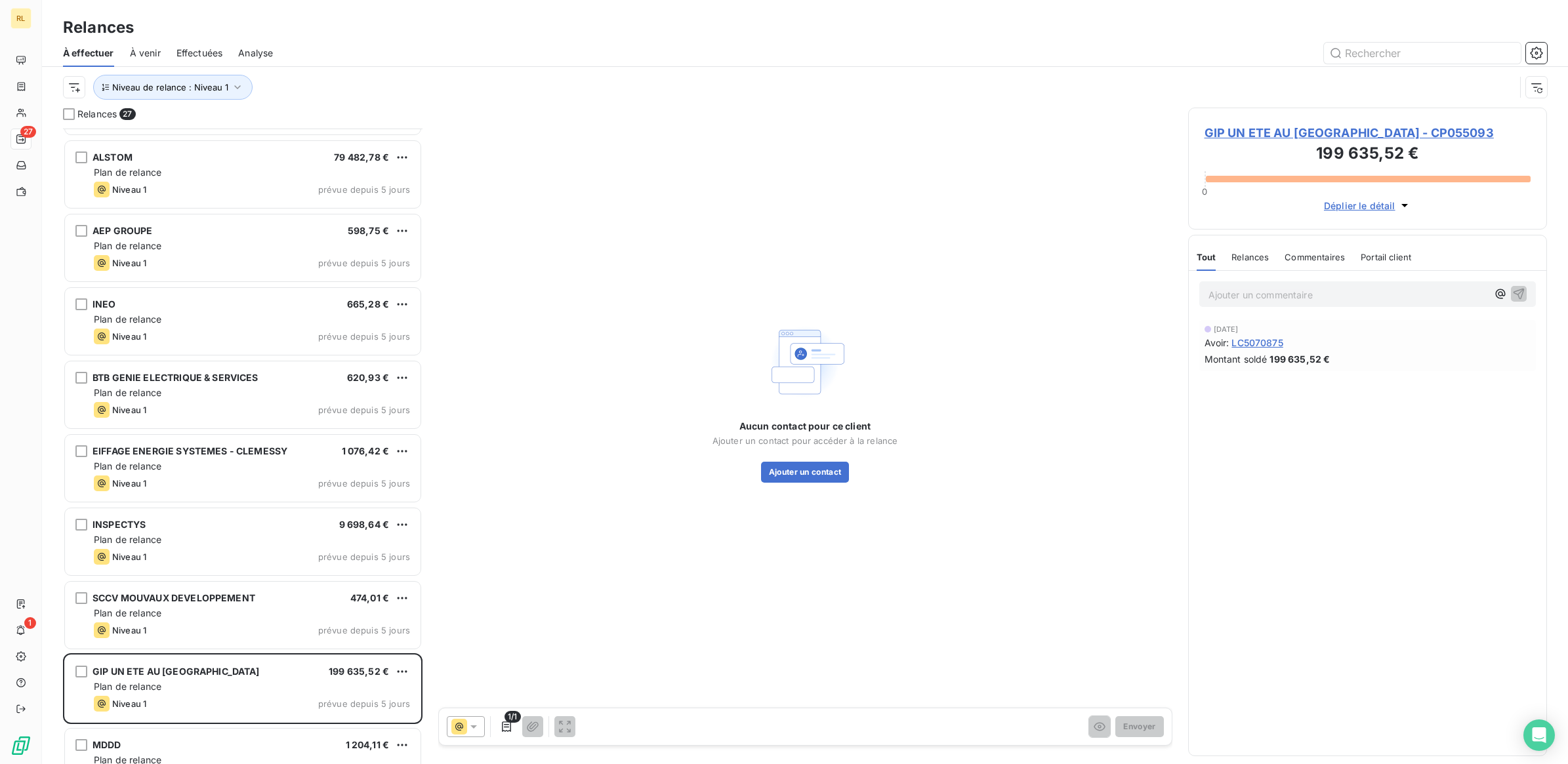
click at [1271, 296] on p "Ajouter un commentaire ﻿" at bounding box center [1348, 295] width 280 height 16
click at [1523, 293] on icon "button" at bounding box center [1518, 293] width 13 height 13
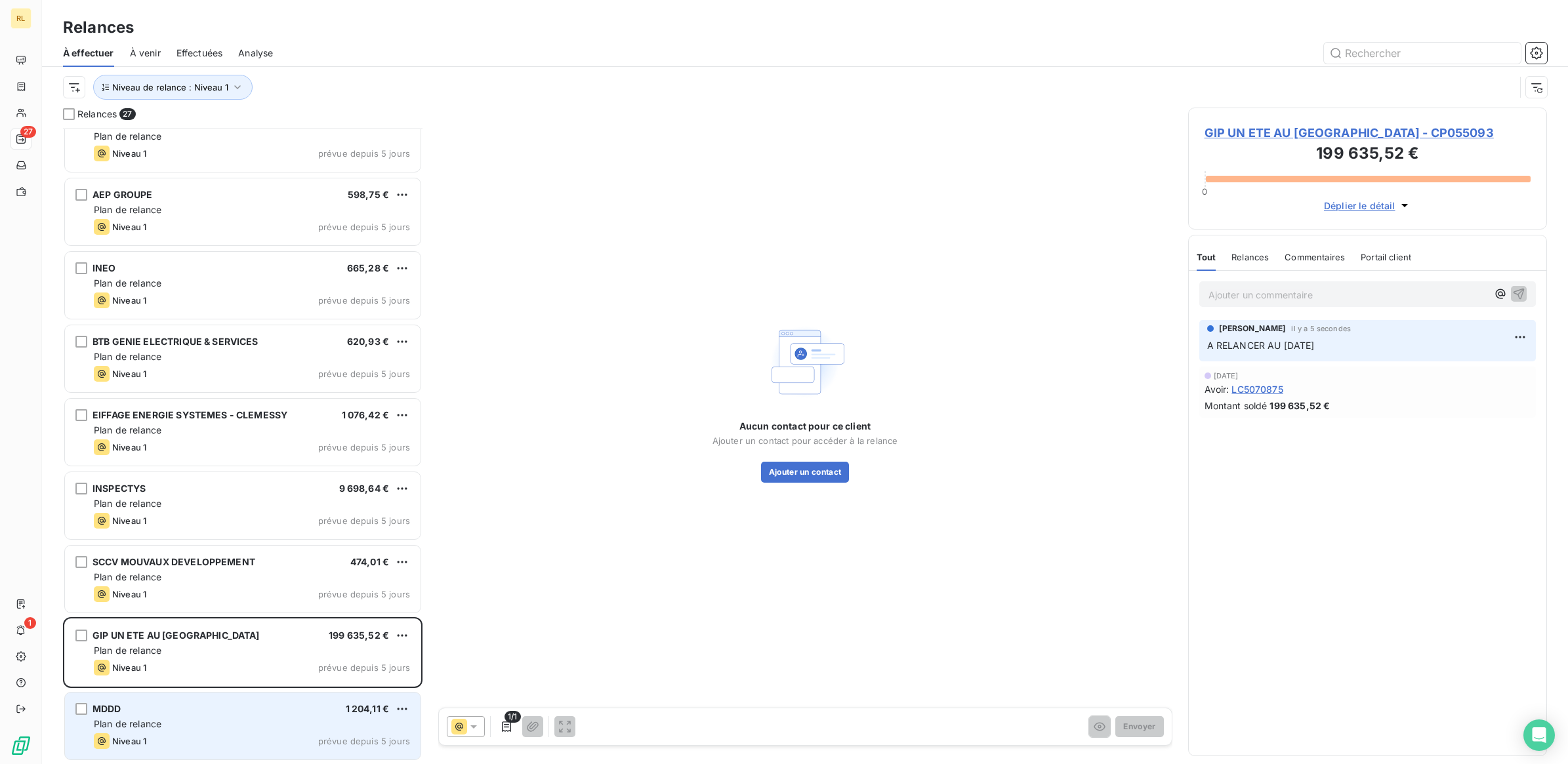
click at [237, 706] on div "MDDD 1 204,11 €" at bounding box center [252, 708] width 316 height 12
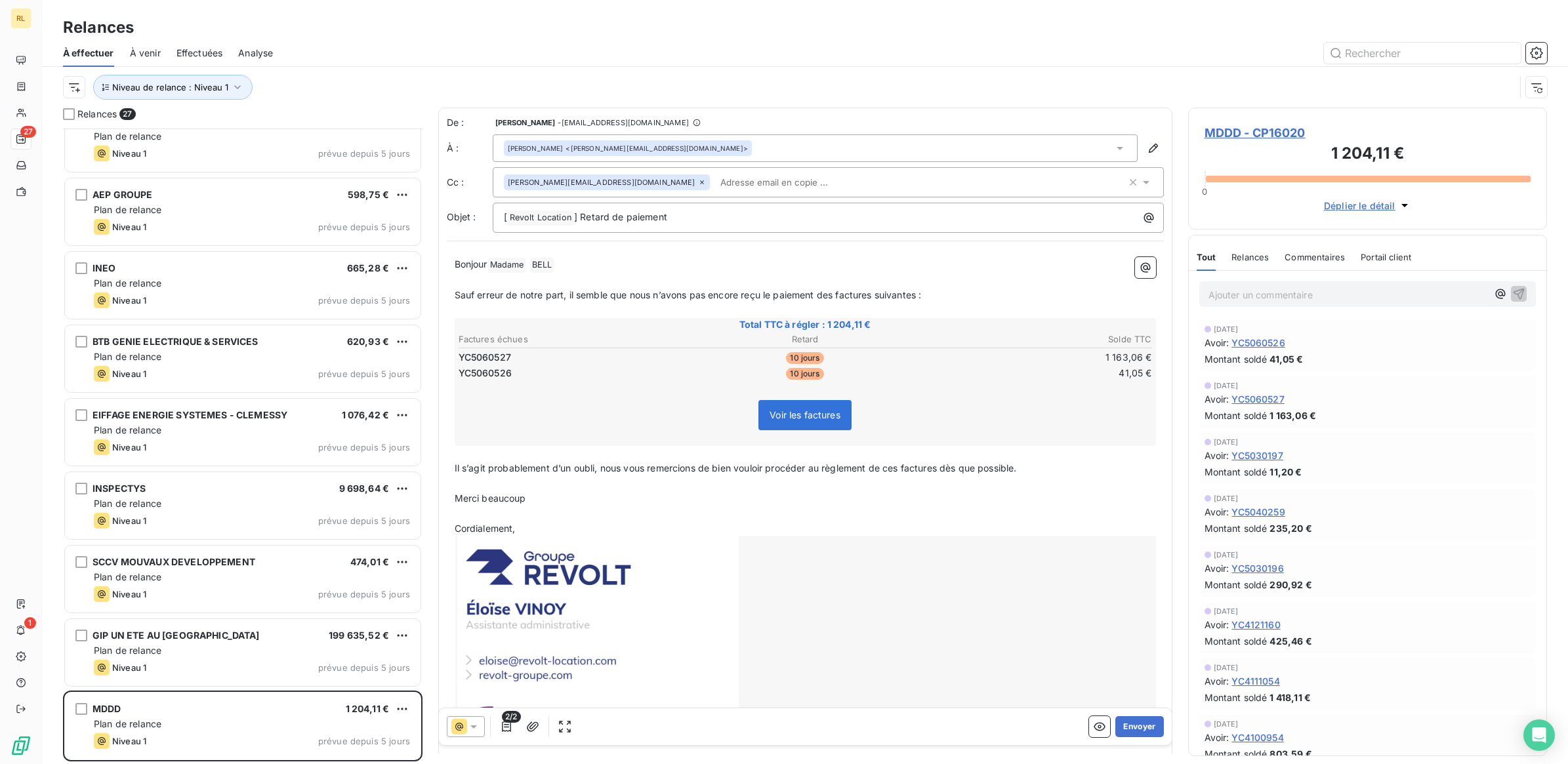
click at [589, 177] on div "nathalie.bell@mddd.fr" at bounding box center [607, 183] width 206 height 16
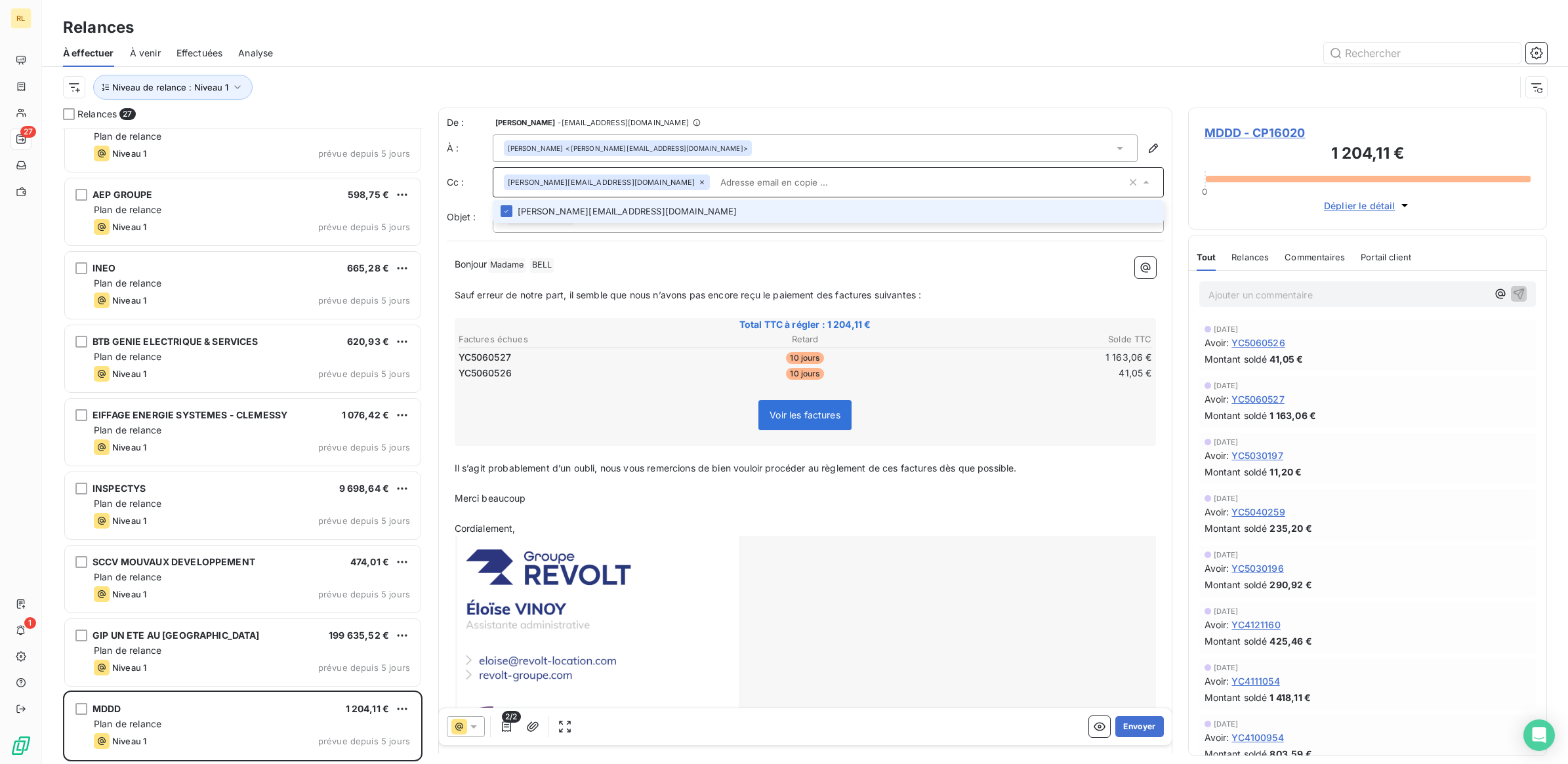
click at [579, 208] on li "nathalie.bell@mddd.fr" at bounding box center [828, 211] width 671 height 23
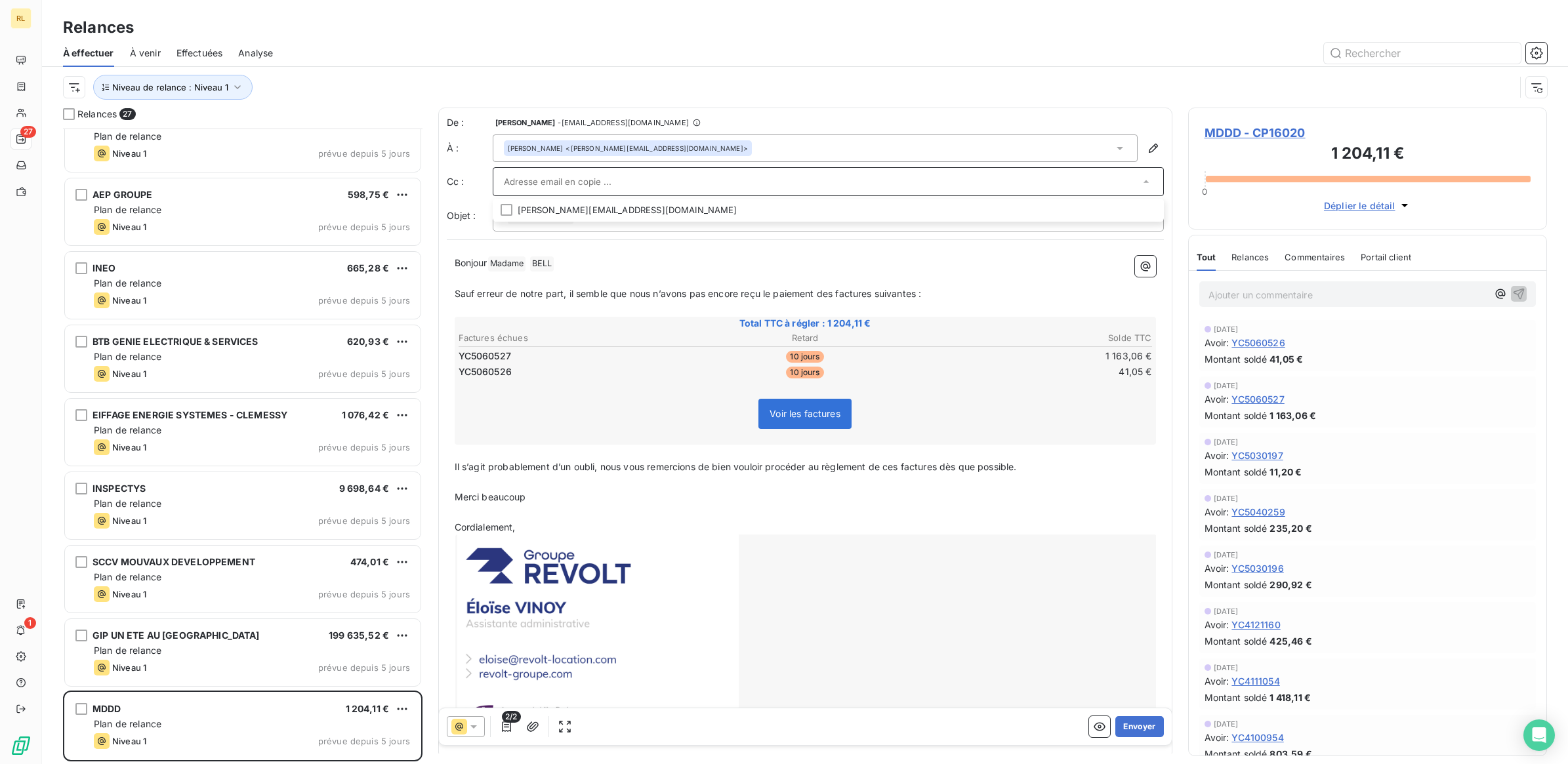
click at [641, 491] on p "Merci beaucoup" at bounding box center [805, 497] width 702 height 15
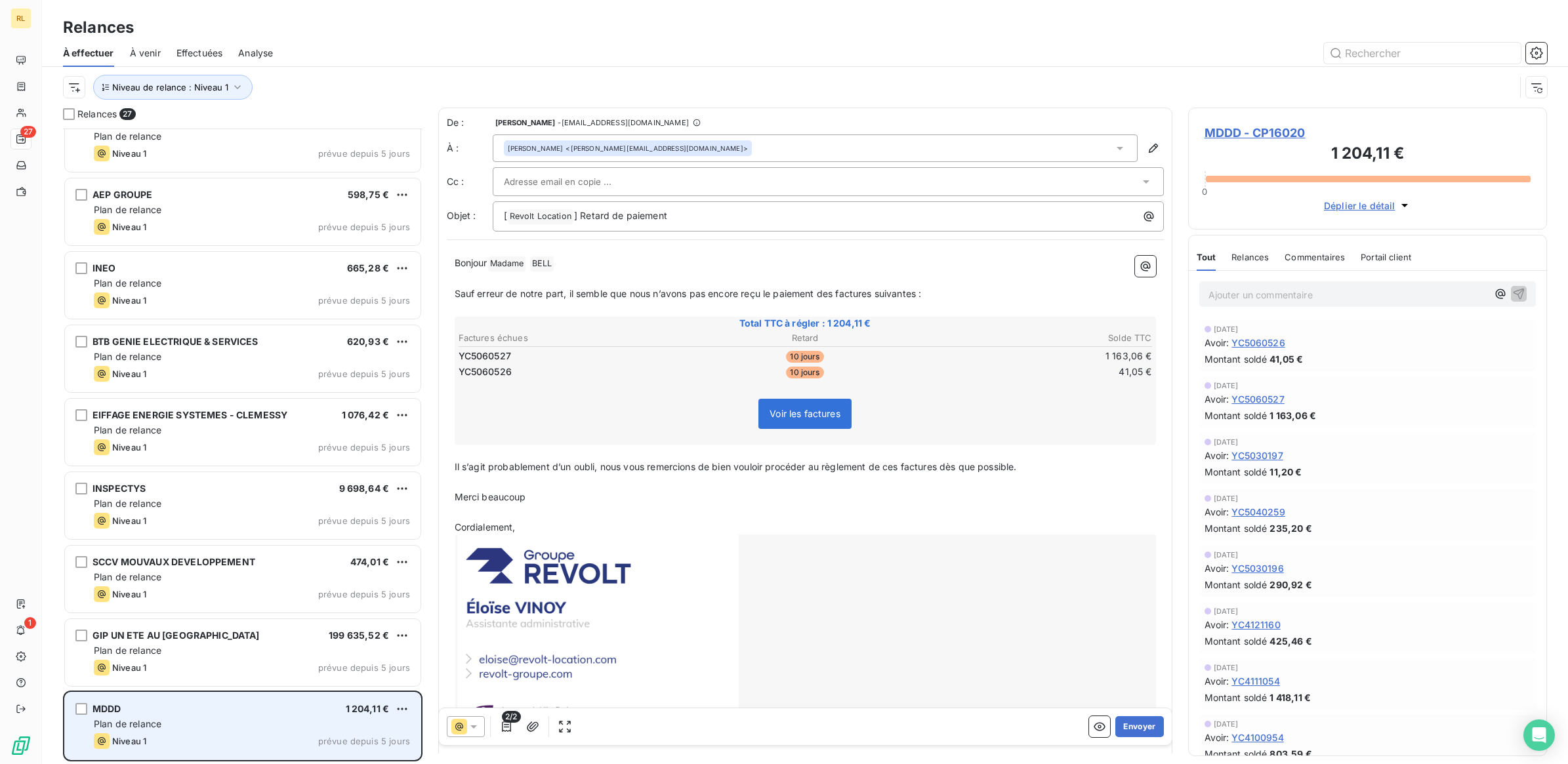
click at [251, 706] on div "MDDD 1 204,11 €" at bounding box center [252, 708] width 316 height 12
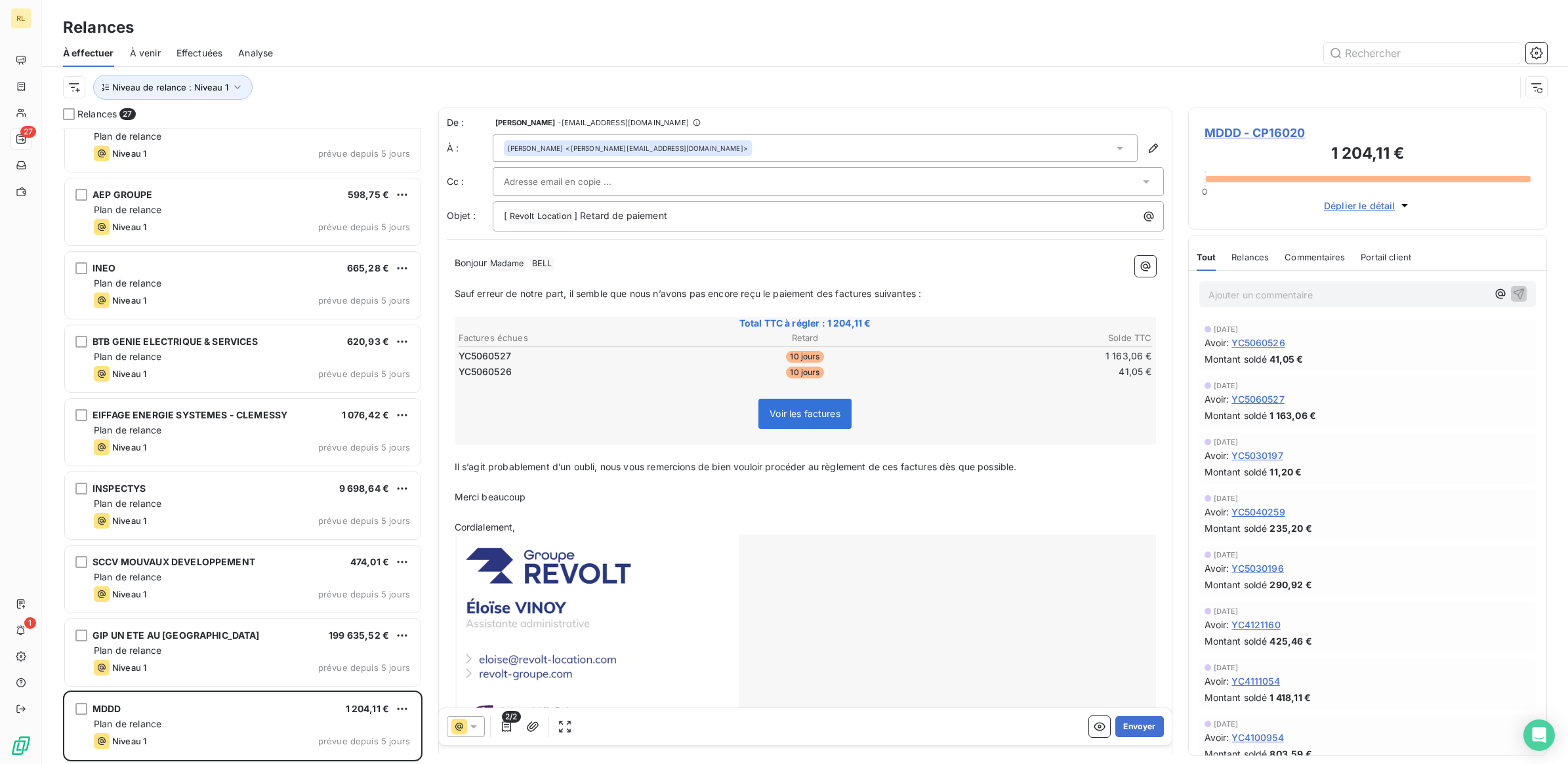
click at [473, 725] on icon at bounding box center [473, 727] width 6 height 4
click at [473, 725] on icon at bounding box center [473, 726] width 13 height 13
click at [1135, 729] on button "Envoyer" at bounding box center [1139, 725] width 47 height 21
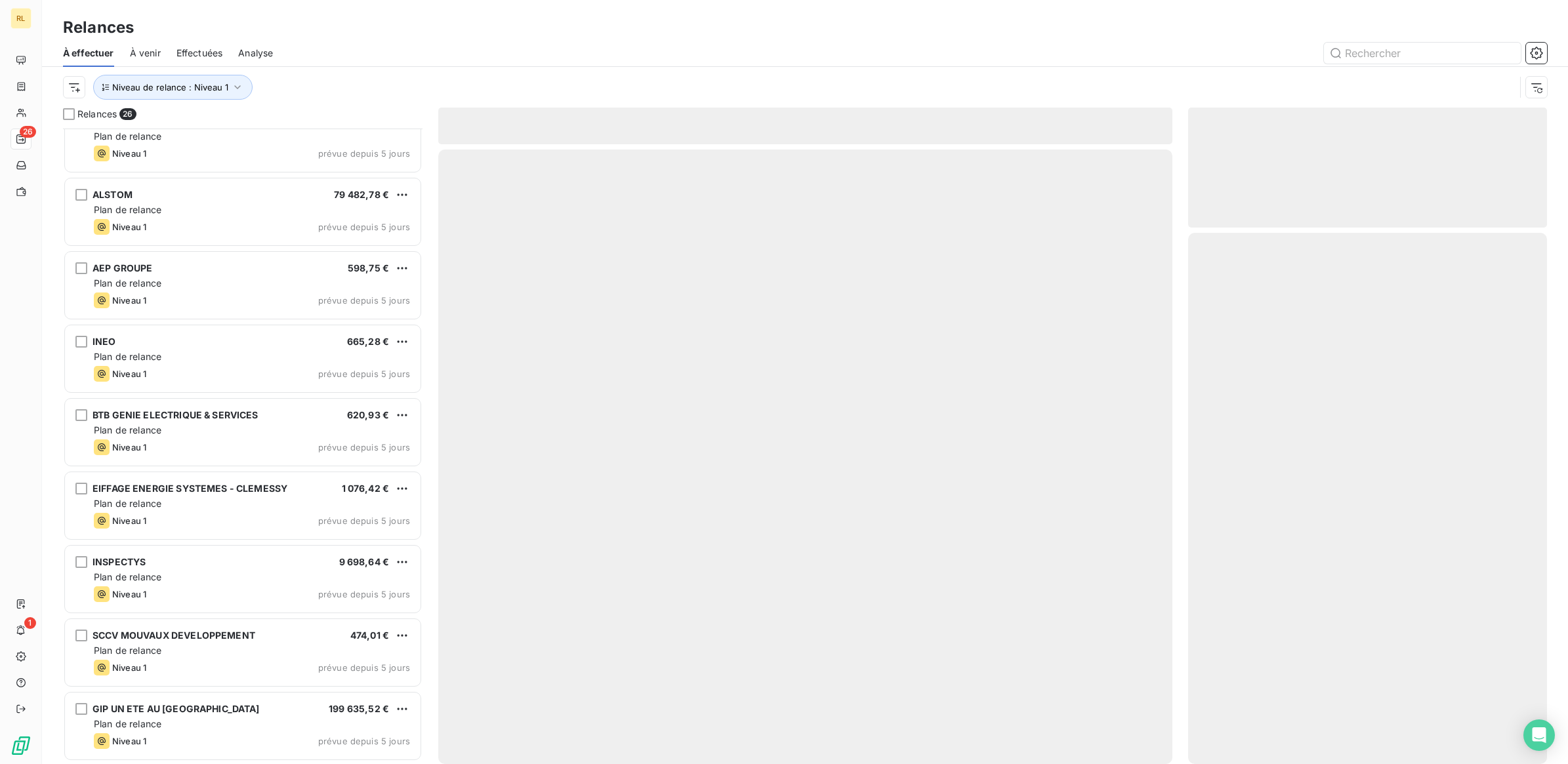
scroll to position [1274, 0]
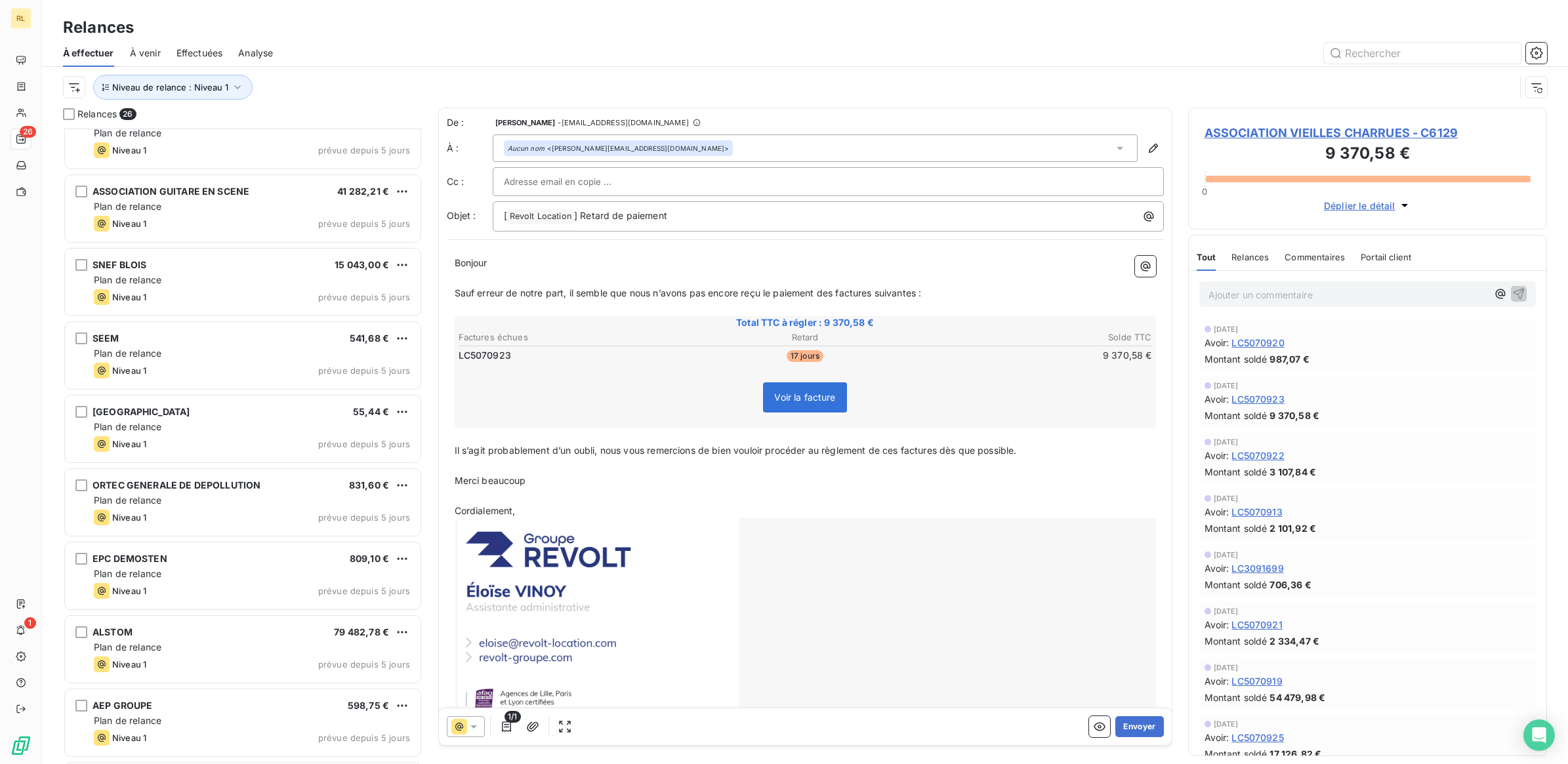
scroll to position [782, 0]
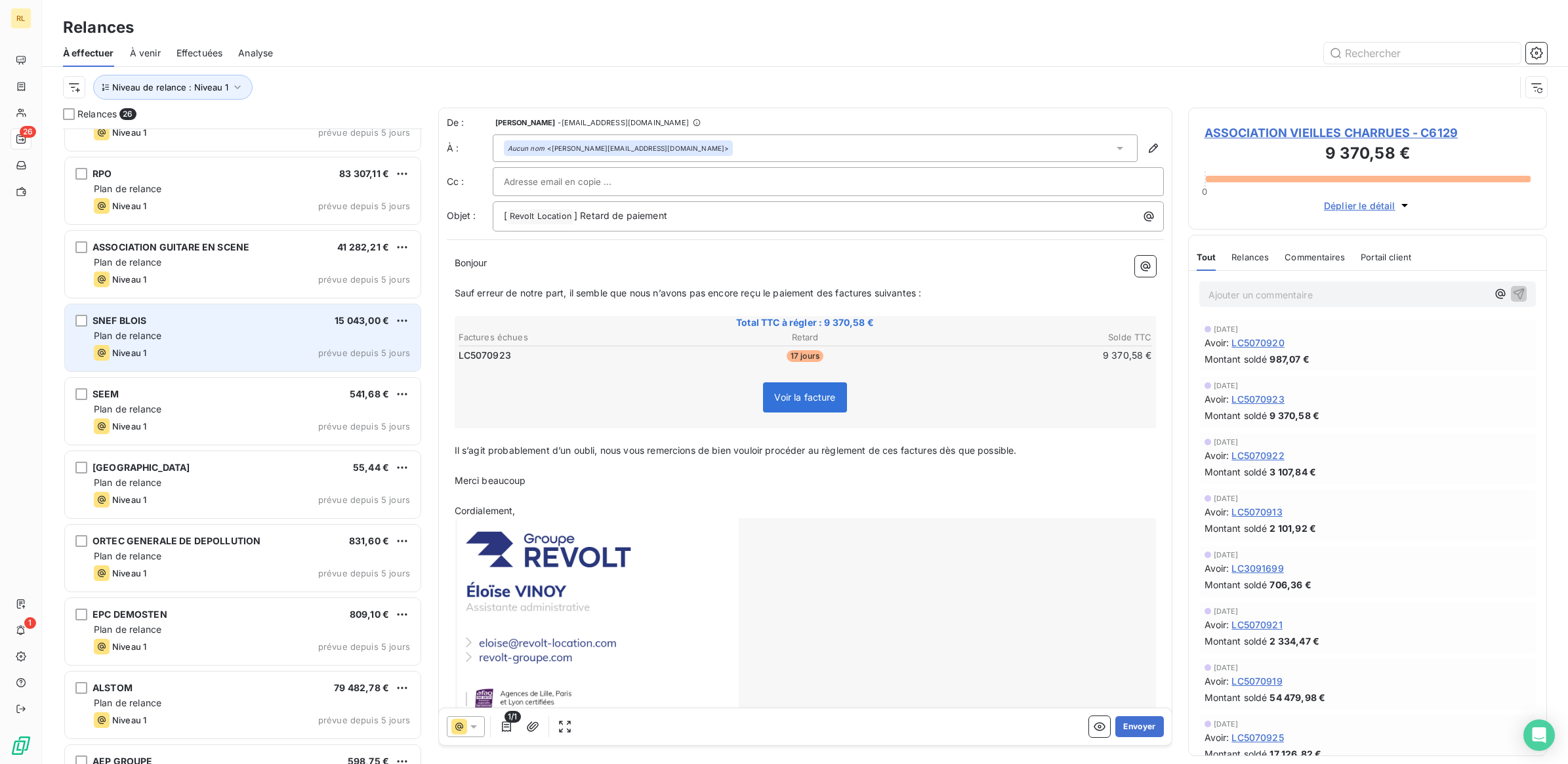
click at [250, 339] on div "Plan de relance" at bounding box center [252, 336] width 316 height 13
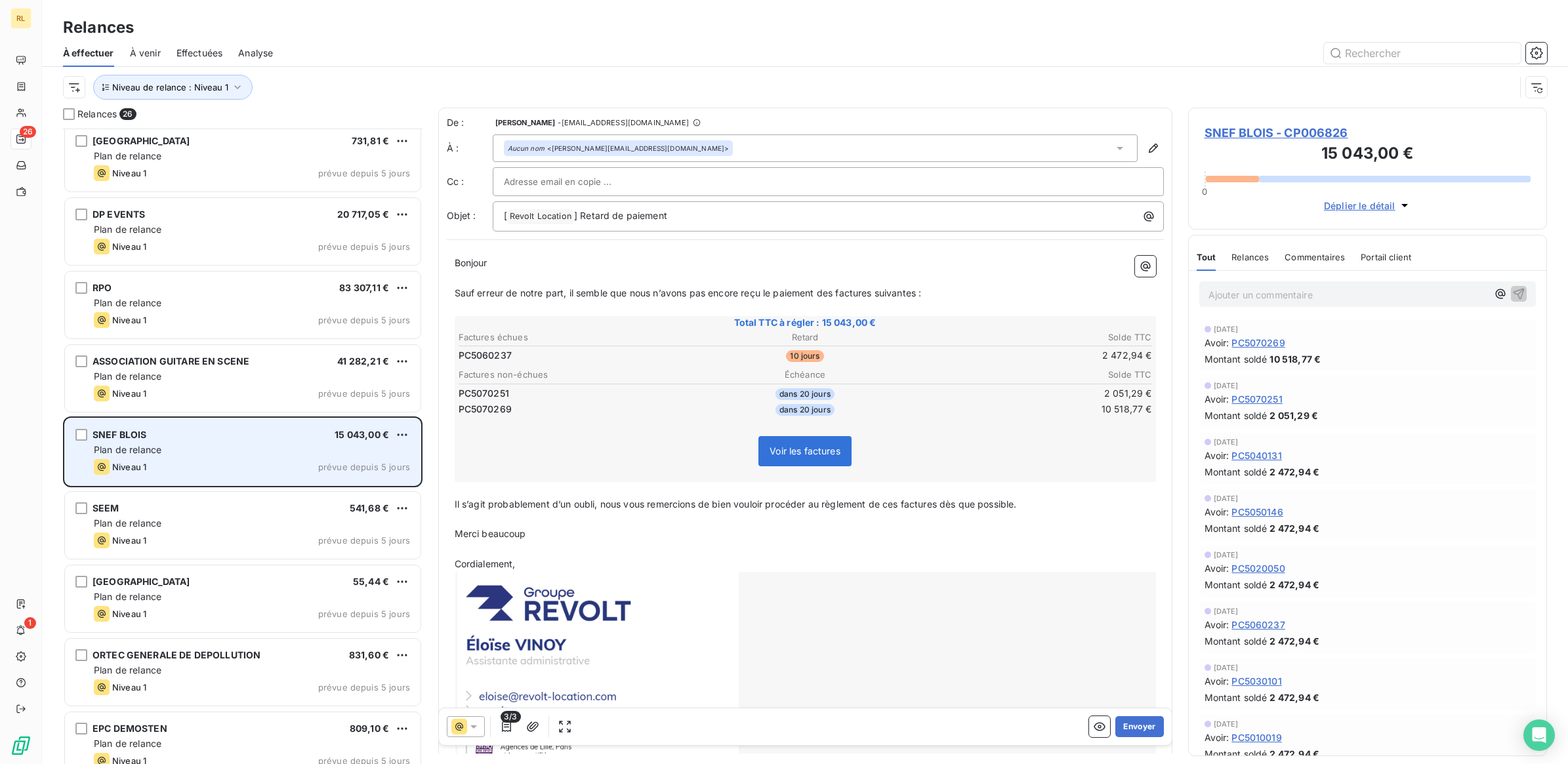
scroll to position [536, 0]
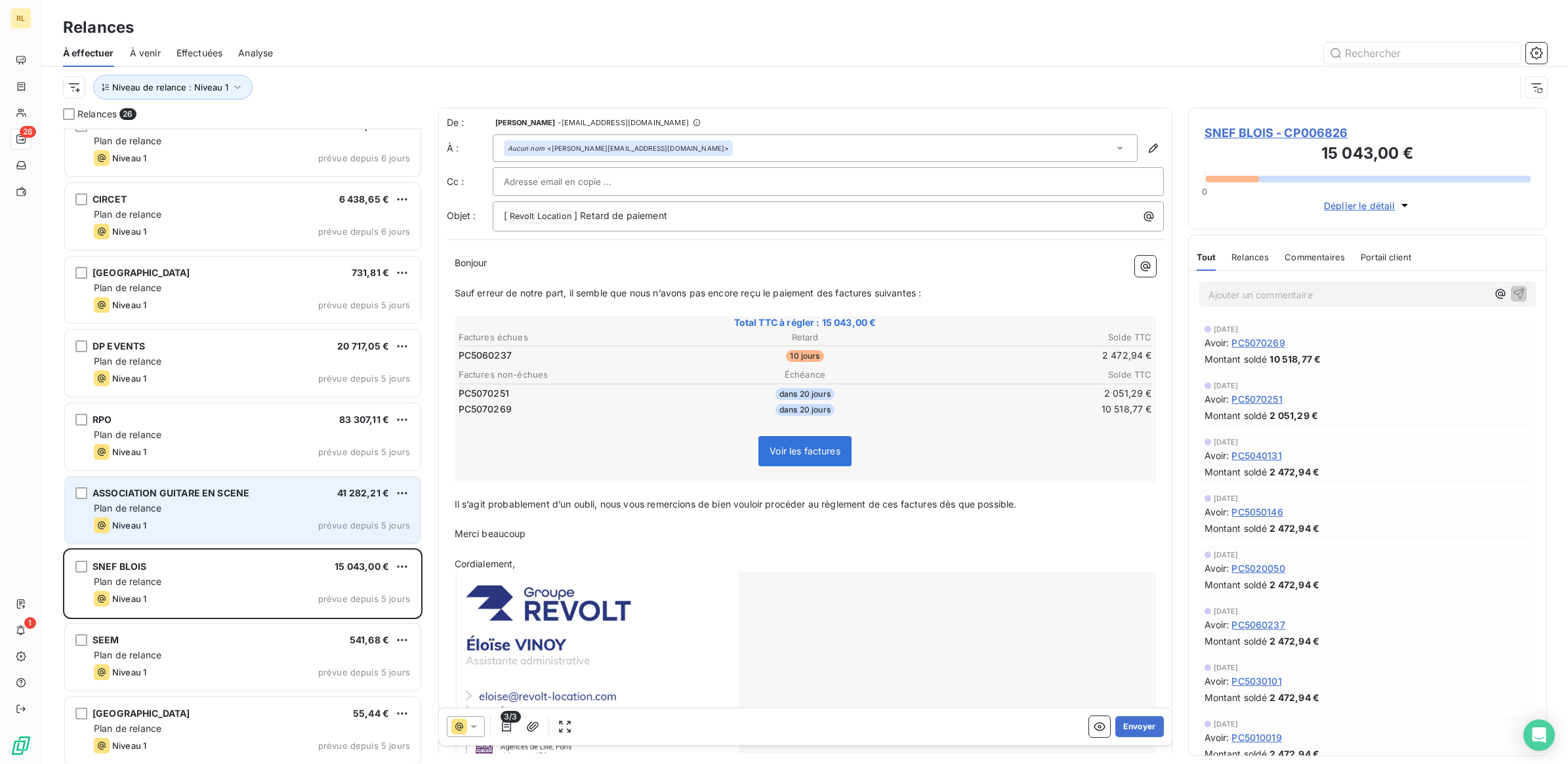
click at [273, 511] on div "Plan de relance" at bounding box center [252, 508] width 316 height 13
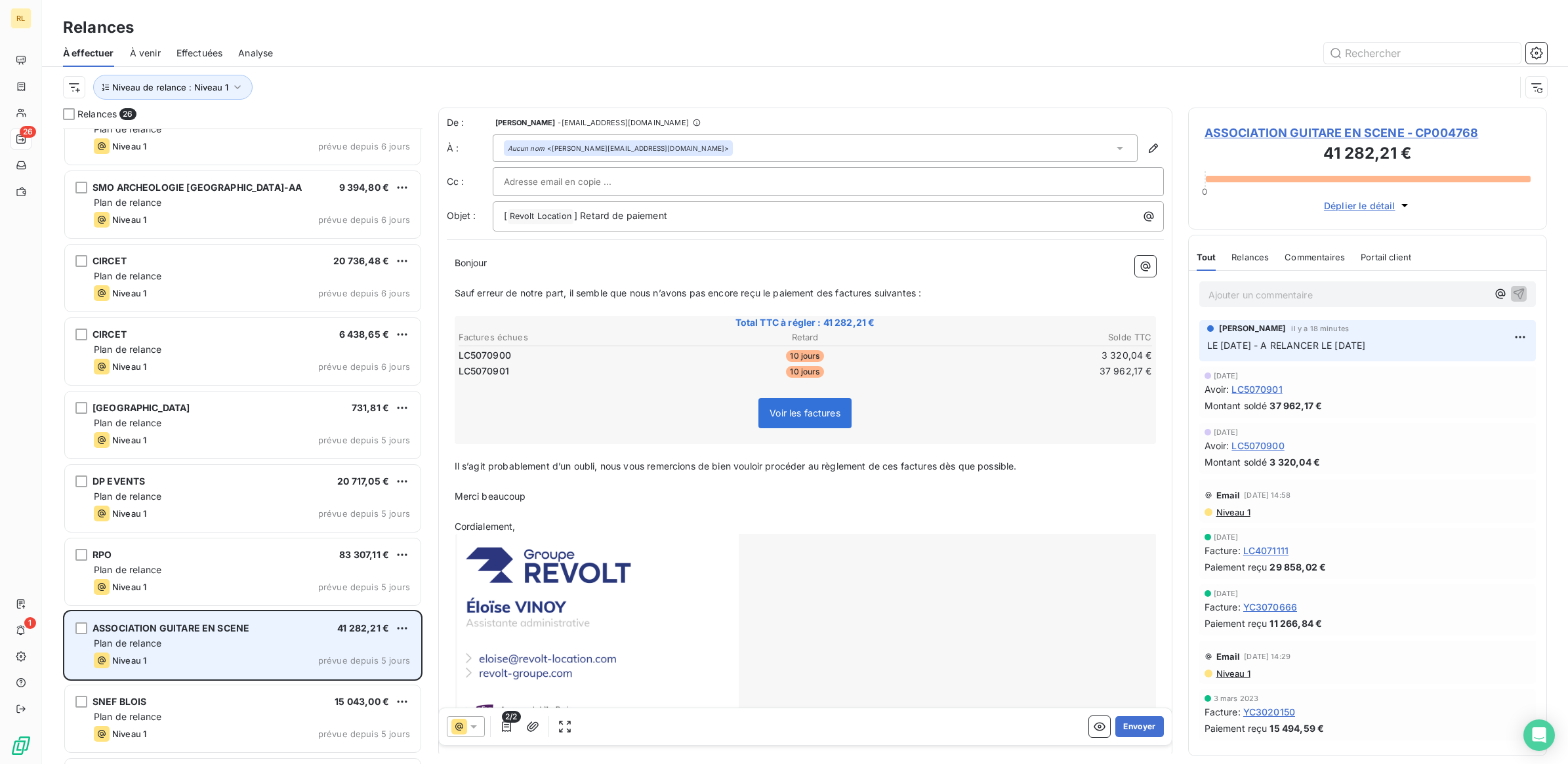
scroll to position [208, 0]
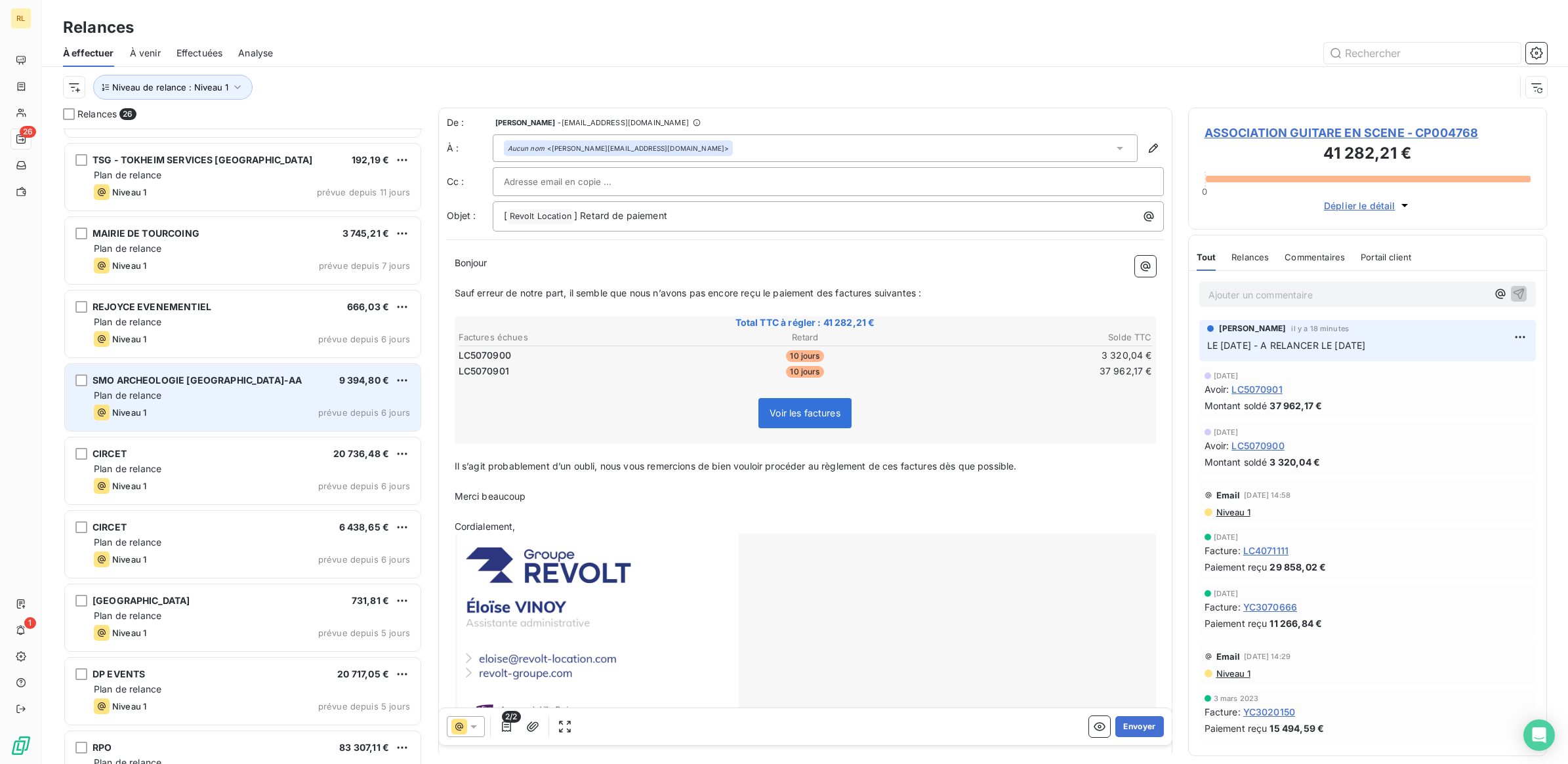
click at [272, 398] on div "Plan de relance" at bounding box center [252, 395] width 316 height 13
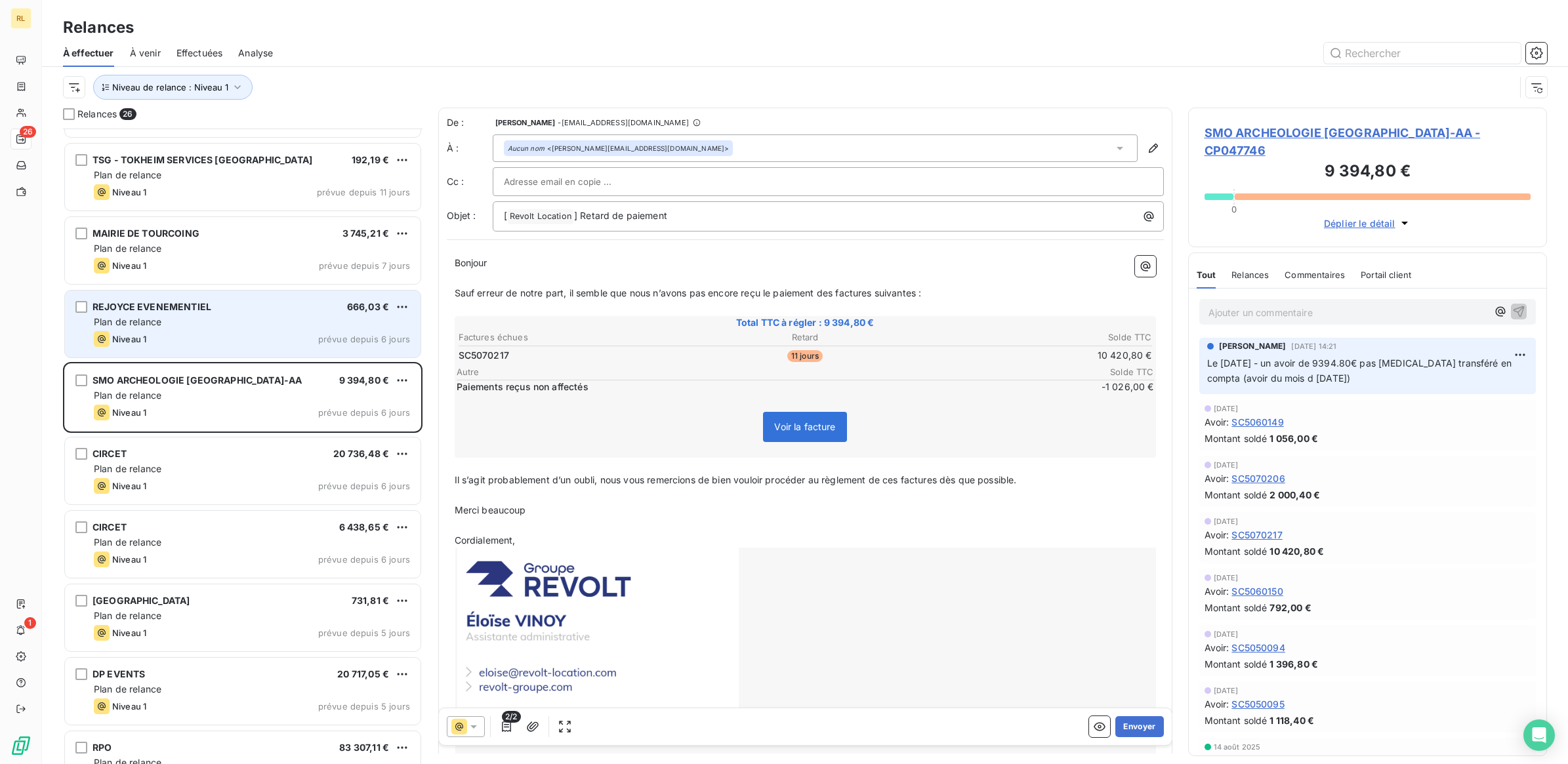
click at [285, 319] on div "Plan de relance" at bounding box center [252, 322] width 316 height 13
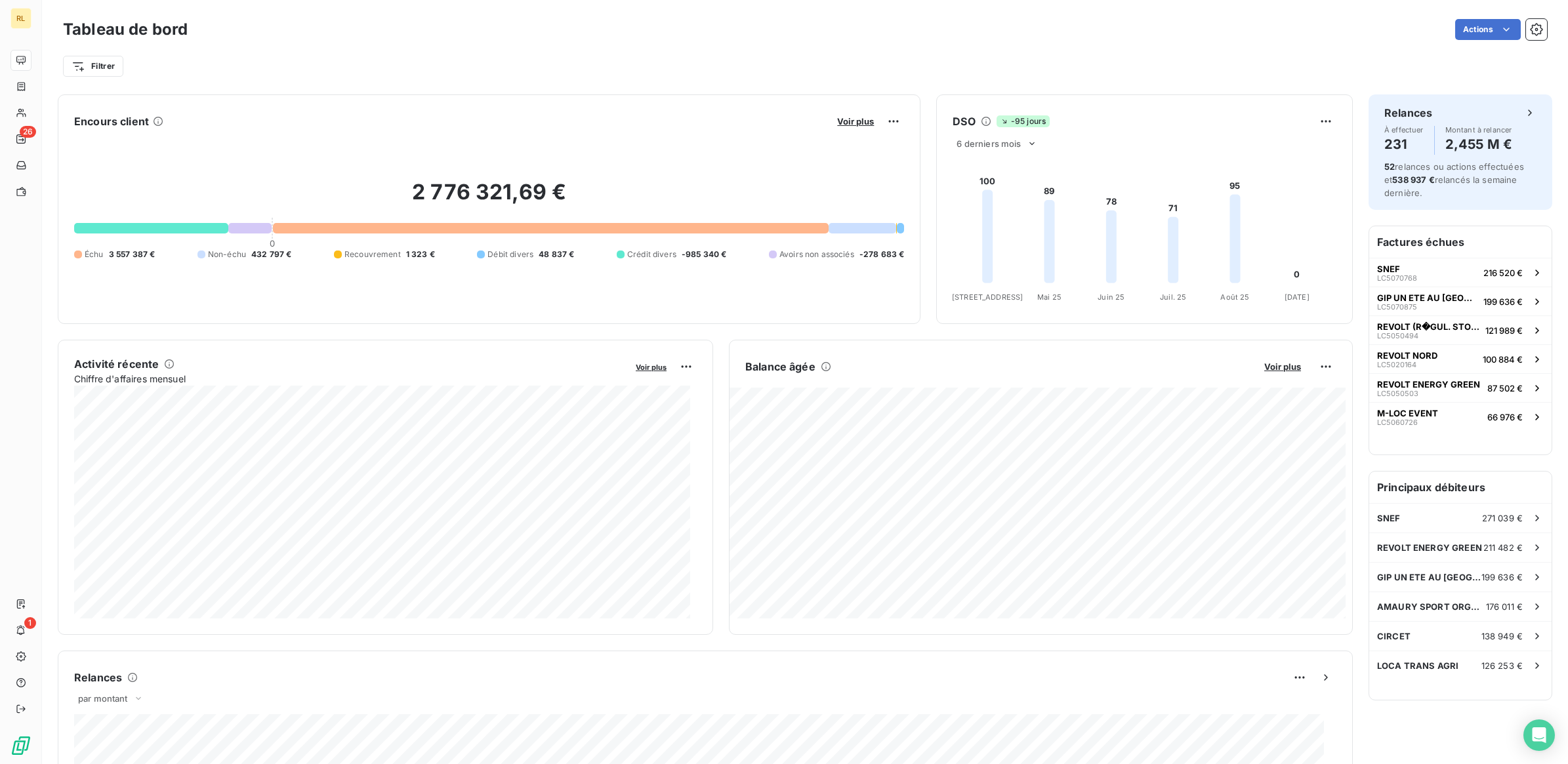
click at [1206, 359] on div "Balance âgée" at bounding box center [997, 366] width 504 height 16
